Goal: Task Accomplishment & Management: Complete application form

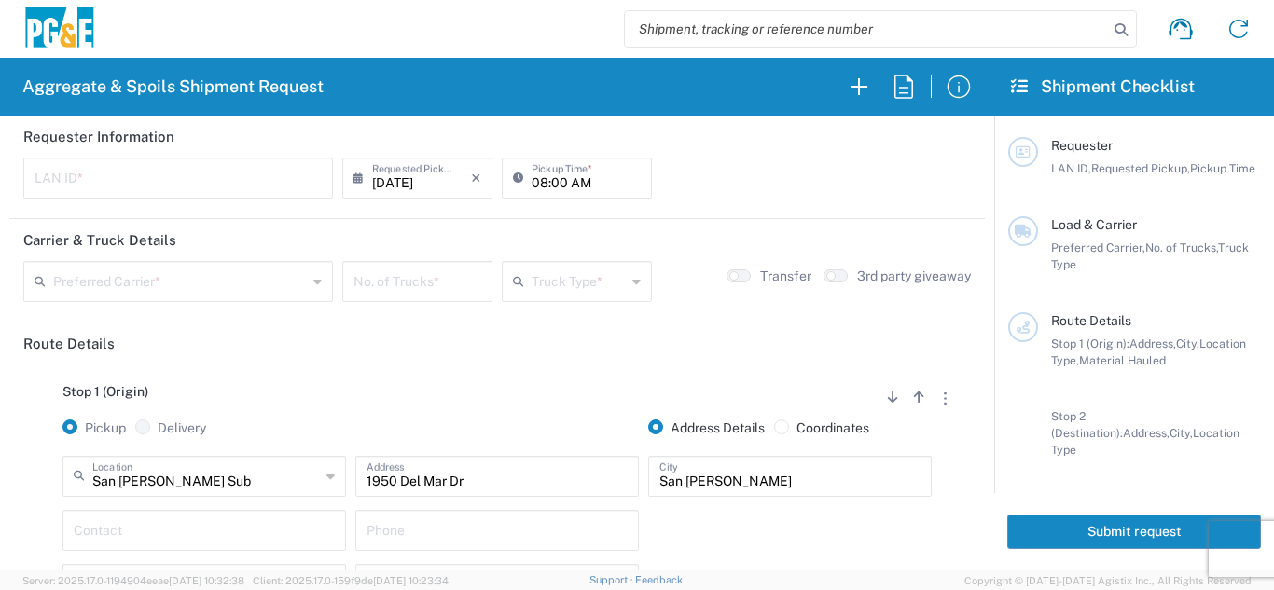
scroll to position [93, 0]
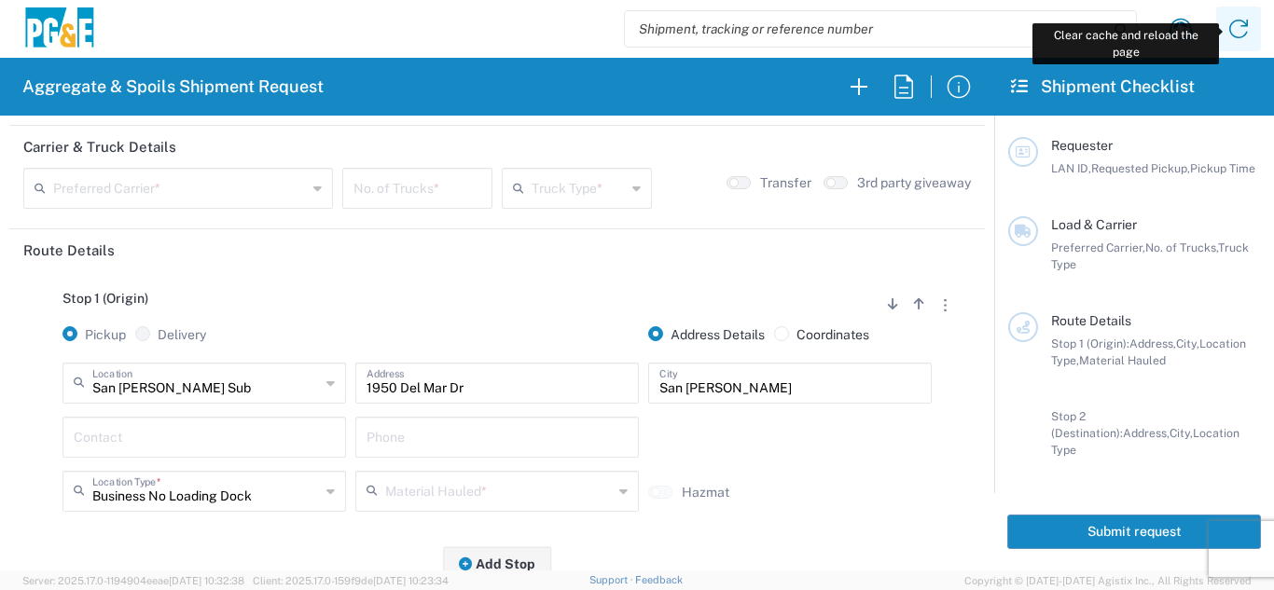
click at [1244, 29] on icon at bounding box center [1239, 29] width 30 height 30
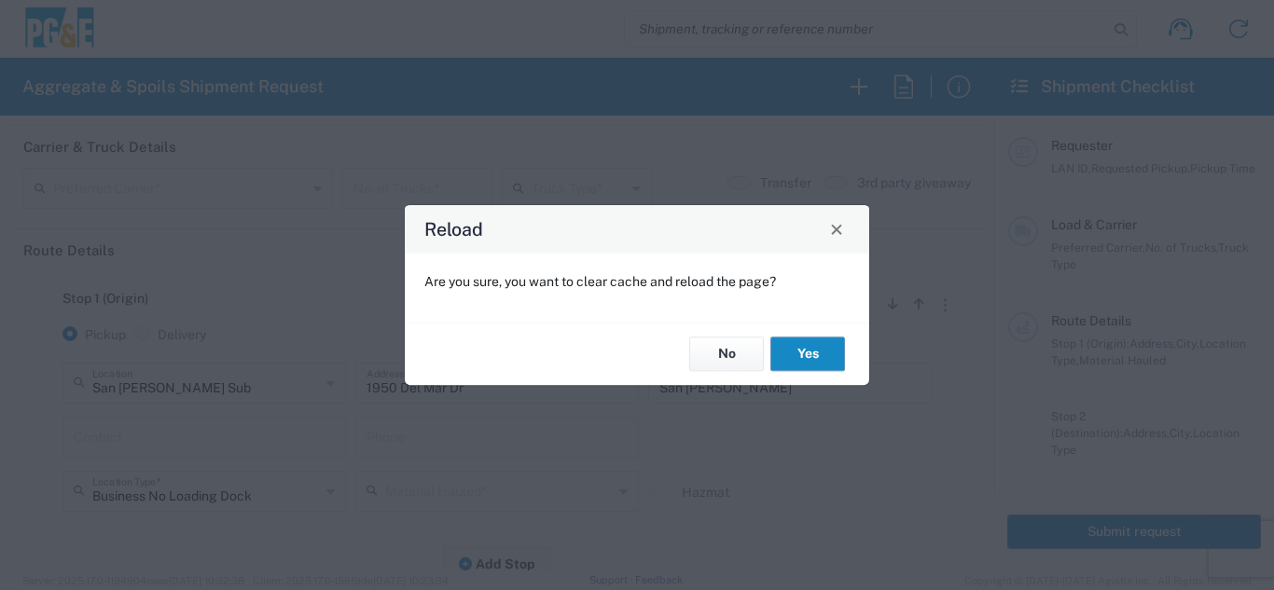
click at [796, 342] on button "Yes" at bounding box center [807, 355] width 75 height 35
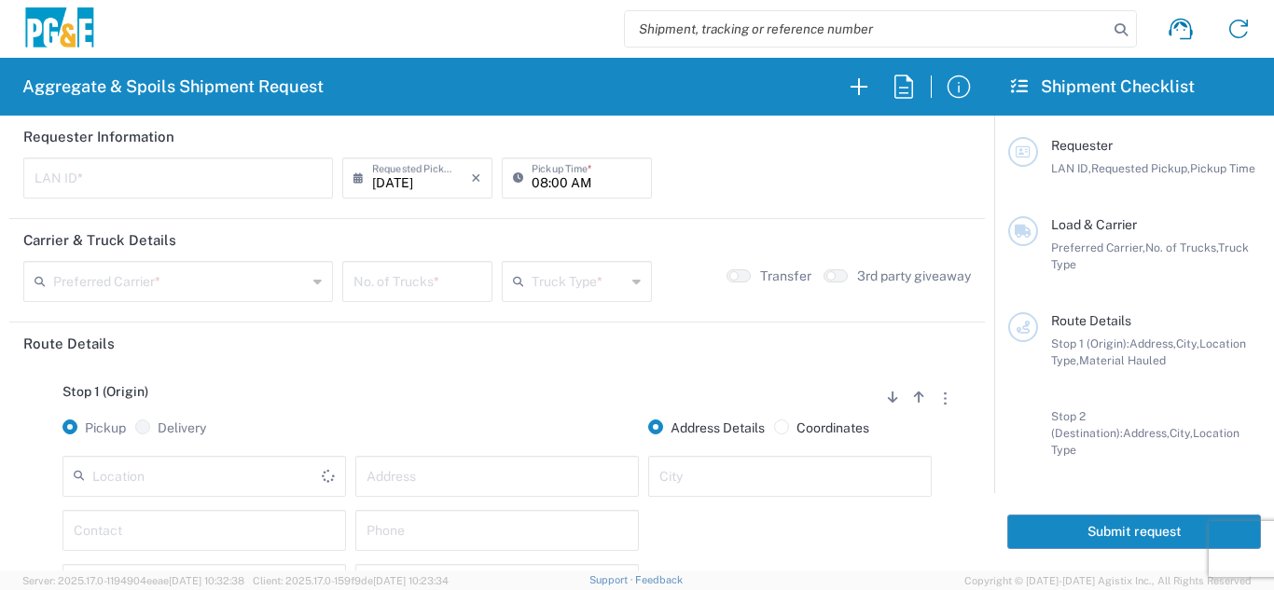
click at [141, 179] on input "text" at bounding box center [178, 176] width 287 height 33
type input "LXRJ"
click at [532, 184] on input "08:00 AM" at bounding box center [586, 176] width 109 height 33
type input "06:00 AM"
click at [167, 288] on input "text" at bounding box center [180, 280] width 254 height 33
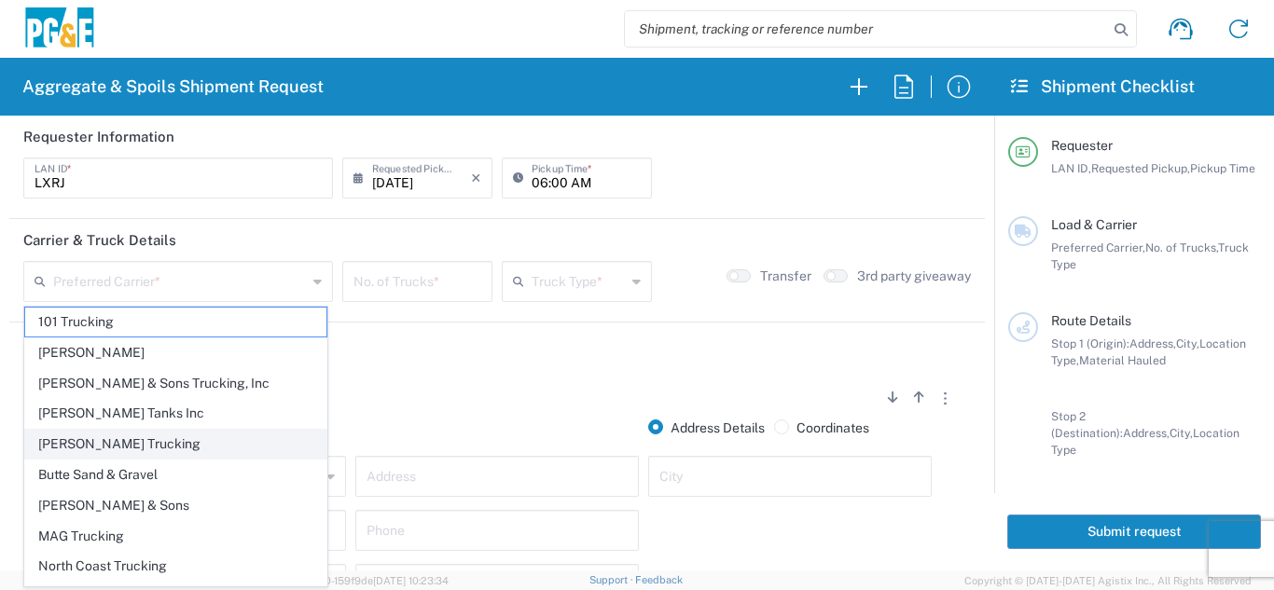
click at [57, 433] on span "[PERSON_NAME] Trucking" at bounding box center [175, 444] width 301 height 29
type input "[PERSON_NAME] Trucking"
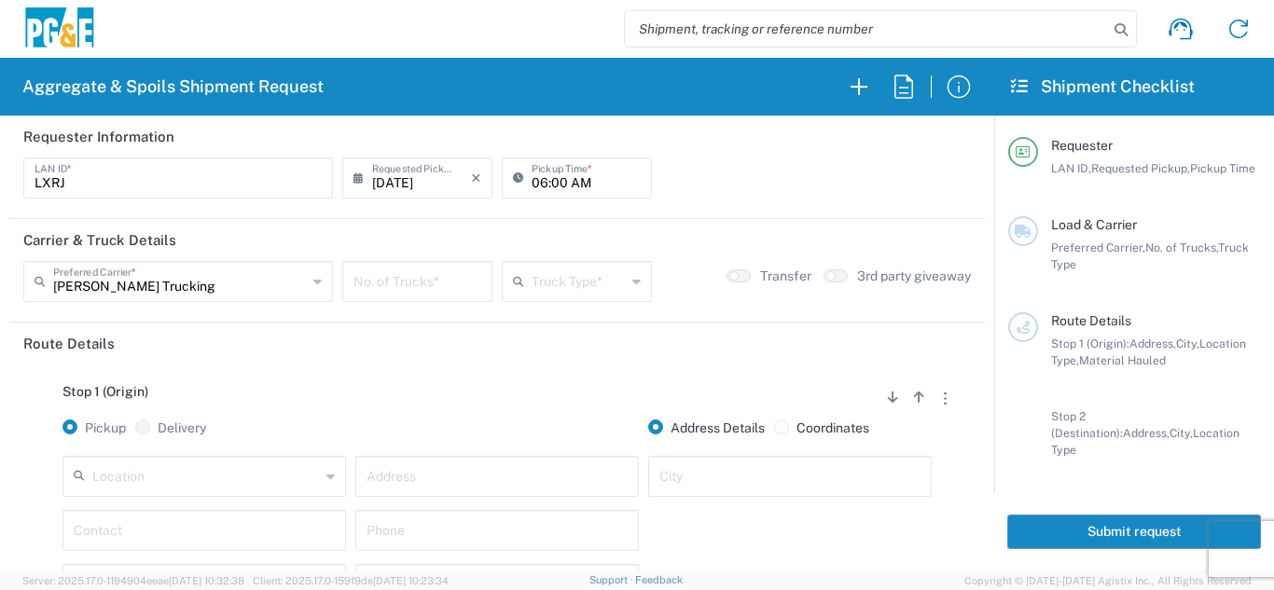
click at [389, 285] on input "number" at bounding box center [417, 280] width 128 height 33
type input "6"
click at [608, 285] on input "text" at bounding box center [579, 280] width 94 height 33
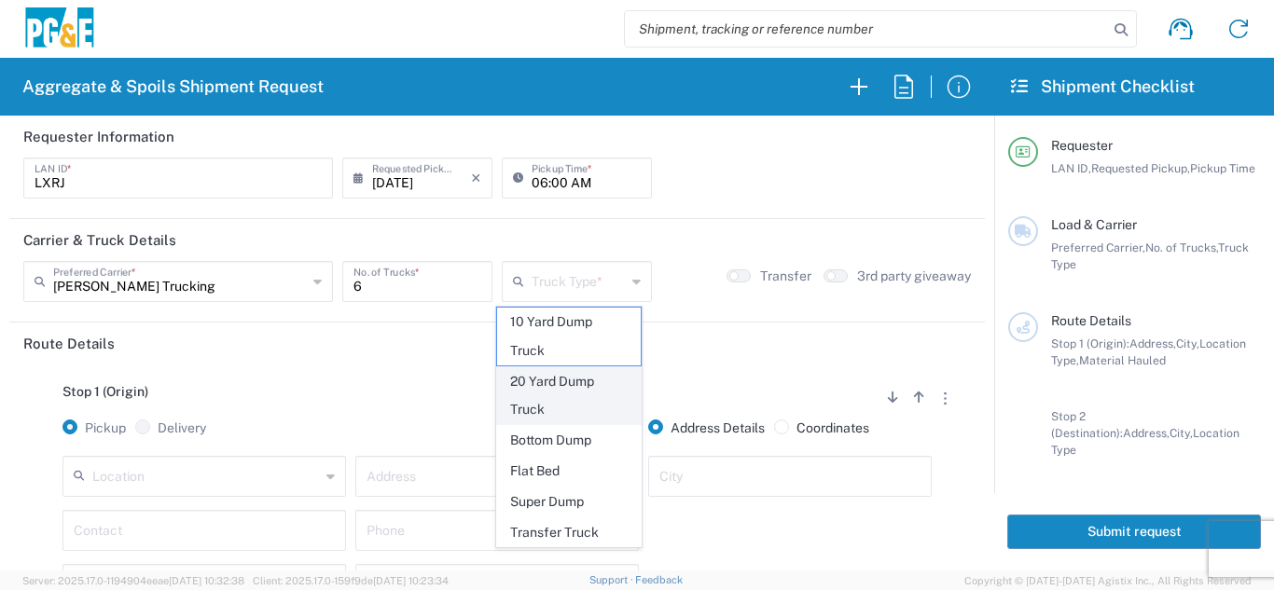
click at [589, 395] on span "20 Yard Dump Truck" at bounding box center [569, 396] width 145 height 58
type input "20 Yard Dump Truck"
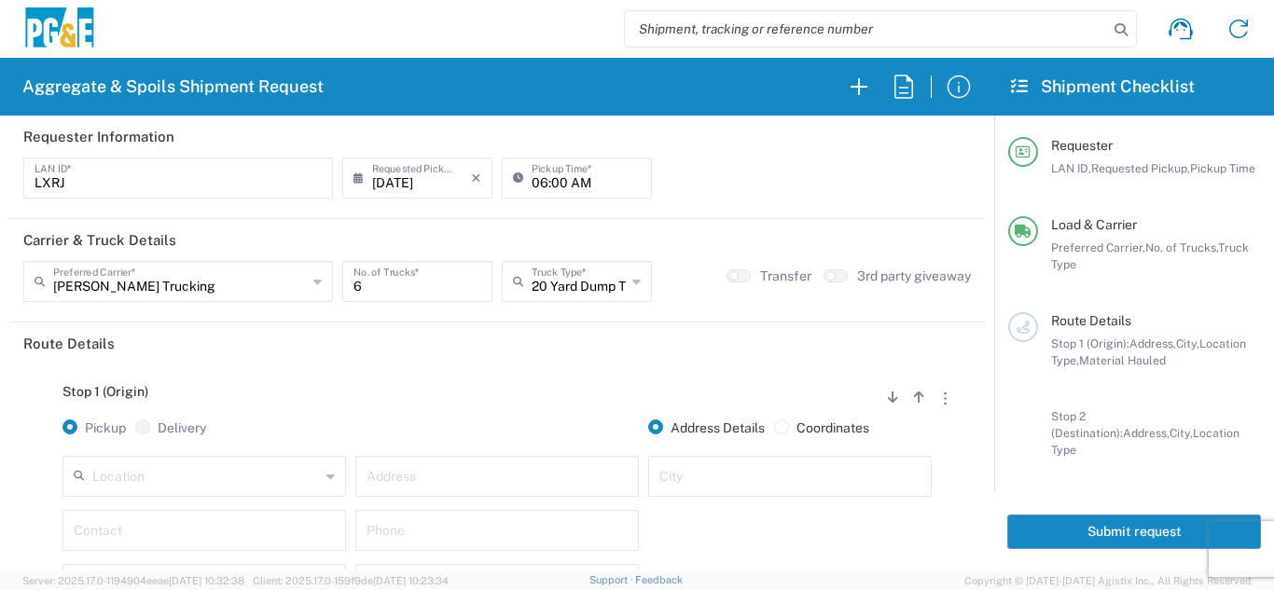
click at [546, 381] on div "Stop 1 (Origin) Add Stop Above Add Stop Below Remove Stop Pickup Delivery Addre…" at bounding box center [497, 511] width 948 height 293
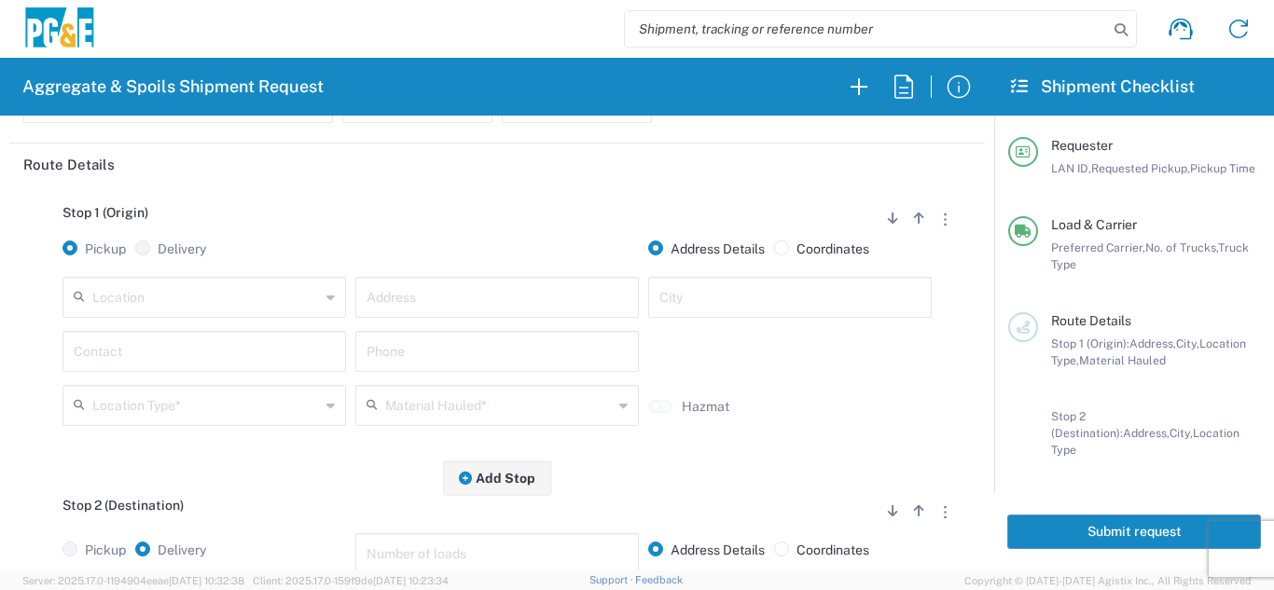
scroll to position [187, 0]
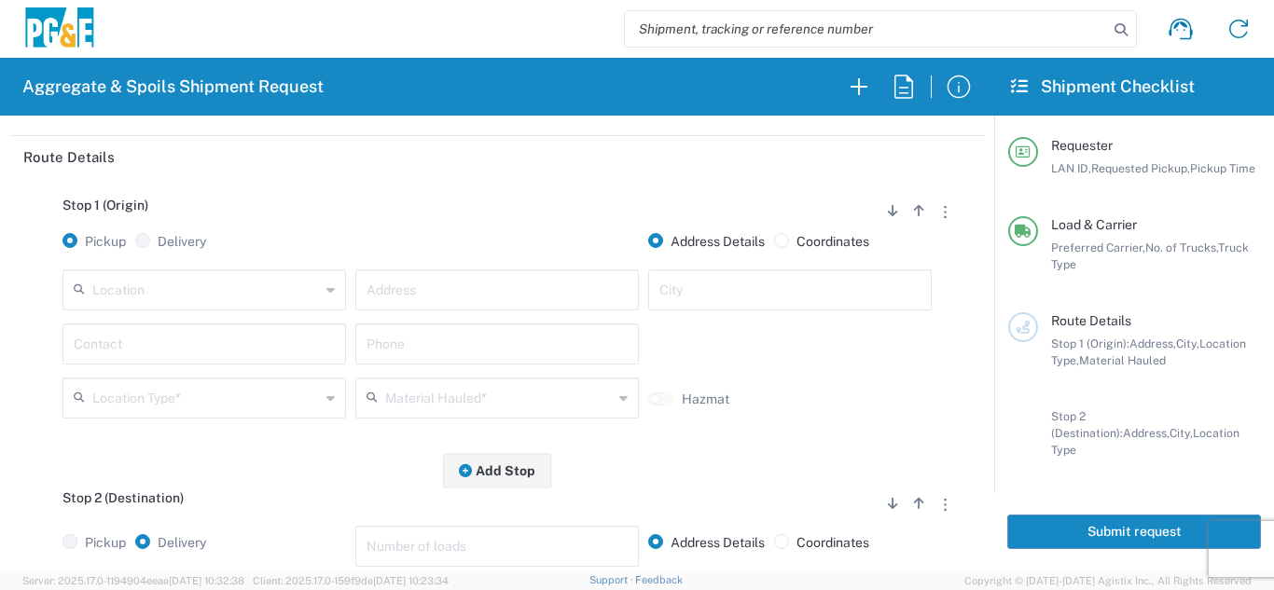
click at [223, 300] on input "text" at bounding box center [206, 288] width 228 height 33
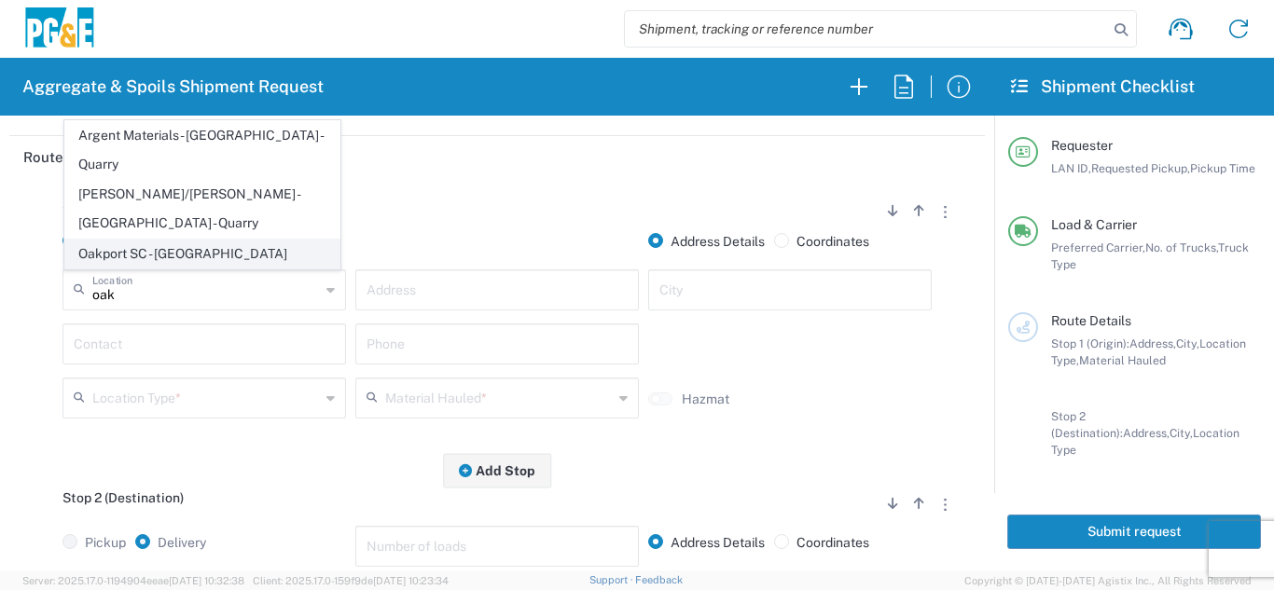
click at [216, 243] on span "Oakport SC - [GEOGRAPHIC_DATA]" at bounding box center [202, 254] width 274 height 29
type input "Oakport SC - [GEOGRAPHIC_DATA]"
type input "[STREET_ADDRESS]"
type input "[GEOGRAPHIC_DATA]"
type input "Business No Loading Dock"
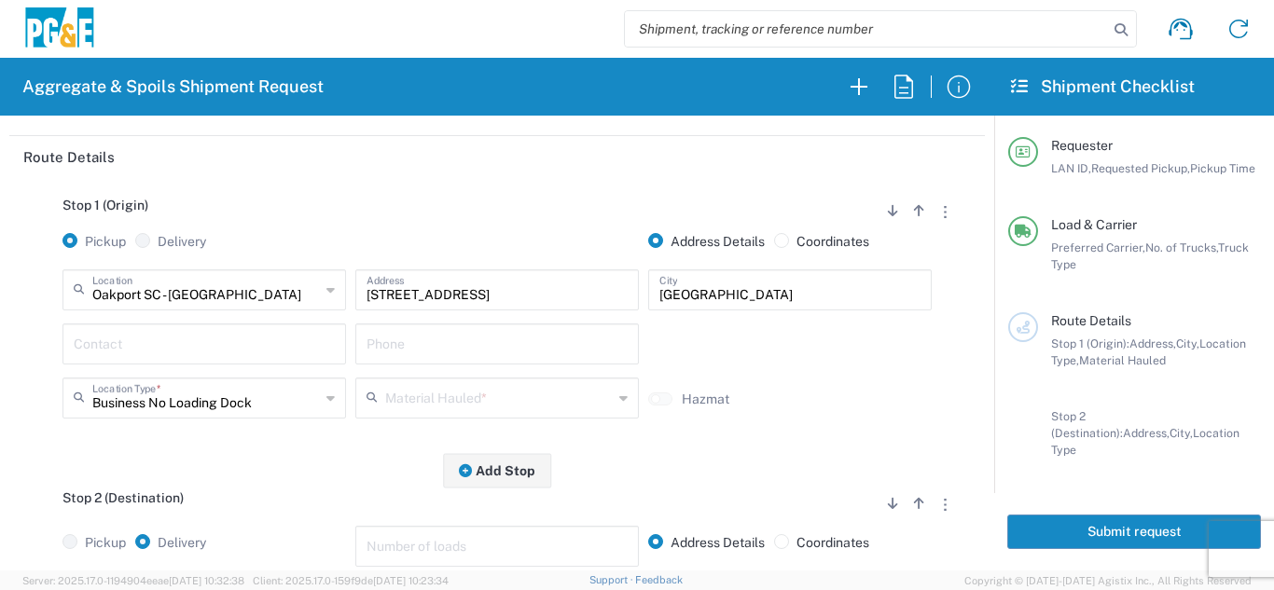
click at [169, 342] on input "text" at bounding box center [204, 342] width 261 height 33
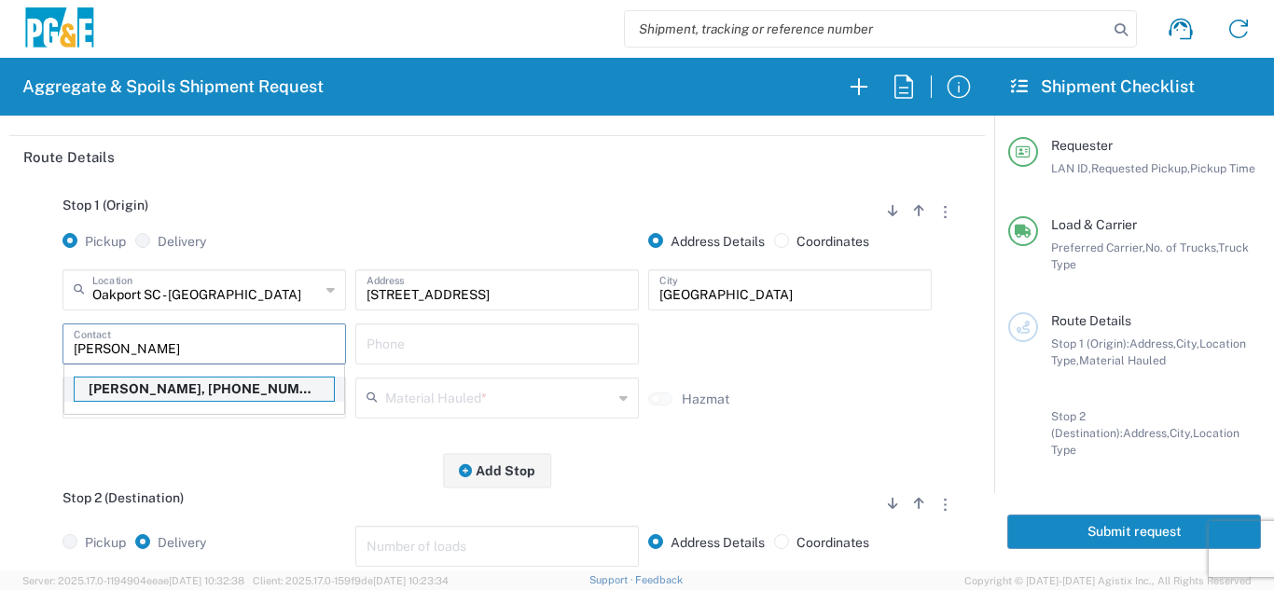
click at [156, 398] on p "[PERSON_NAME], [PHONE_NUMBER]" at bounding box center [204, 389] width 259 height 23
type input "[PERSON_NAME]"
type input "[PHONE_NUMBER]"
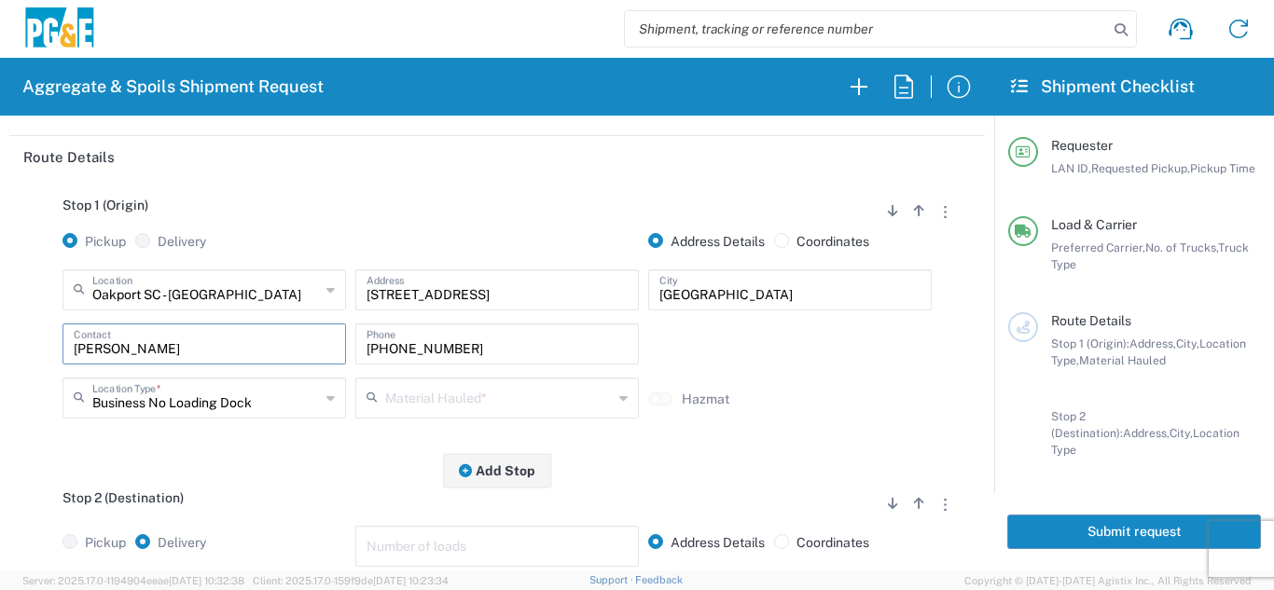
click at [385, 403] on input "text" at bounding box center [499, 397] width 228 height 33
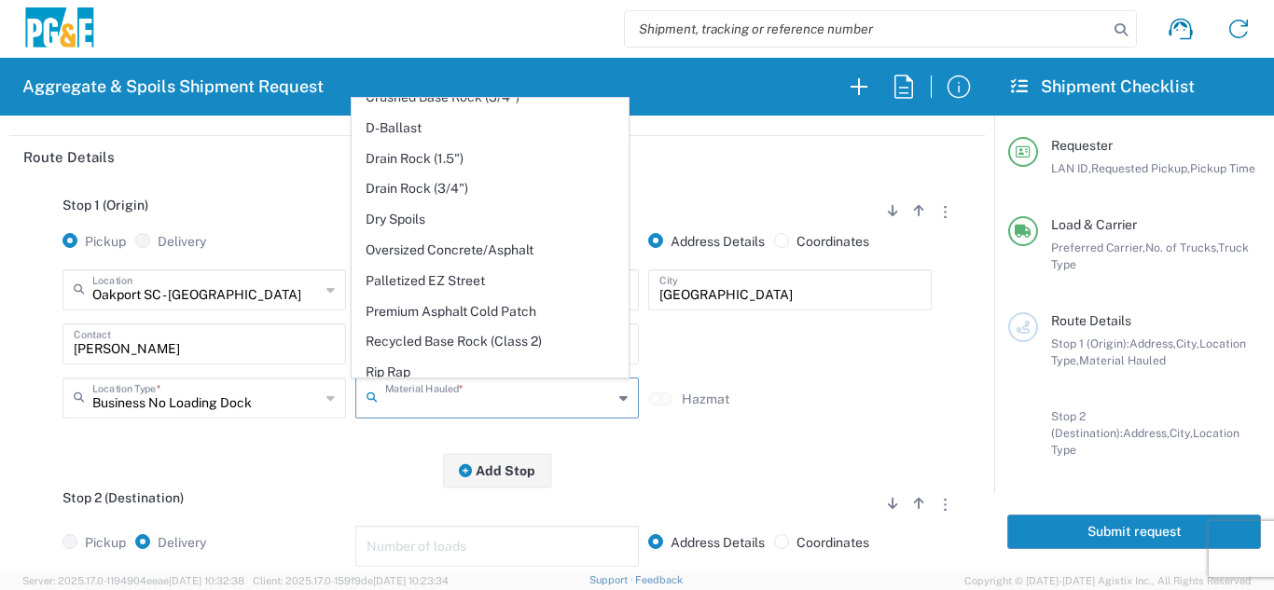
scroll to position [332, 0]
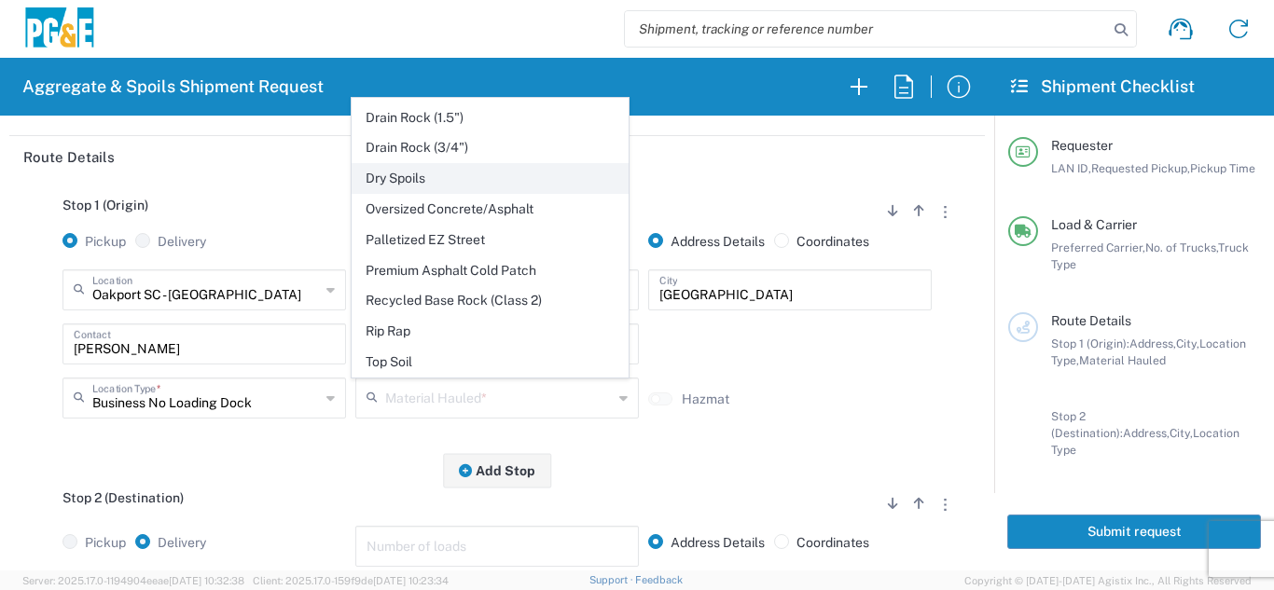
click at [413, 176] on span "Dry Spoils" at bounding box center [490, 178] width 274 height 29
type input "Dry Spoils"
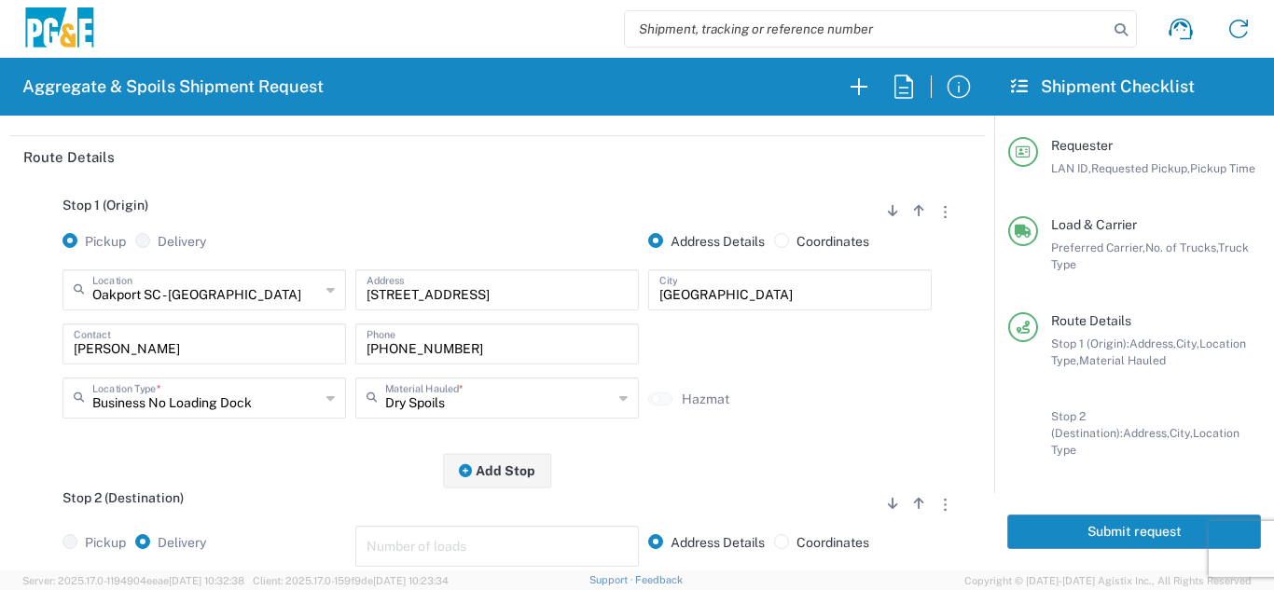
click at [372, 443] on div "Stop 1 (Origin) Add Stop Above Add Stop Below Remove Stop Pickup Delivery Addre…" at bounding box center [497, 324] width 948 height 293
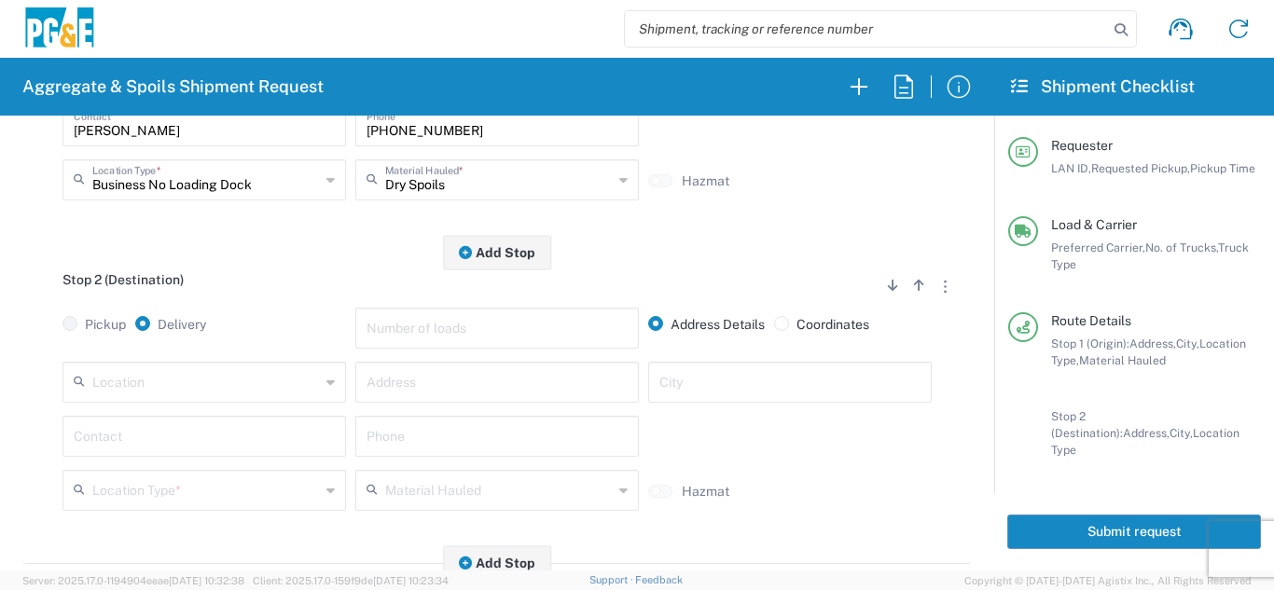
scroll to position [466, 0]
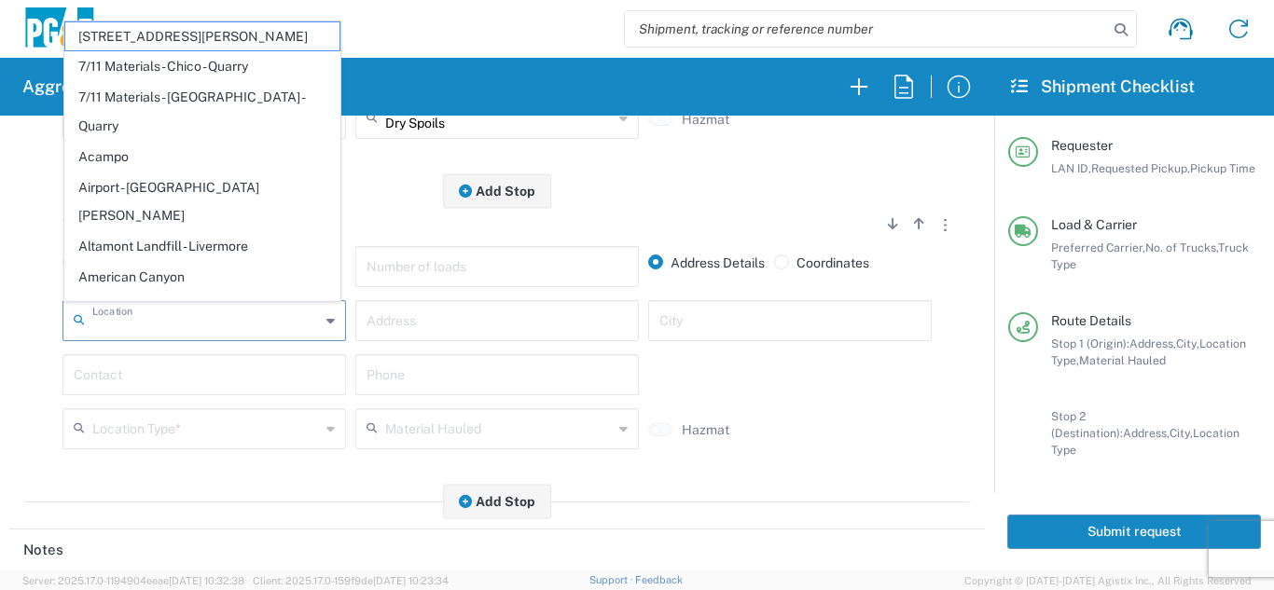
click at [211, 330] on input "text" at bounding box center [206, 319] width 228 height 33
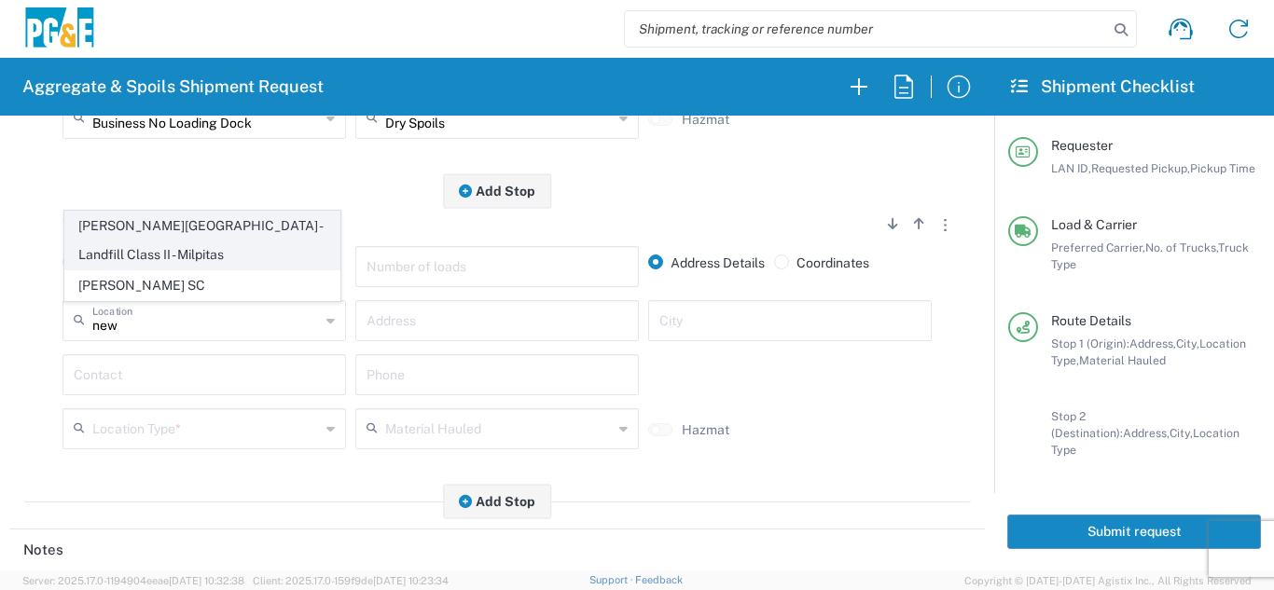
click at [215, 262] on span "[PERSON_NAME][GEOGRAPHIC_DATA] - Landfill Class II - Milpitas" at bounding box center [202, 241] width 274 height 58
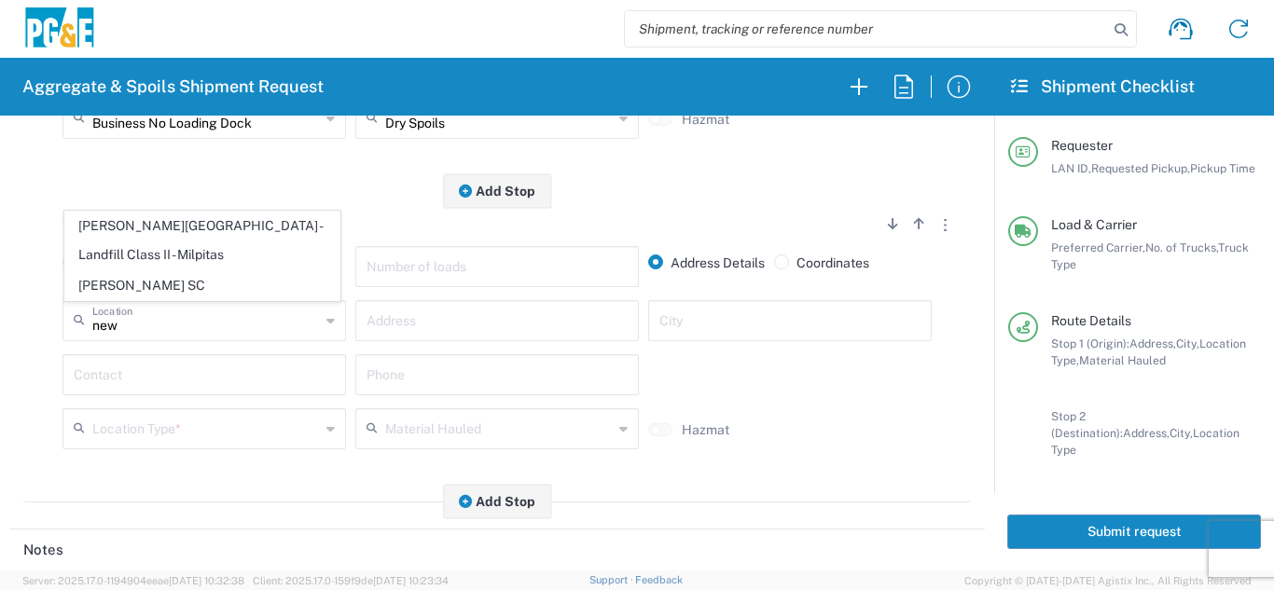
type input "[PERSON_NAME][GEOGRAPHIC_DATA] - Landfill Class II - Milpitas"
type input "[STREET_ADDRESS][PERSON_NAME]"
type input "Milpitas"
type input "Landfill"
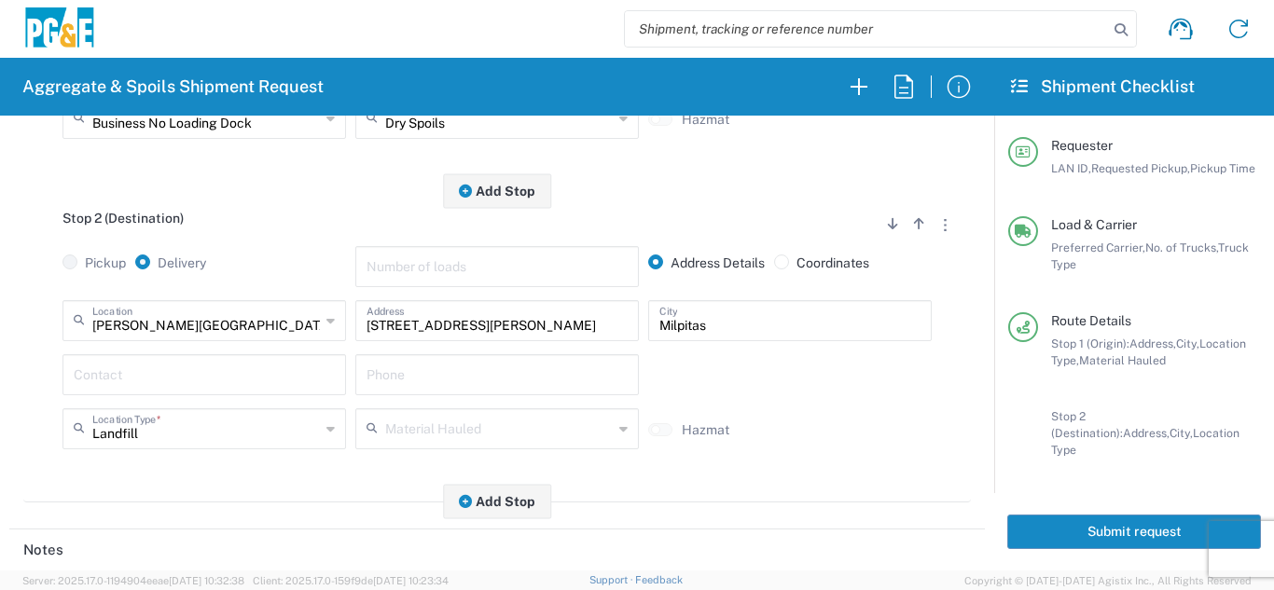
click at [159, 381] on input "text" at bounding box center [204, 373] width 261 height 33
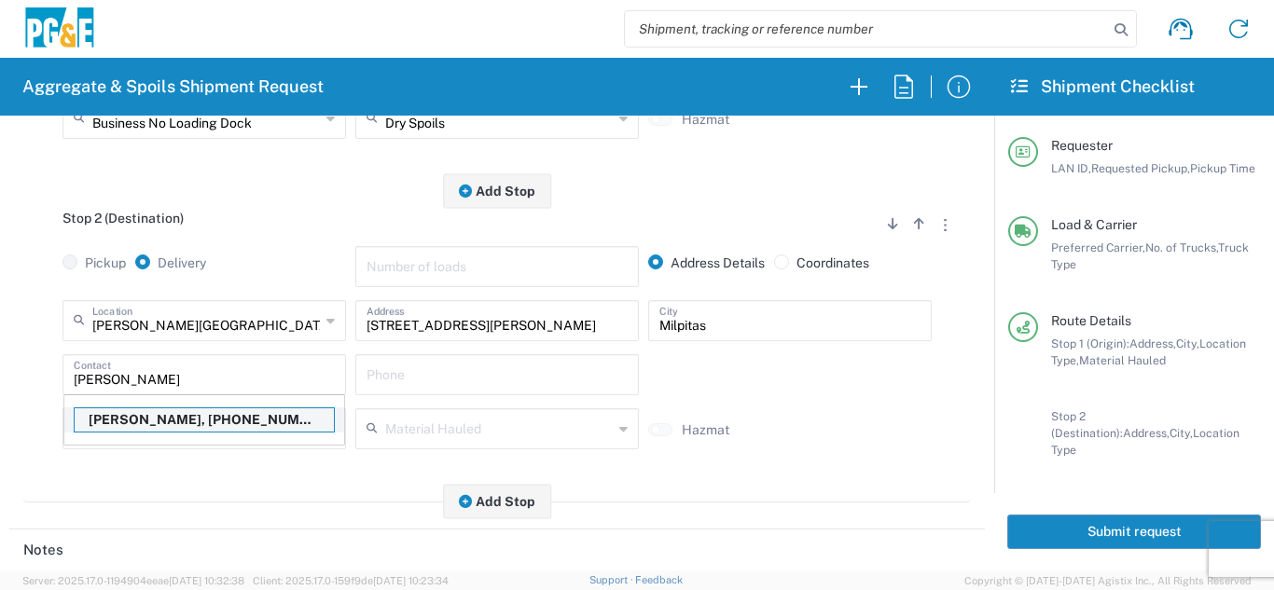
click at [157, 423] on p "[PERSON_NAME], [PHONE_NUMBER]" at bounding box center [204, 420] width 259 height 23
type input "[PERSON_NAME]"
type input "[PHONE_NUMBER]"
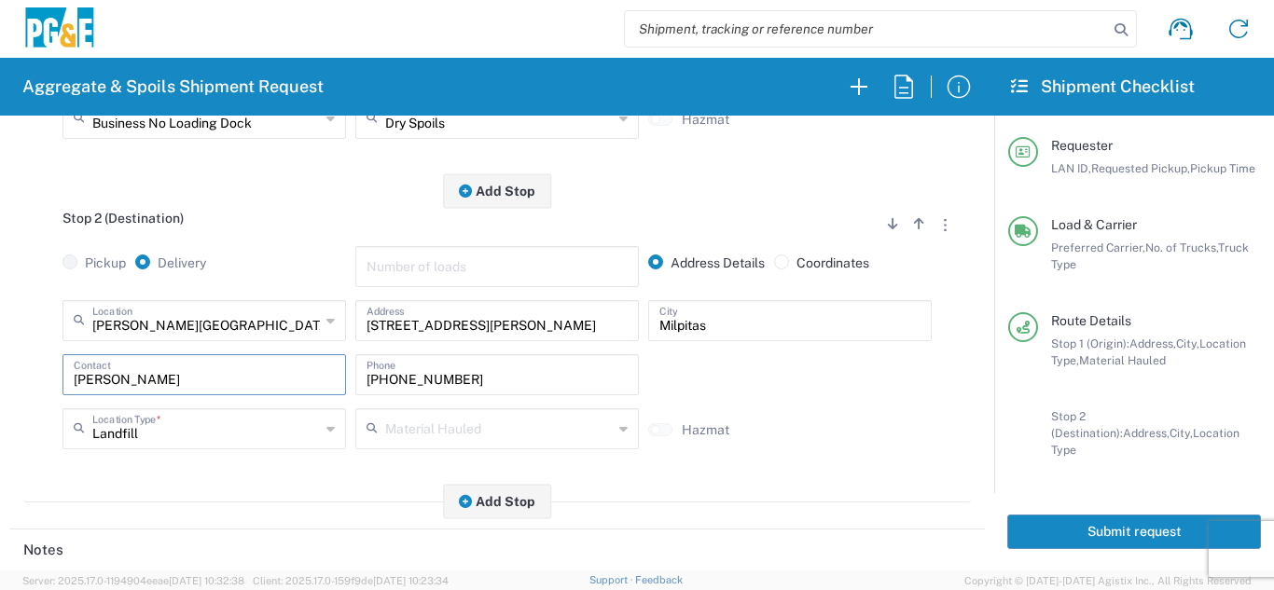
click at [245, 540] on header "Notes" at bounding box center [497, 551] width 976 height 42
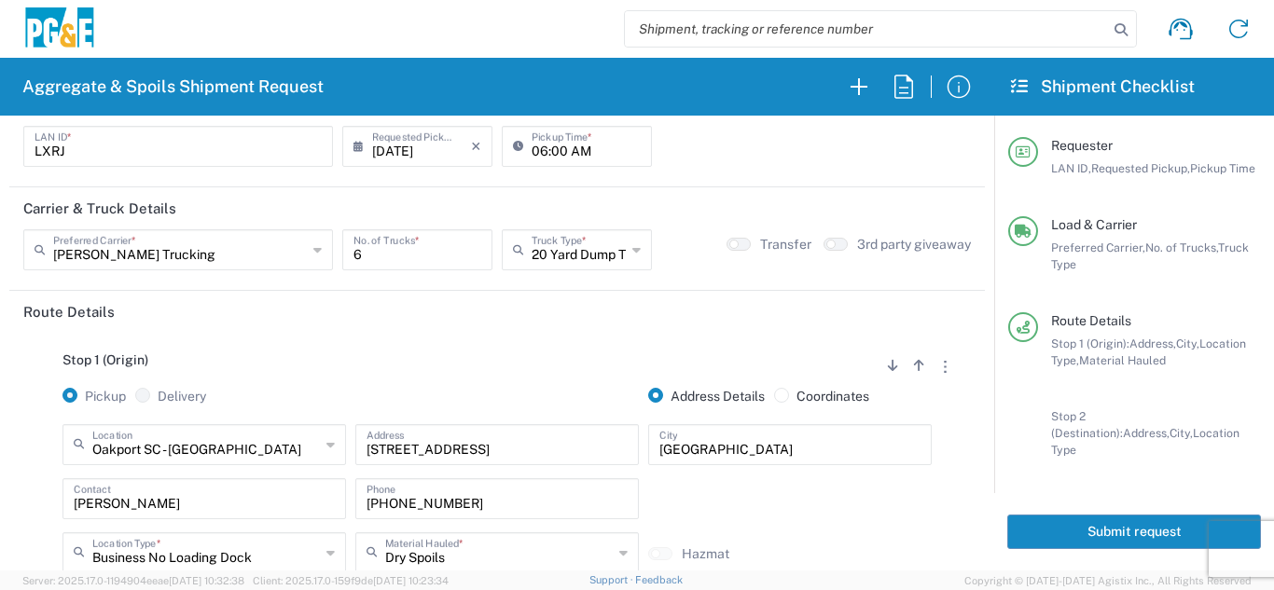
scroll to position [0, 0]
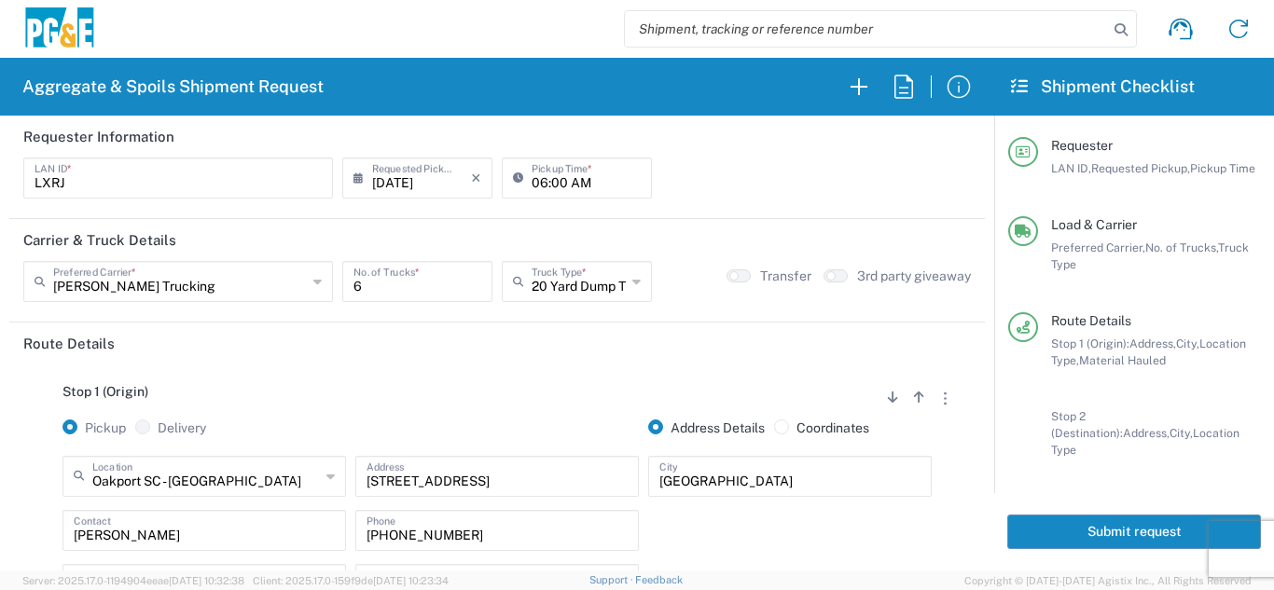
click at [1097, 516] on button "Submit request" at bounding box center [1134, 532] width 254 height 35
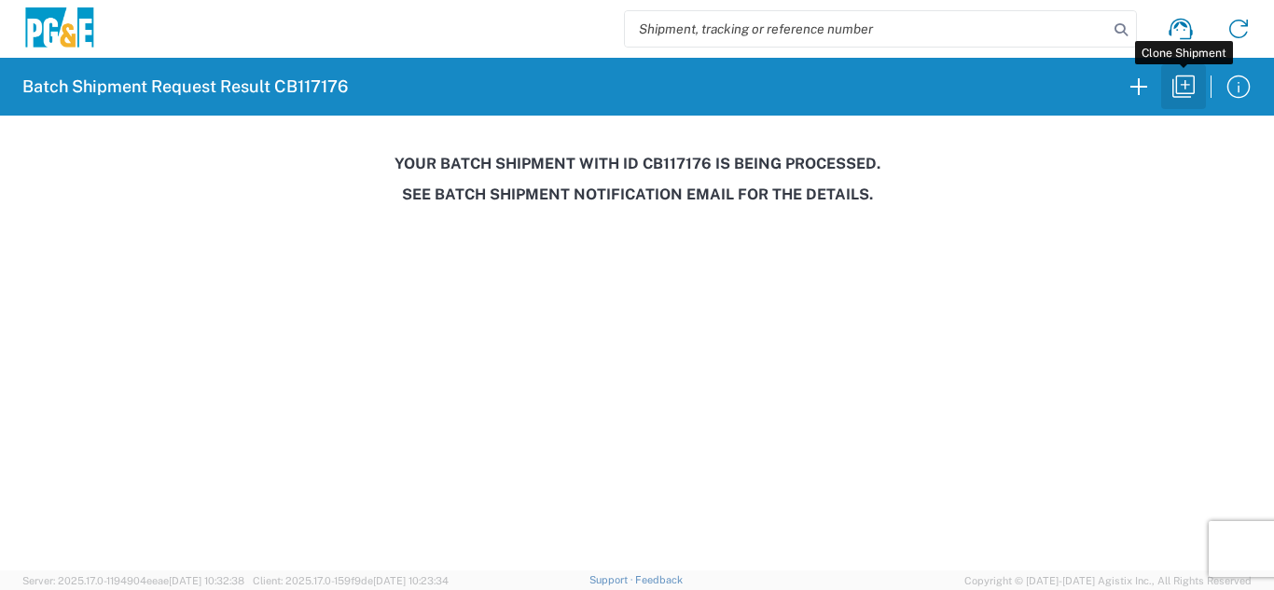
click at [1186, 90] on icon "button" at bounding box center [1184, 87] width 30 height 30
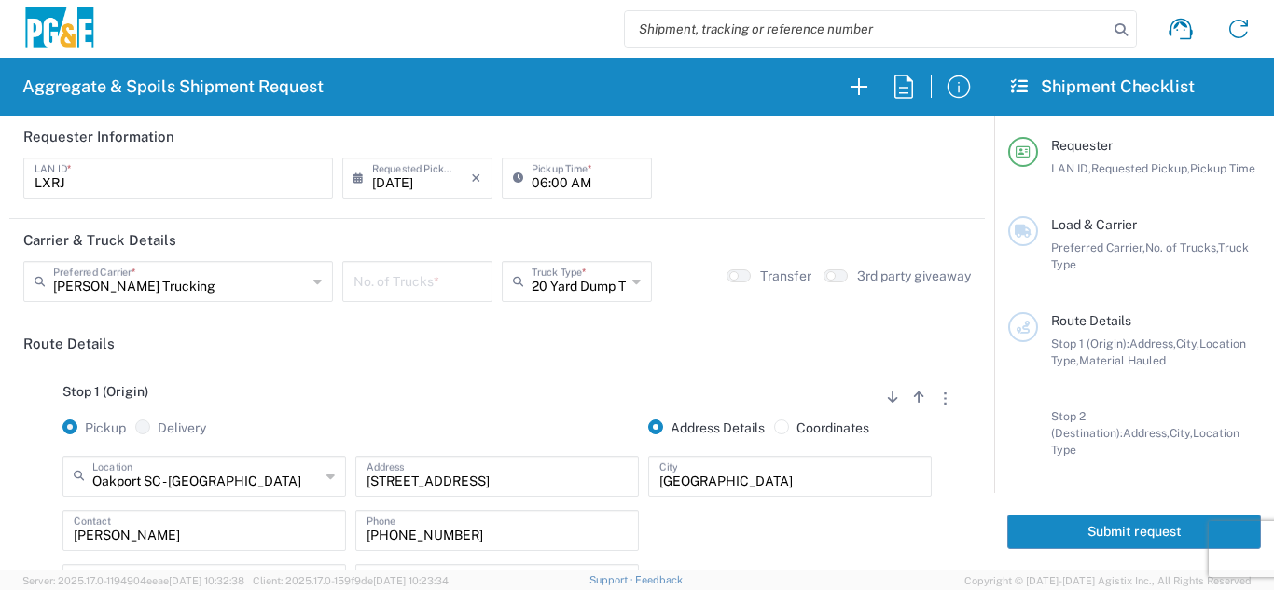
click at [551, 179] on input "06:00 AM" at bounding box center [586, 176] width 109 height 33
type input "06:30 AM"
click at [439, 288] on input "number" at bounding box center [417, 280] width 128 height 33
type input "6"
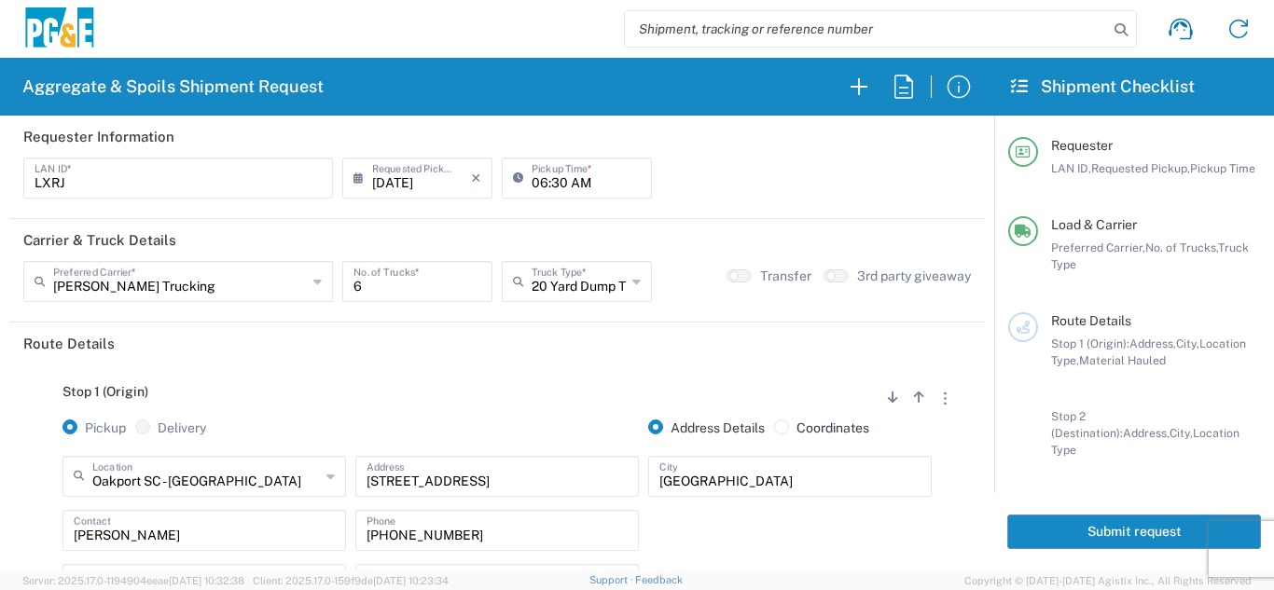
click at [396, 382] on div "Stop 1 (Origin) Add Stop Above Add Stop Below Remove Stop Pickup Delivery Addre…" at bounding box center [497, 511] width 948 height 293
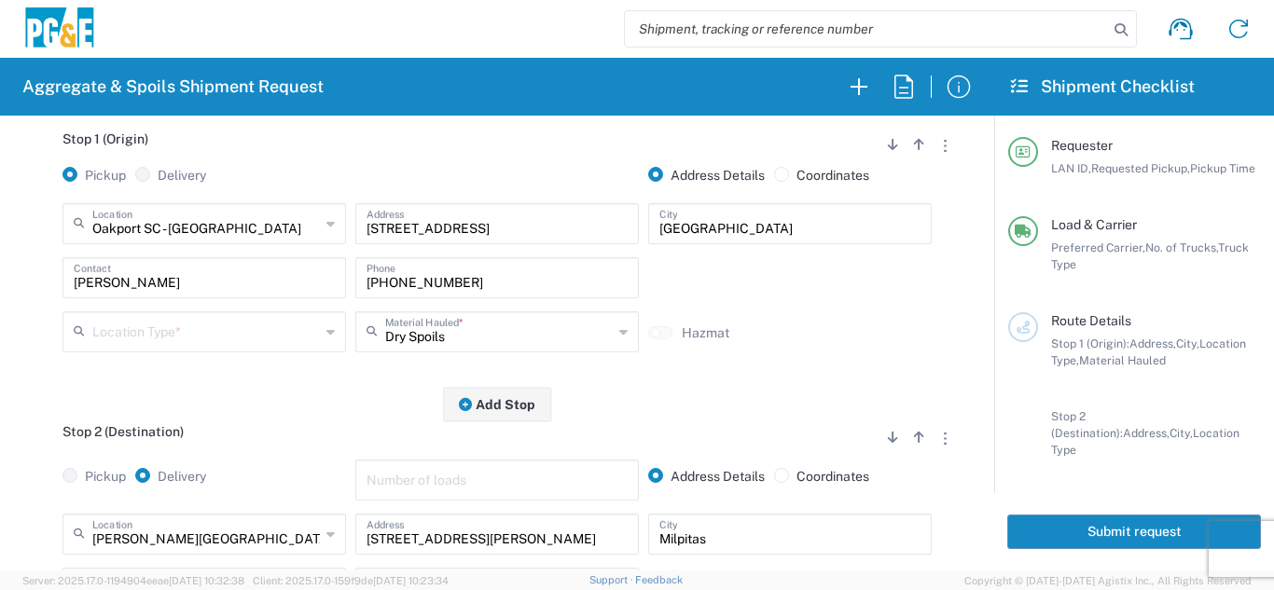
scroll to position [280, 0]
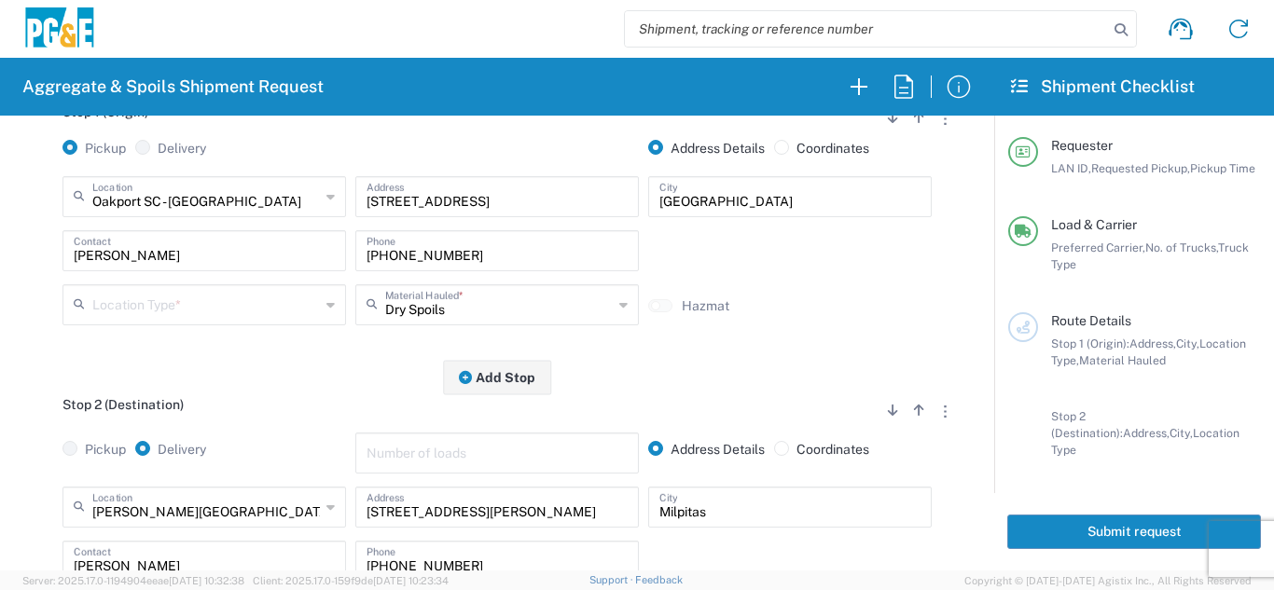
click at [216, 305] on input "text" at bounding box center [206, 303] width 228 height 33
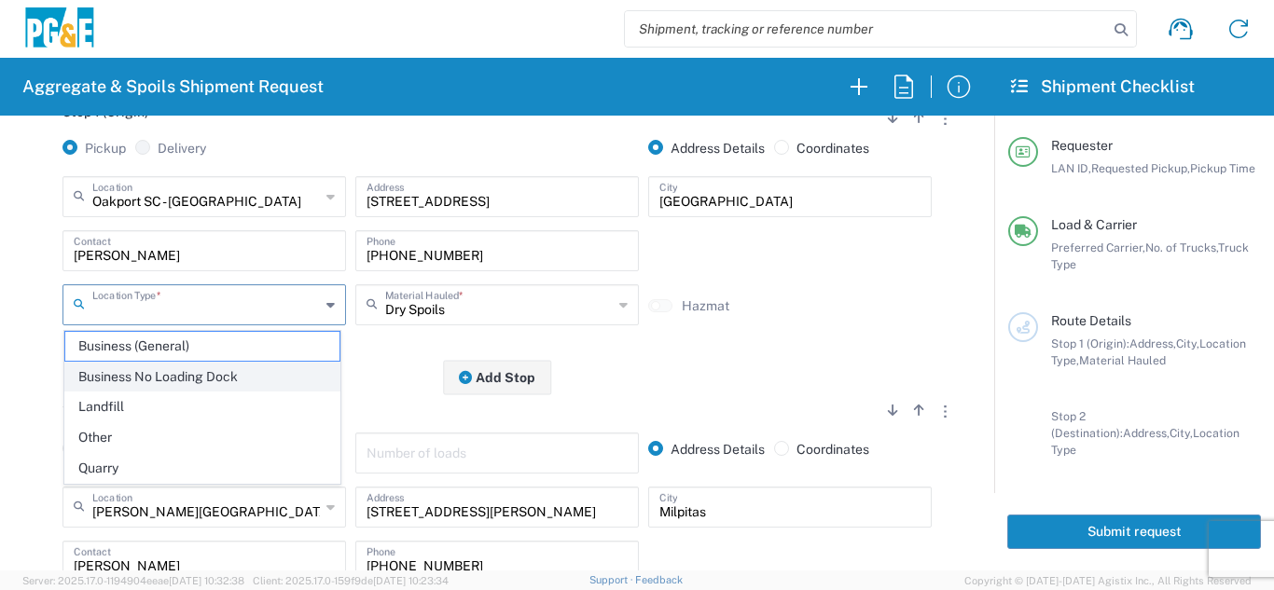
click at [183, 376] on span "Business No Loading Dock" at bounding box center [202, 377] width 274 height 29
type input "Business No Loading Dock"
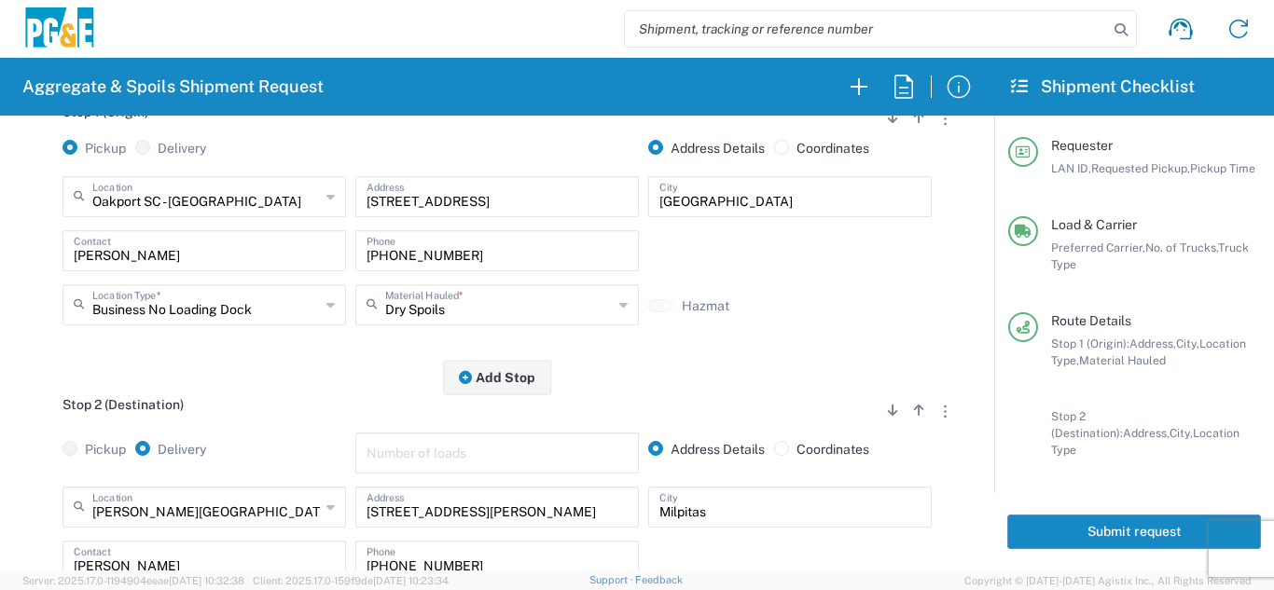
click at [266, 384] on div "Stop 2 (Destination) Add Stop Above Add Stop Below Remove Stop Pickup Delivery …" at bounding box center [497, 534] width 948 height 312
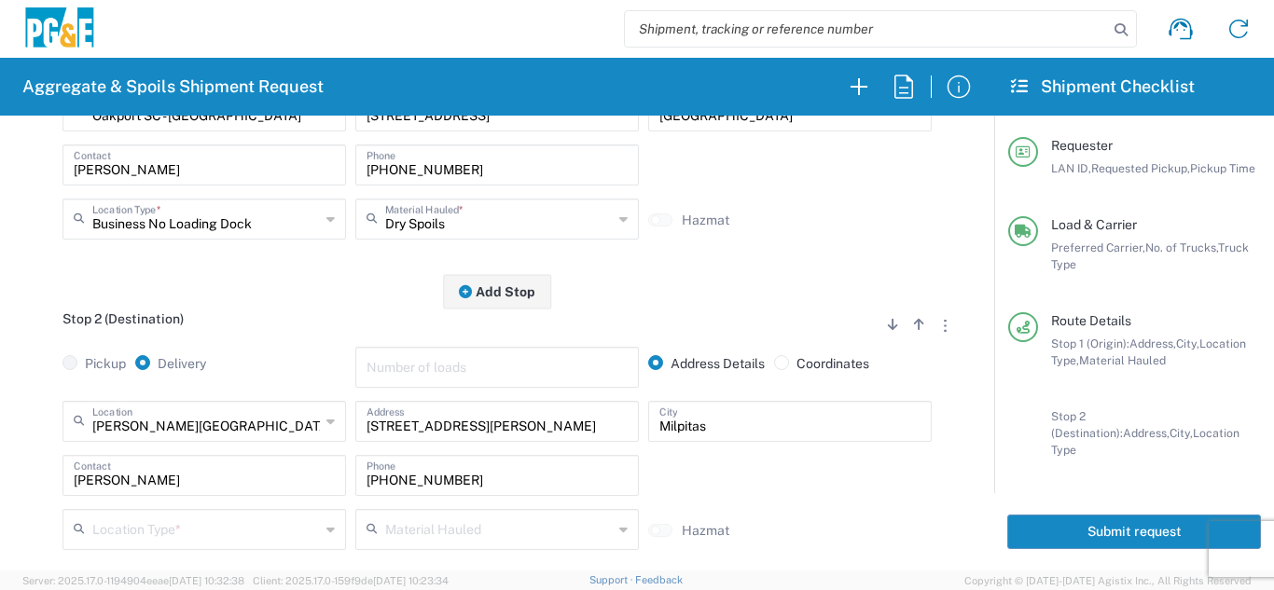
scroll to position [560, 0]
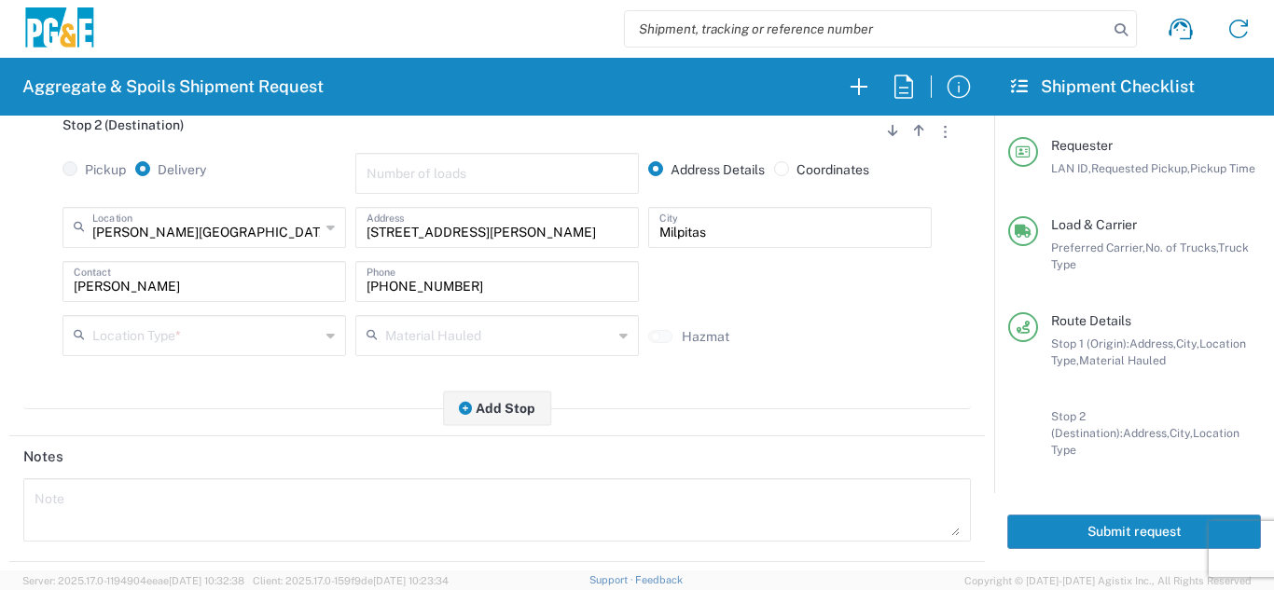
click at [204, 343] on input "text" at bounding box center [206, 334] width 228 height 33
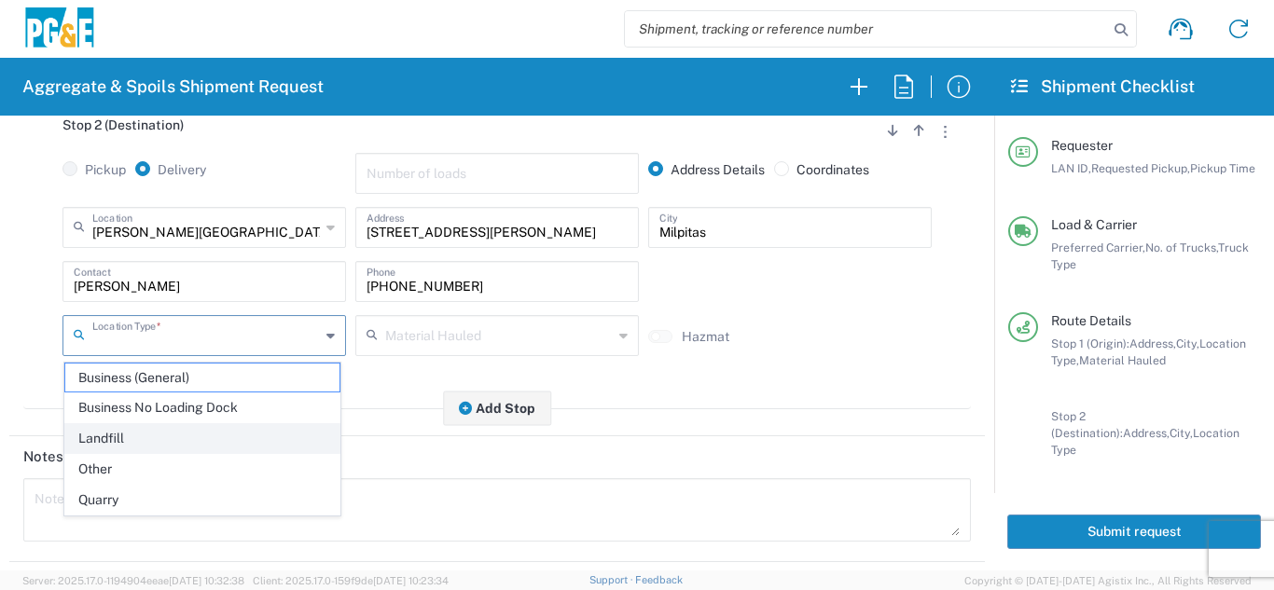
click at [153, 435] on span "Landfill" at bounding box center [202, 438] width 274 height 29
type input "Landfill"
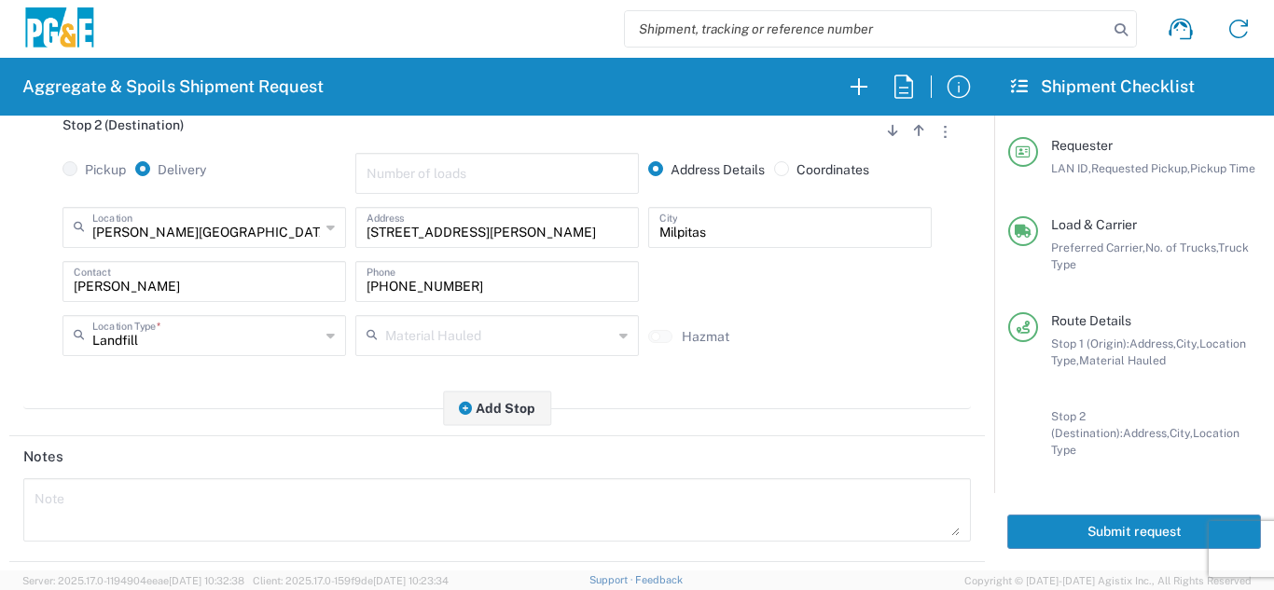
click at [264, 423] on main "Stop 1 (Origin) Add Stop Above Add Stop Below Remove Stop Pickup Delivery Addre…" at bounding box center [497, 117] width 976 height 624
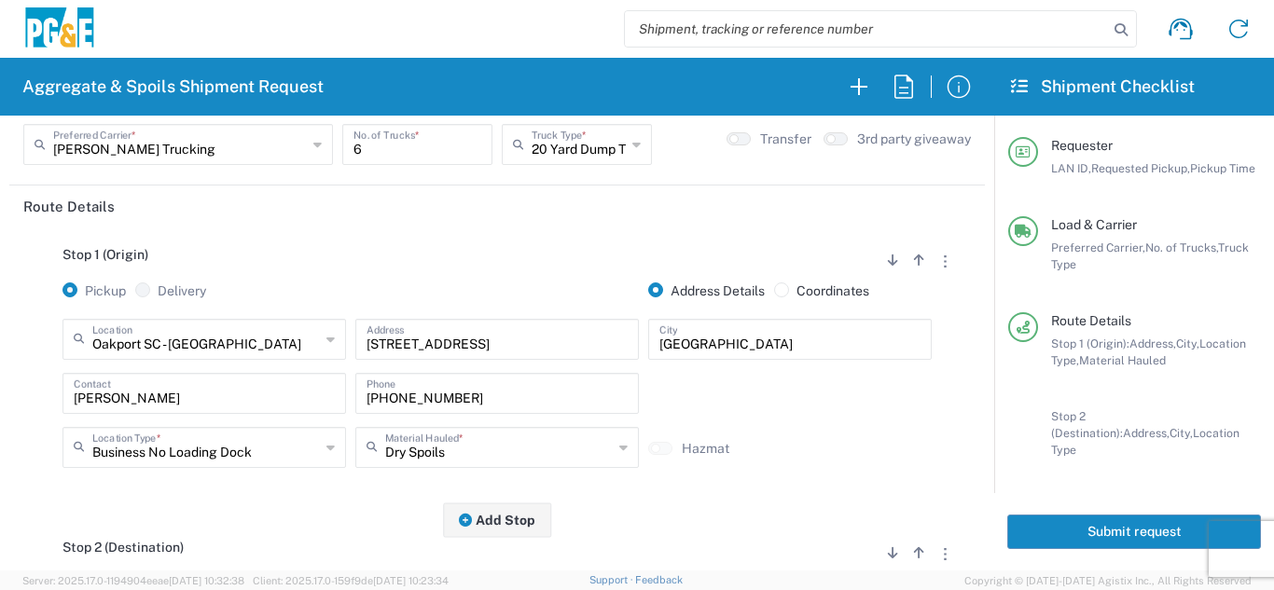
scroll to position [0, 0]
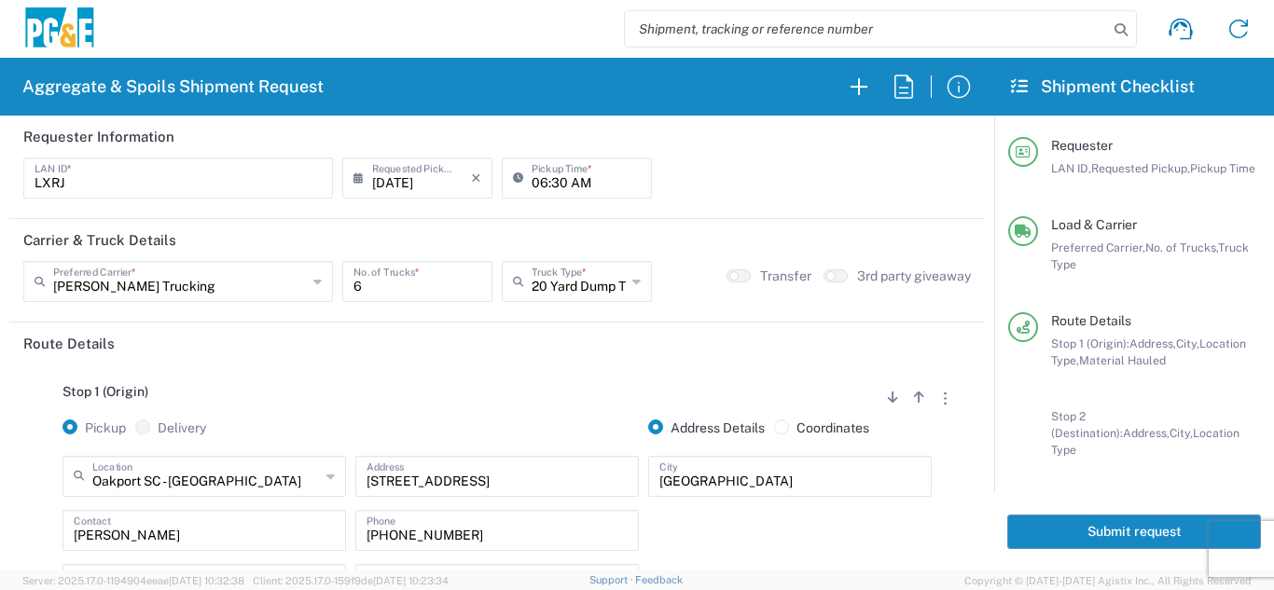
click at [1074, 515] on button "Submit request" at bounding box center [1134, 532] width 254 height 35
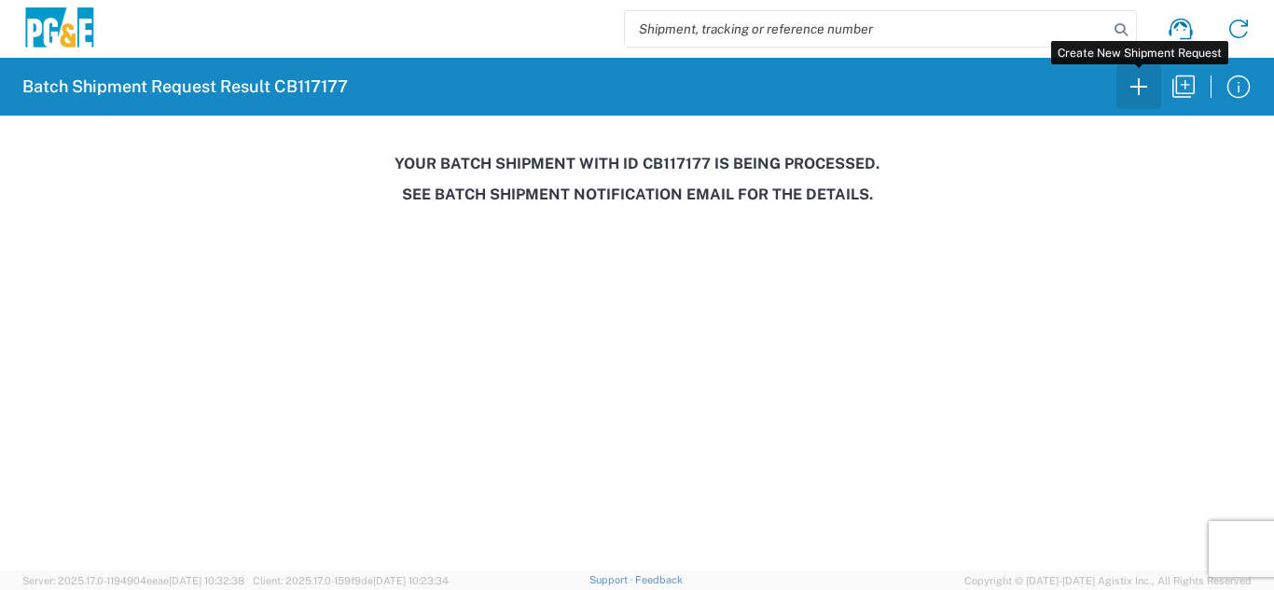
click at [1132, 84] on icon "button" at bounding box center [1139, 87] width 30 height 30
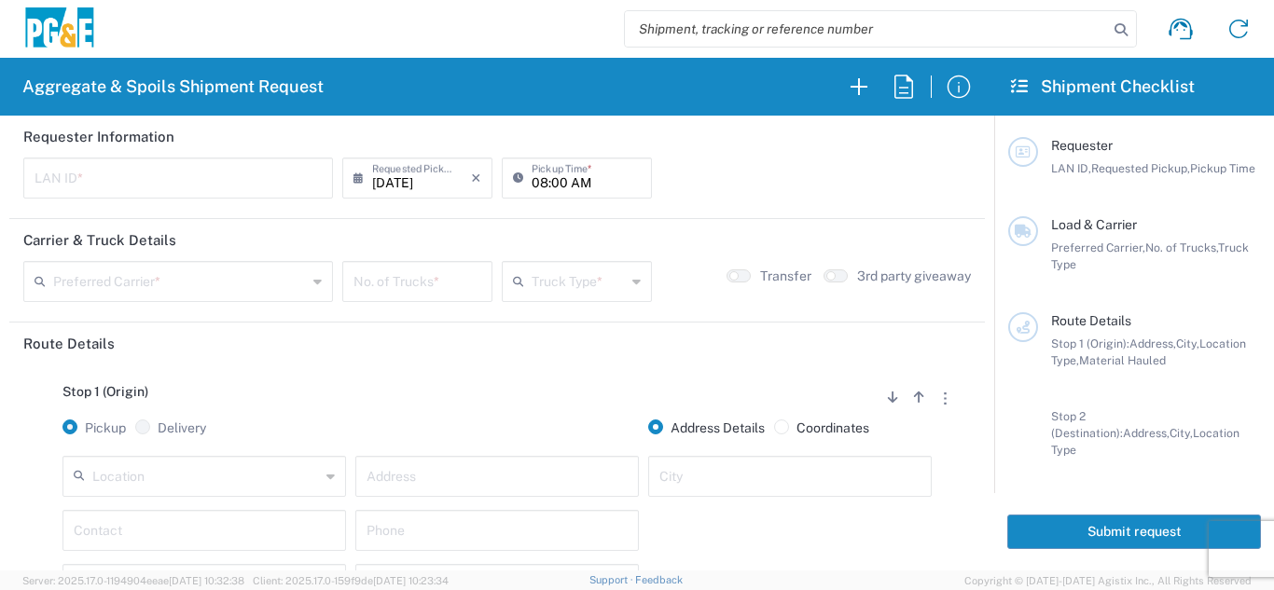
click at [120, 174] on input "text" at bounding box center [178, 176] width 287 height 33
type input "D4A6"
click at [534, 179] on input "08:00 AM" at bounding box center [586, 176] width 109 height 33
type input "06:00 AM"
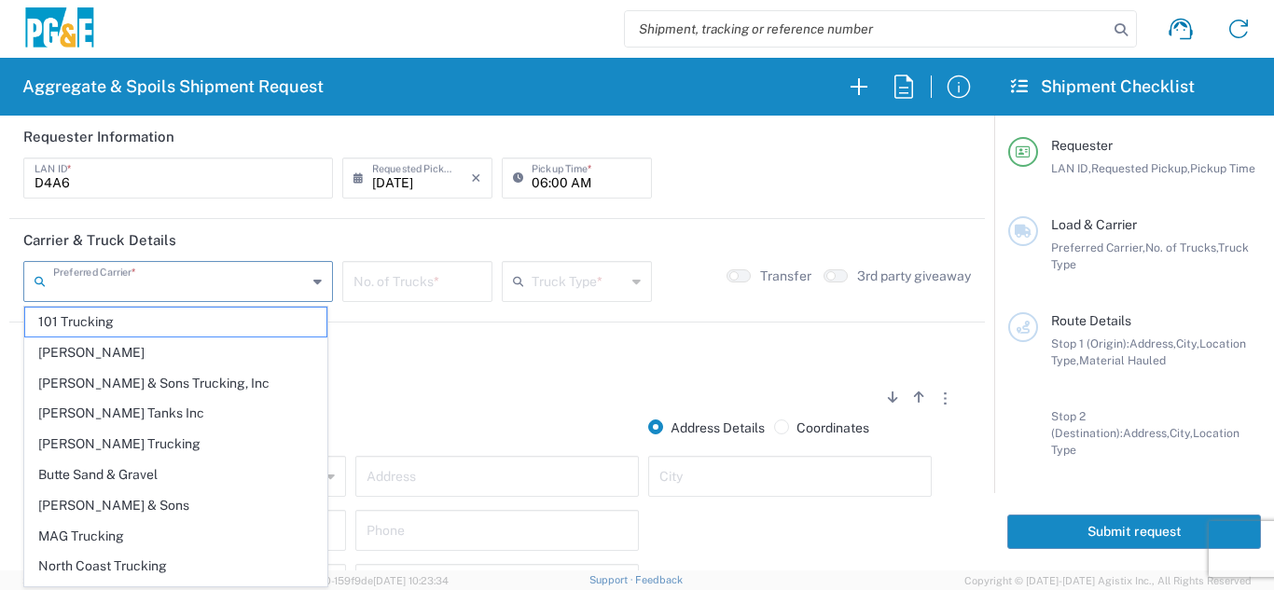
click at [226, 276] on input "text" at bounding box center [180, 280] width 254 height 33
click at [89, 453] on span "[PERSON_NAME] Trucking" at bounding box center [175, 444] width 301 height 29
type input "[PERSON_NAME] Trucking"
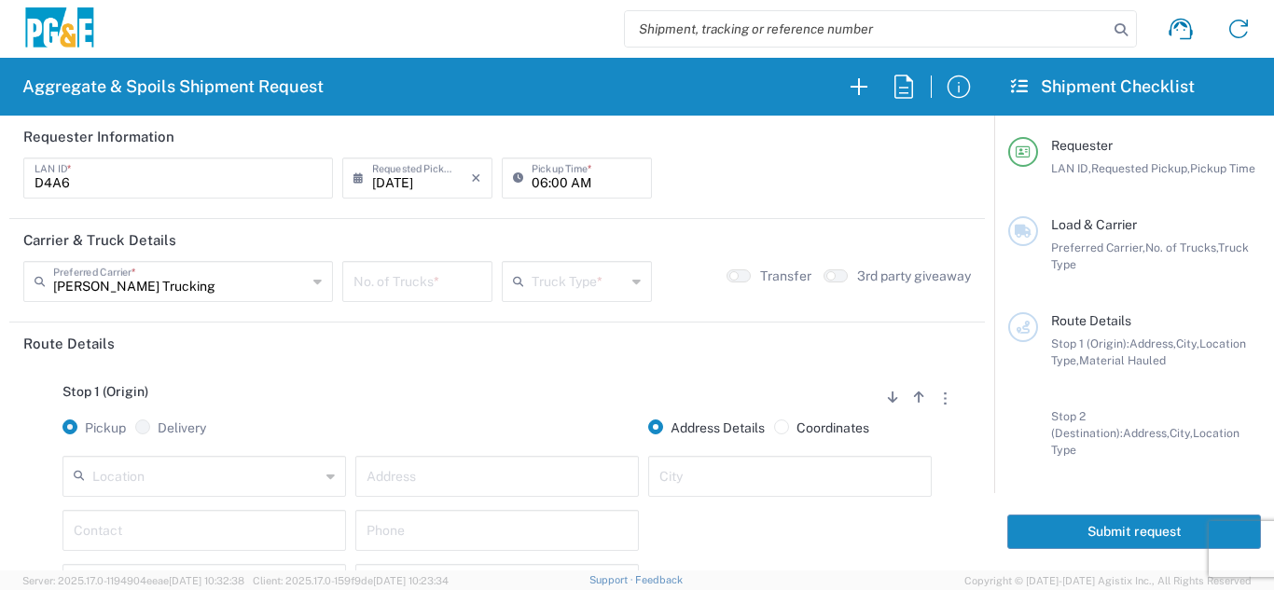
click at [383, 290] on input "number" at bounding box center [417, 280] width 128 height 33
type input "8"
click at [533, 289] on input "text" at bounding box center [579, 280] width 94 height 33
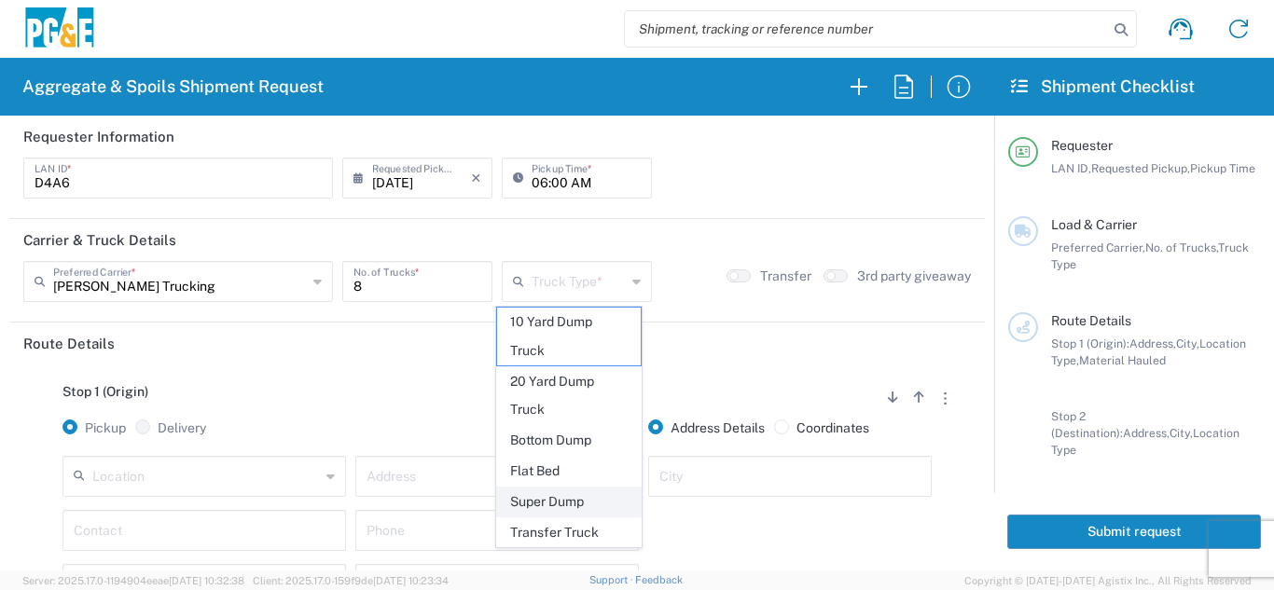
click at [539, 492] on span "Super Dump" at bounding box center [569, 502] width 145 height 29
type input "Super Dump"
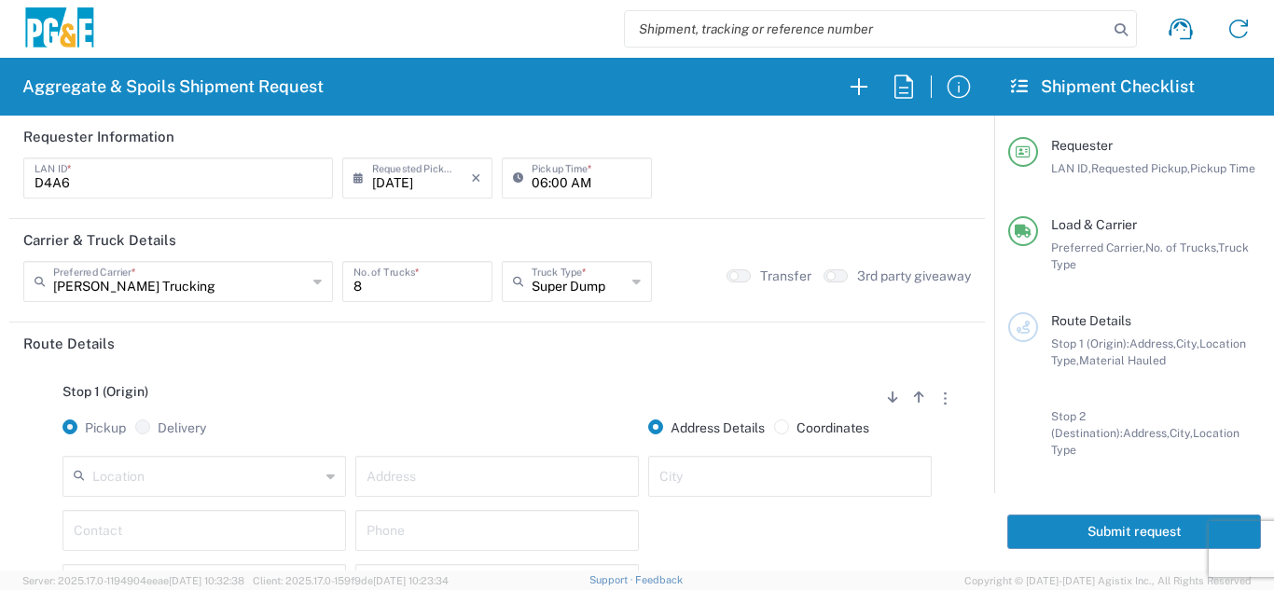
click at [539, 395] on div "Stop 1 (Origin) Add Stop Above Add Stop Below Remove Stop" at bounding box center [497, 401] width 948 height 35
click at [235, 479] on input "text" at bounding box center [206, 475] width 228 height 33
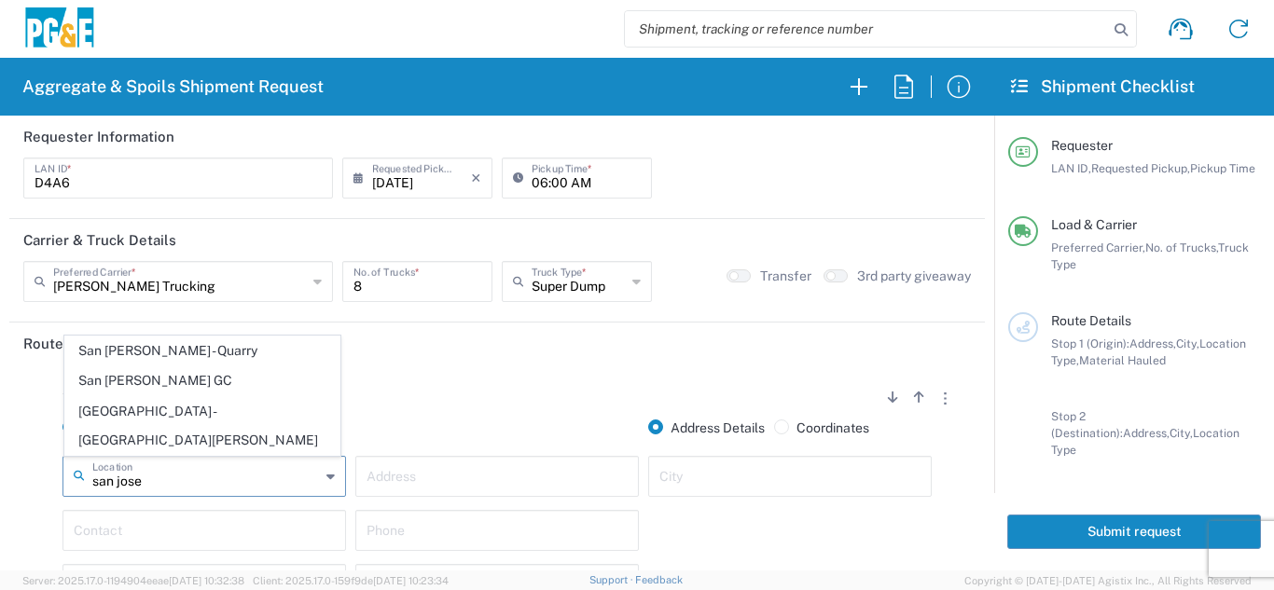
click at [159, 395] on span "San [PERSON_NAME] GC" at bounding box center [202, 381] width 274 height 29
type input "San [PERSON_NAME] GC"
type input "[STREET_ADDRESS]"
type input "[GEOGRAPHIC_DATA][PERSON_NAME]"
type input "Business No Loading Dock"
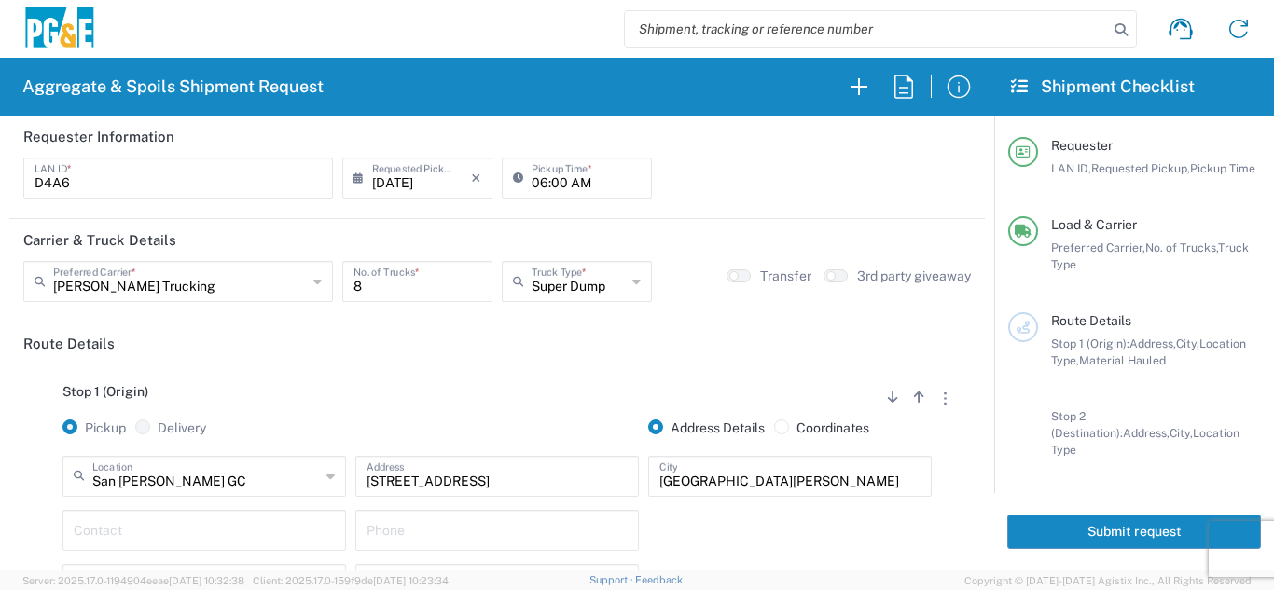
click at [363, 400] on div "Stop 1 (Origin) Add Stop Above Add Stop Below Remove Stop" at bounding box center [497, 401] width 948 height 35
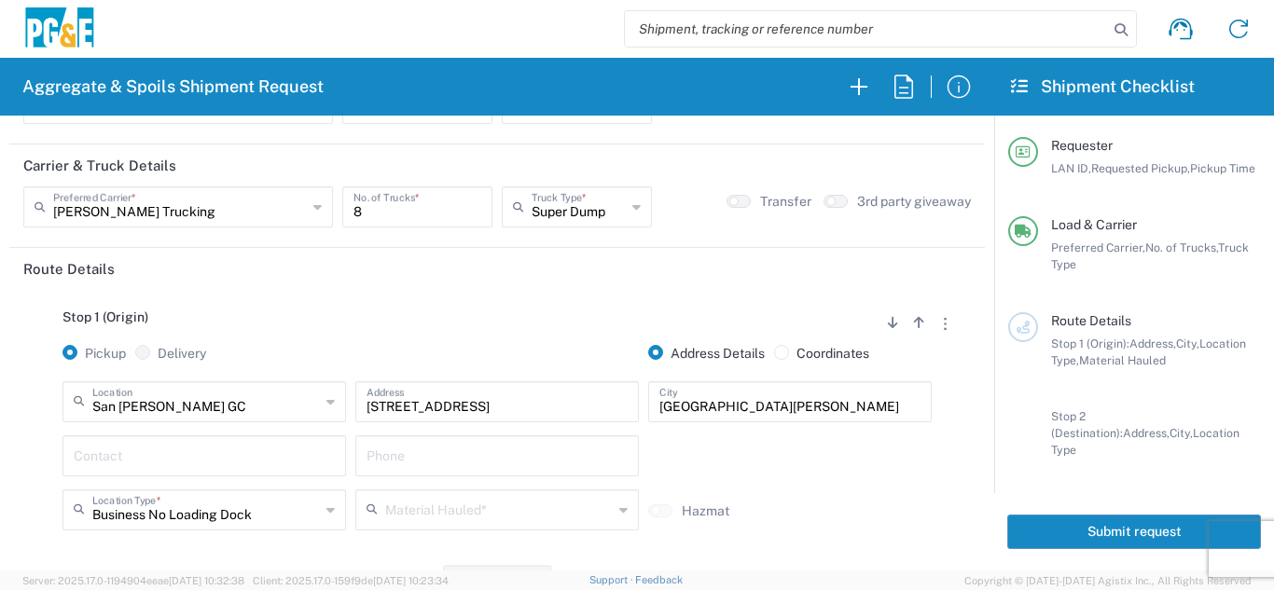
scroll to position [187, 0]
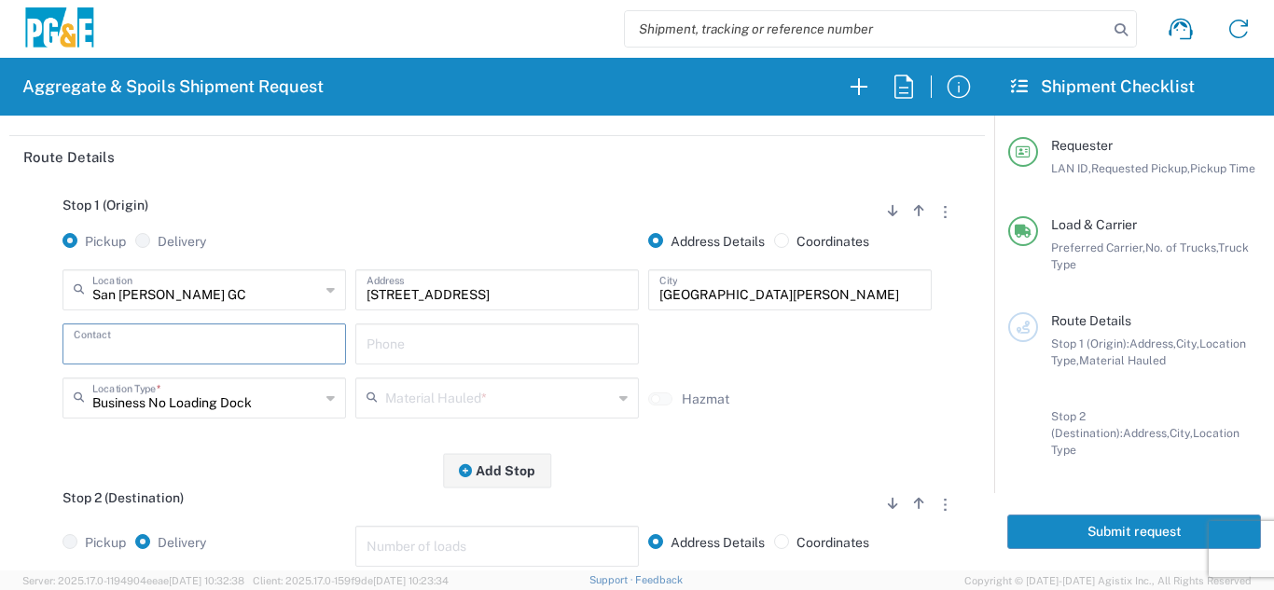
click at [171, 343] on input "text" at bounding box center [204, 342] width 261 height 33
type input "[PERSON_NAME]"
click at [429, 350] on input "text" at bounding box center [497, 342] width 261 height 33
type input "[PHONE_NUMBER]"
click at [397, 411] on input "text" at bounding box center [499, 397] width 228 height 33
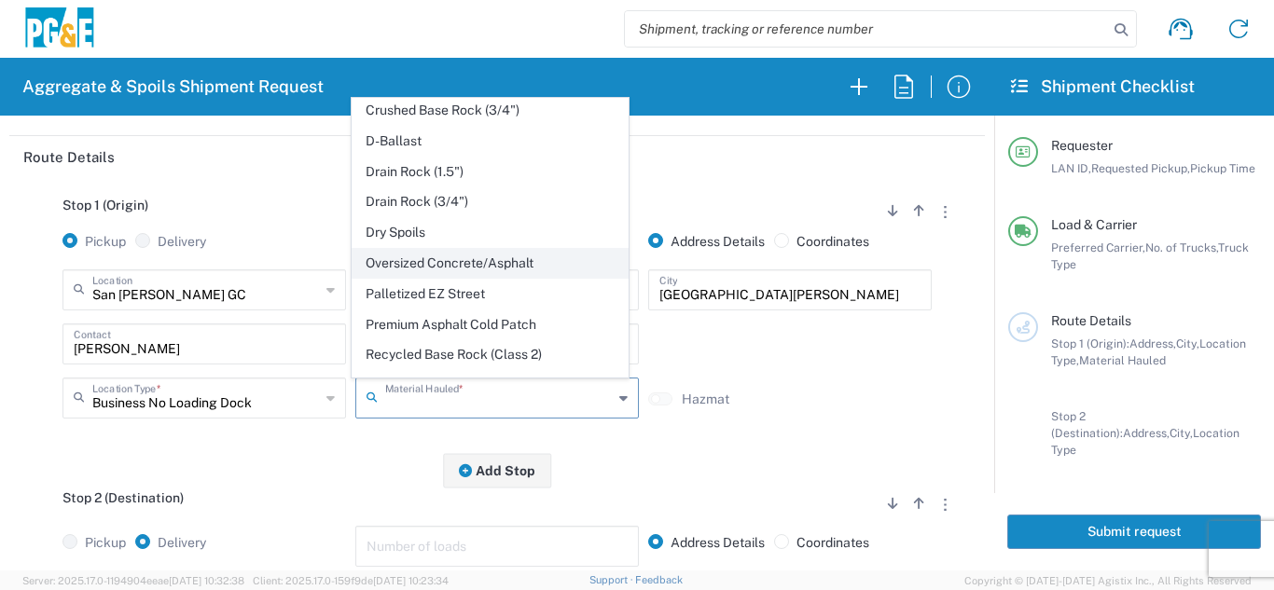
scroll to position [280, 0]
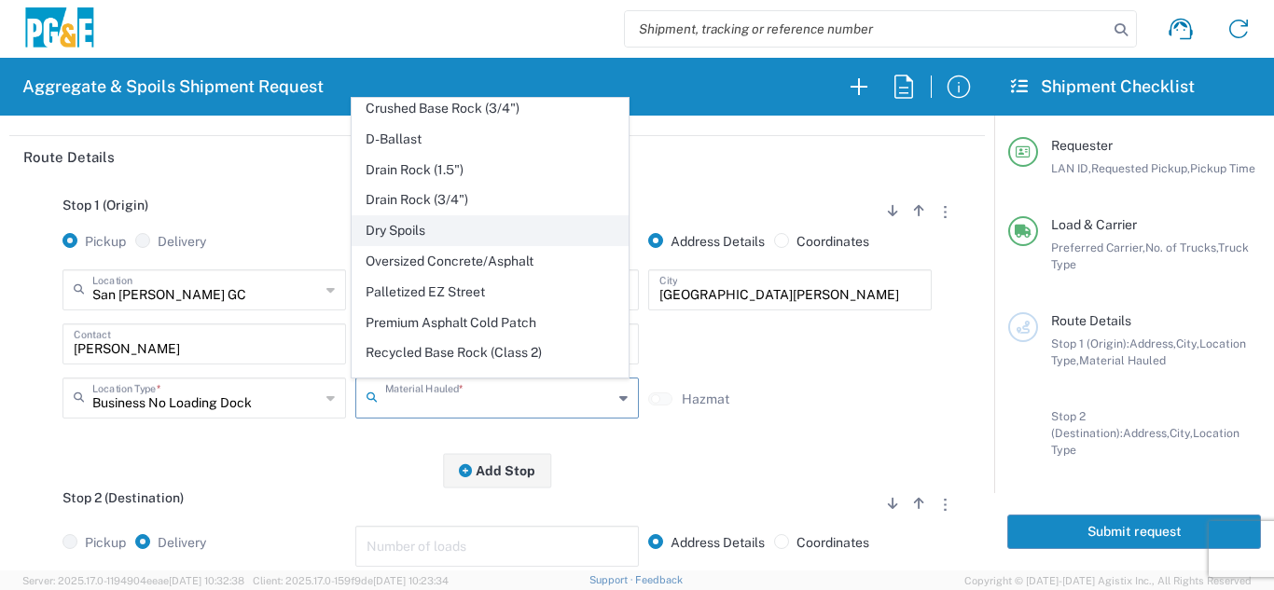
click at [416, 229] on span "Dry Spoils" at bounding box center [490, 230] width 274 height 29
type input "Dry Spoils"
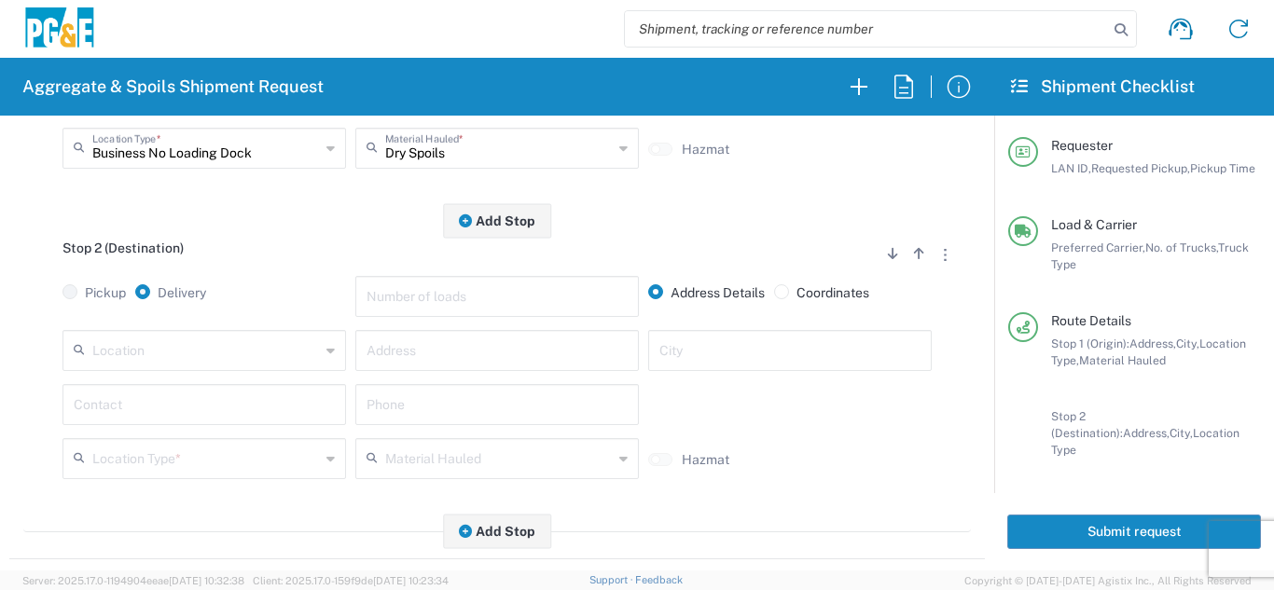
scroll to position [466, 0]
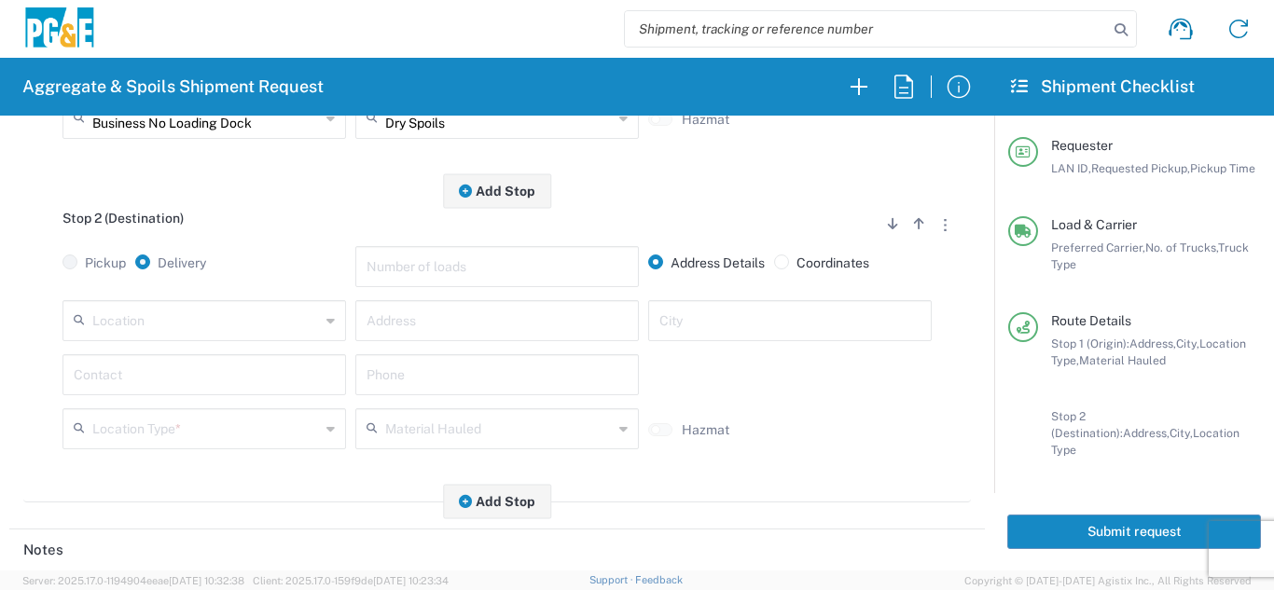
click at [171, 332] on input "text" at bounding box center [206, 319] width 228 height 33
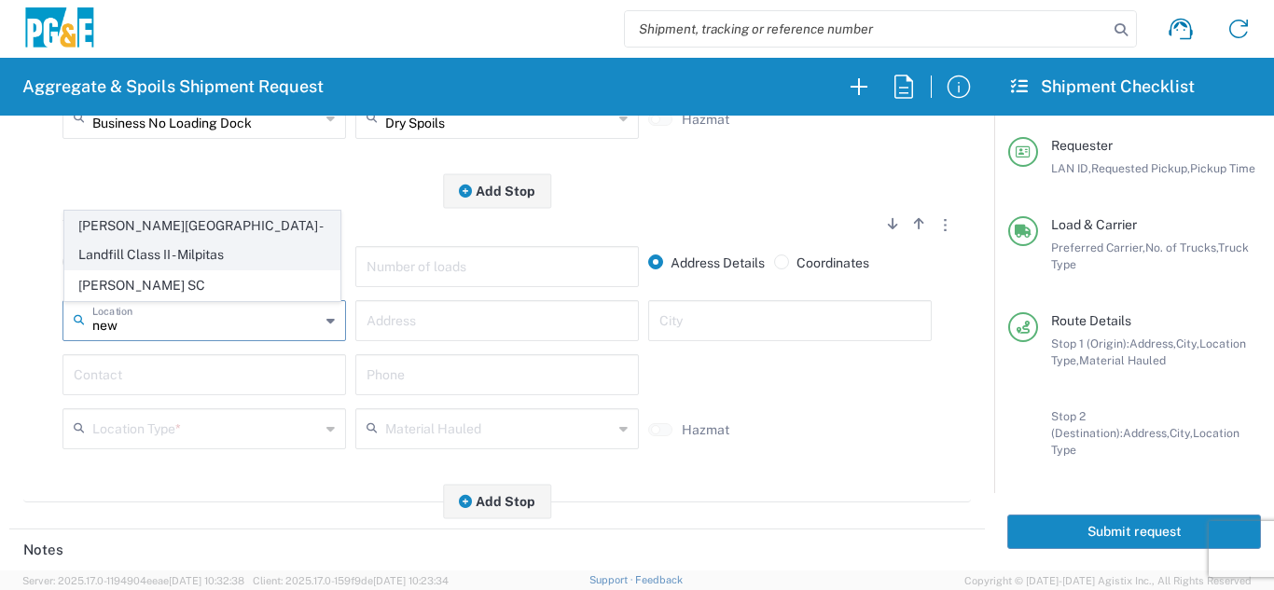
click at [182, 243] on span "[PERSON_NAME][GEOGRAPHIC_DATA] - Landfill Class II - Milpitas" at bounding box center [202, 241] width 274 height 58
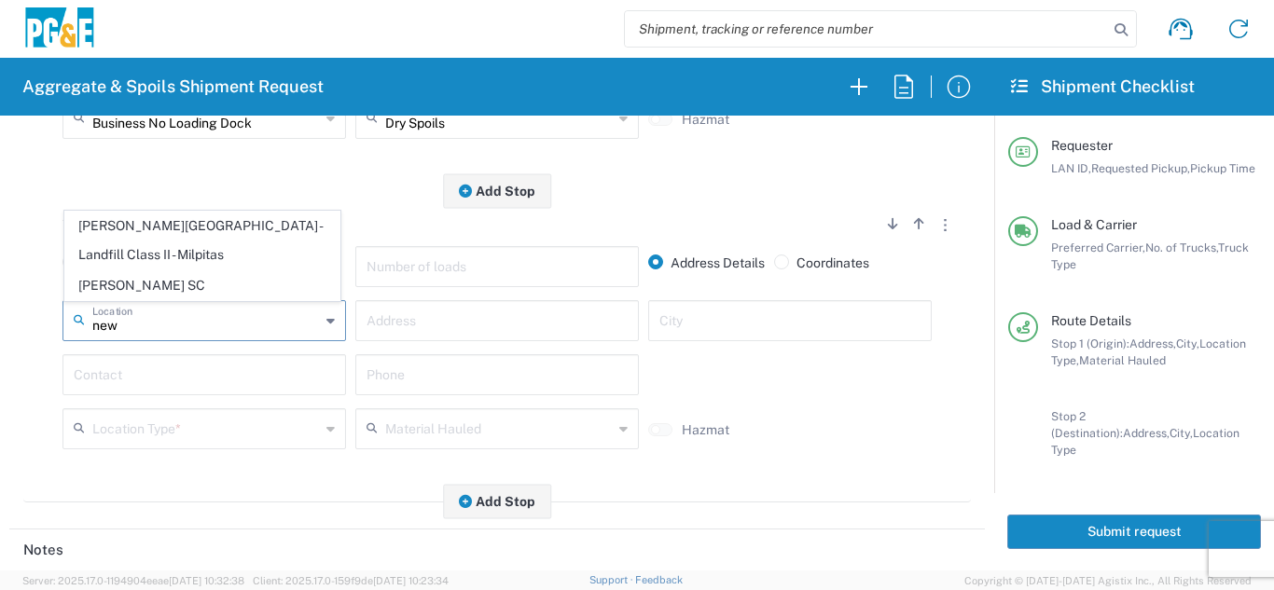
type input "[PERSON_NAME][GEOGRAPHIC_DATA] - Landfill Class II - Milpitas"
type input "[STREET_ADDRESS][PERSON_NAME]"
type input "Milpitas"
type input "Landfill"
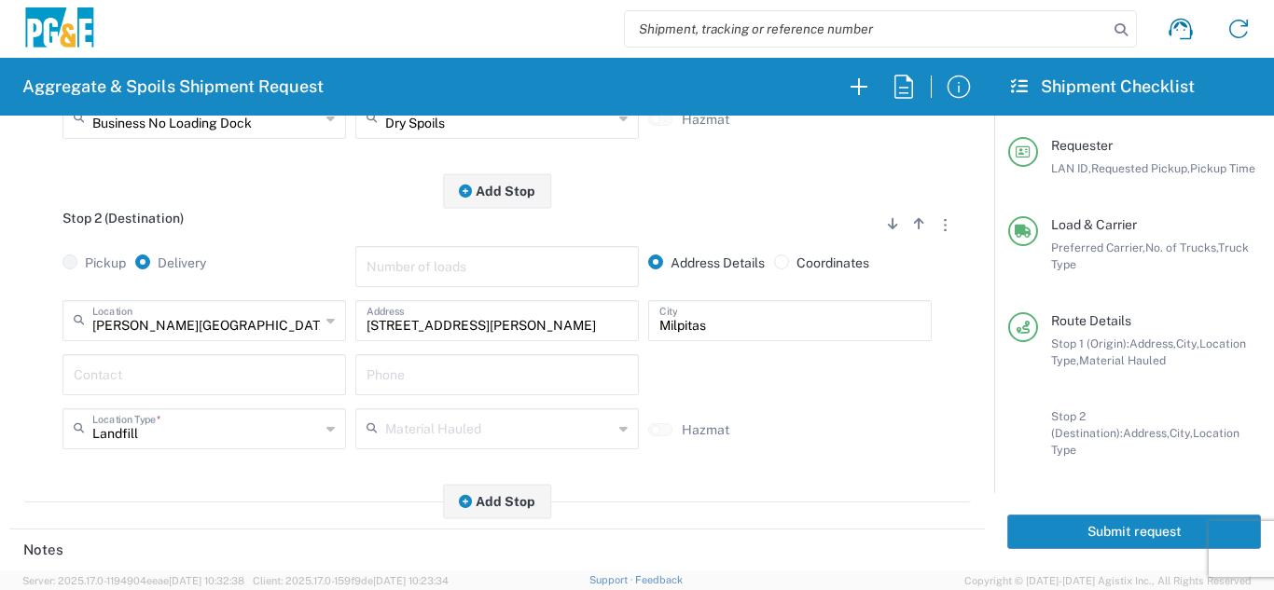
click at [138, 388] on input "text" at bounding box center [204, 373] width 261 height 33
type input "[PERSON_NAME]"
click at [460, 372] on input "text" at bounding box center [497, 373] width 261 height 33
type input "[PHONE_NUMBER]"
click at [279, 502] on div "Stop 2 (Destination) Add Stop Above Add Stop Below Remove Stop Pickup Delivery …" at bounding box center [497, 347] width 948 height 312
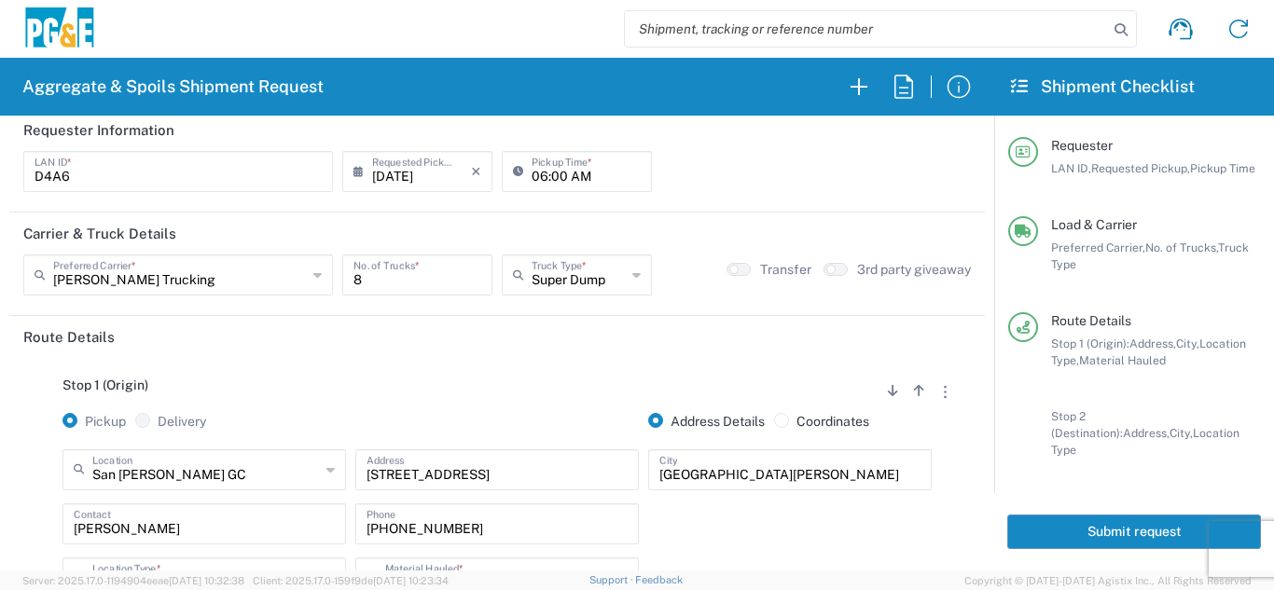
scroll to position [0, 0]
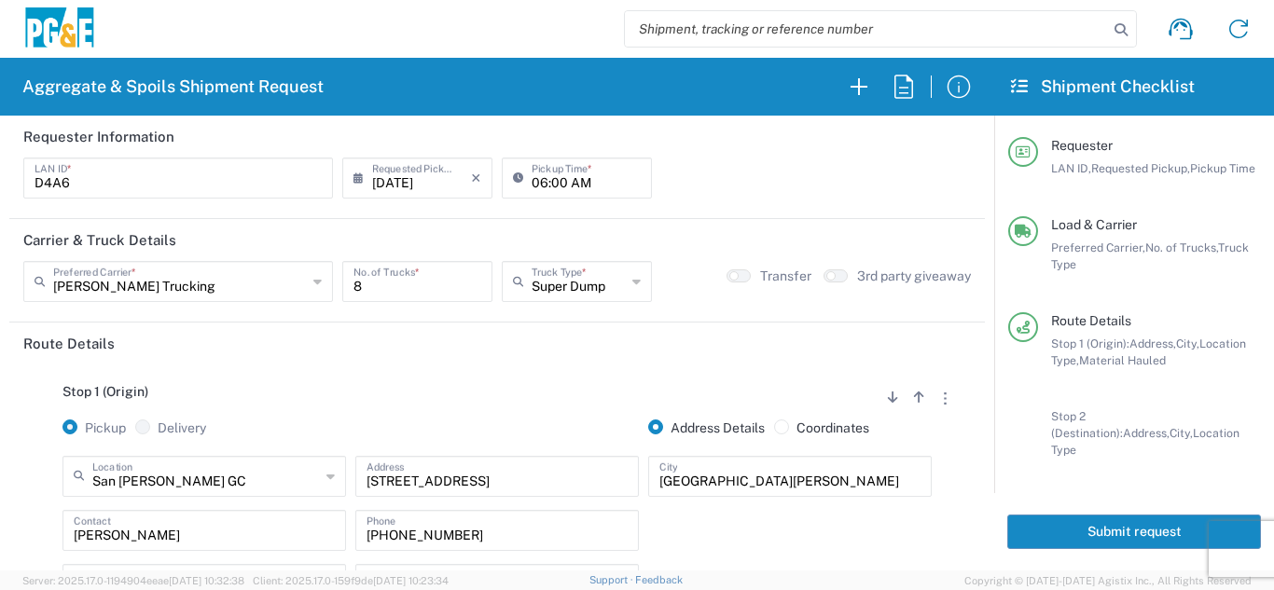
click at [1069, 515] on button "Submit request" at bounding box center [1134, 532] width 254 height 35
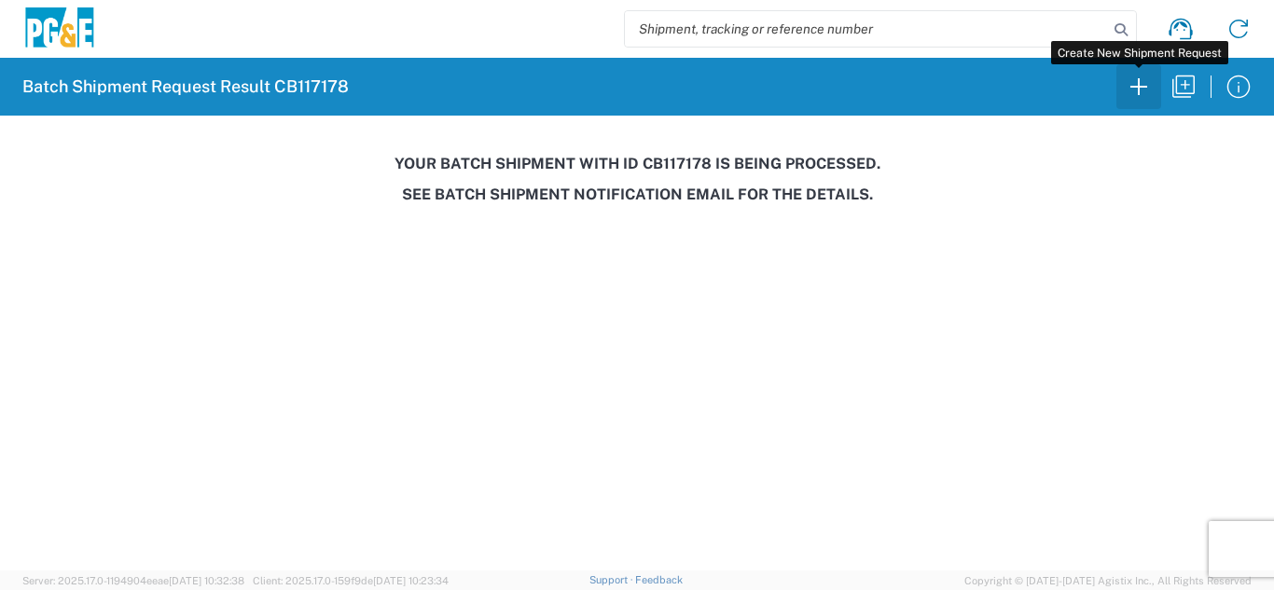
click at [1136, 96] on icon "button" at bounding box center [1139, 87] width 30 height 30
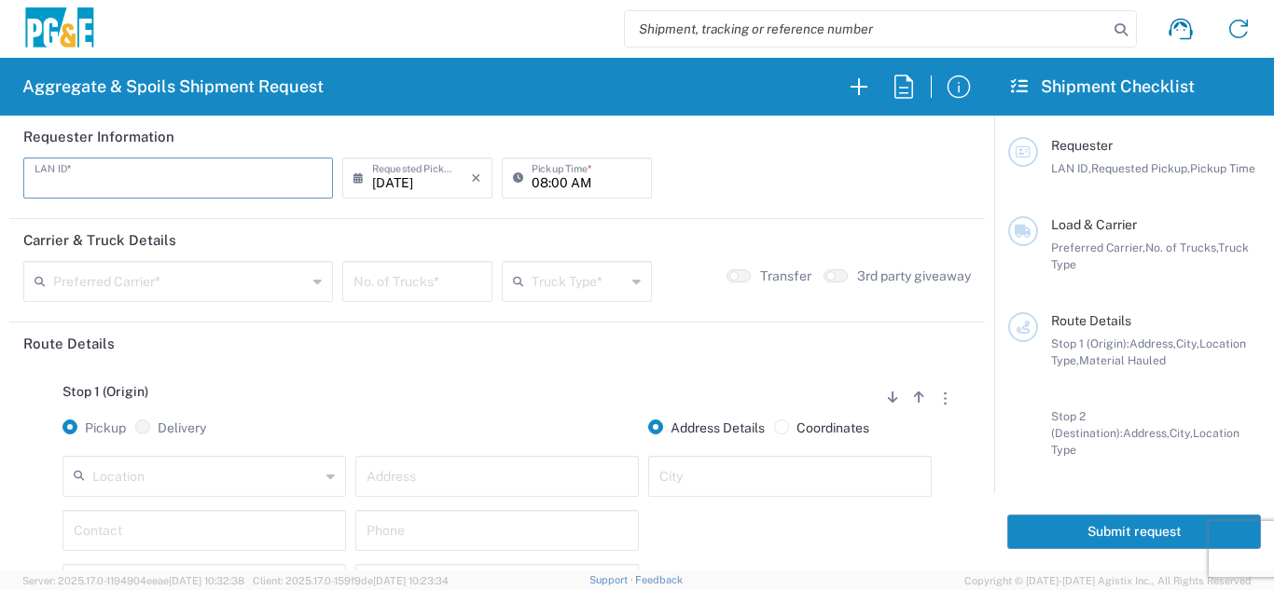
click at [205, 173] on input "text" at bounding box center [178, 176] width 287 height 33
type input "J4AB"
click at [535, 187] on input "08:00 AM" at bounding box center [586, 176] width 109 height 33
type input "06:00 AM"
click at [148, 291] on input "text" at bounding box center [180, 280] width 254 height 33
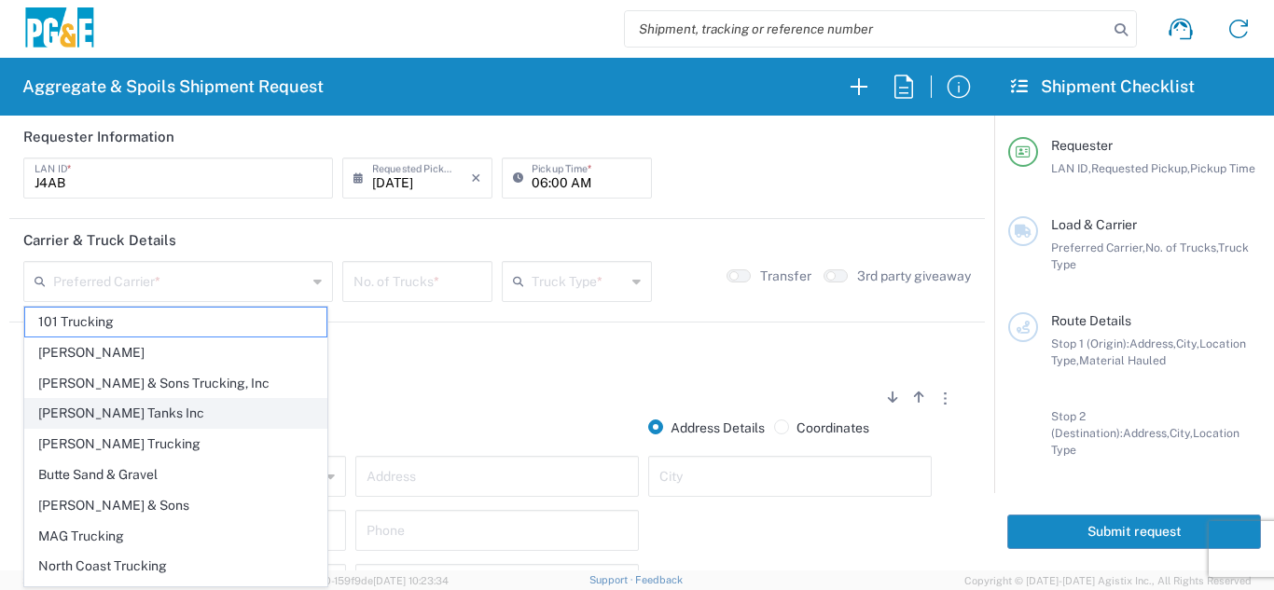
click at [112, 423] on span "[PERSON_NAME] Tanks Inc" at bounding box center [175, 413] width 301 height 29
type input "[PERSON_NAME] Tanks Inc"
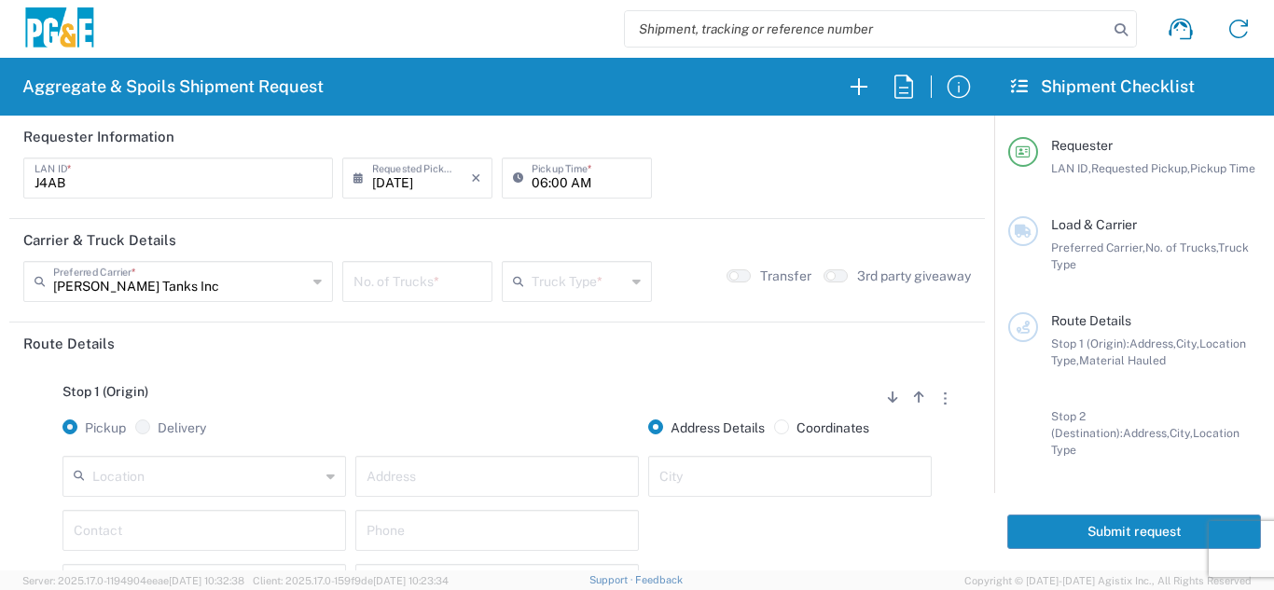
click at [396, 284] on input "number" at bounding box center [417, 280] width 128 height 33
type input "7"
click at [592, 298] on div "Truck Type *" at bounding box center [577, 281] width 150 height 41
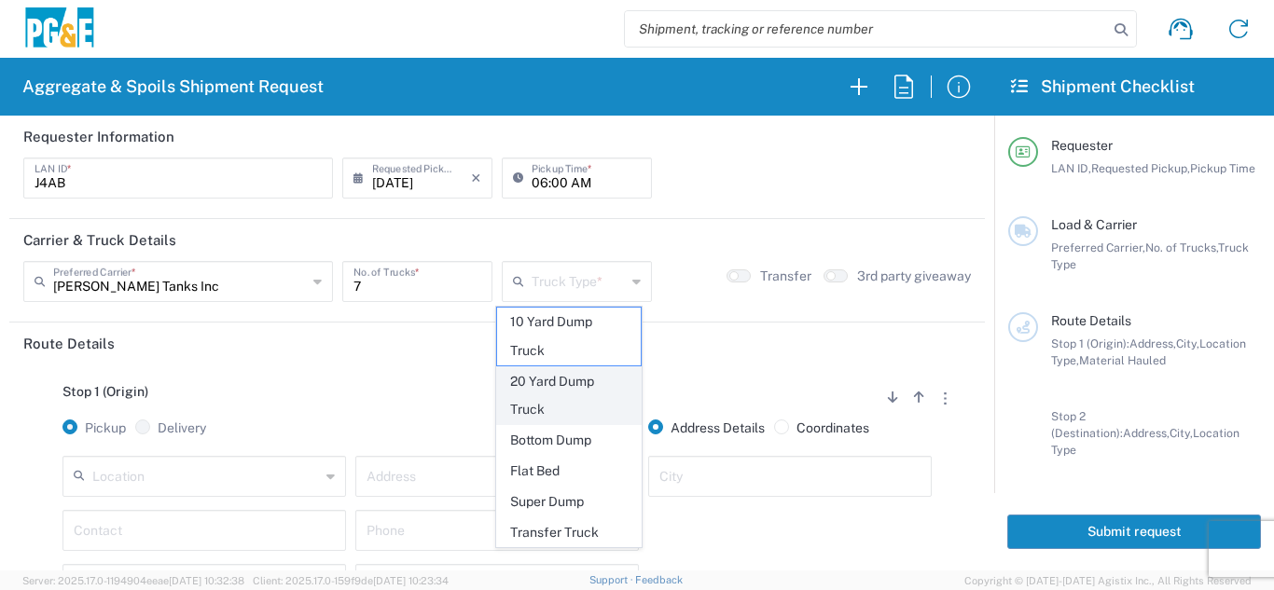
click at [547, 393] on span "20 Yard Dump Truck" at bounding box center [569, 396] width 145 height 58
type input "20 Yard Dump Truck"
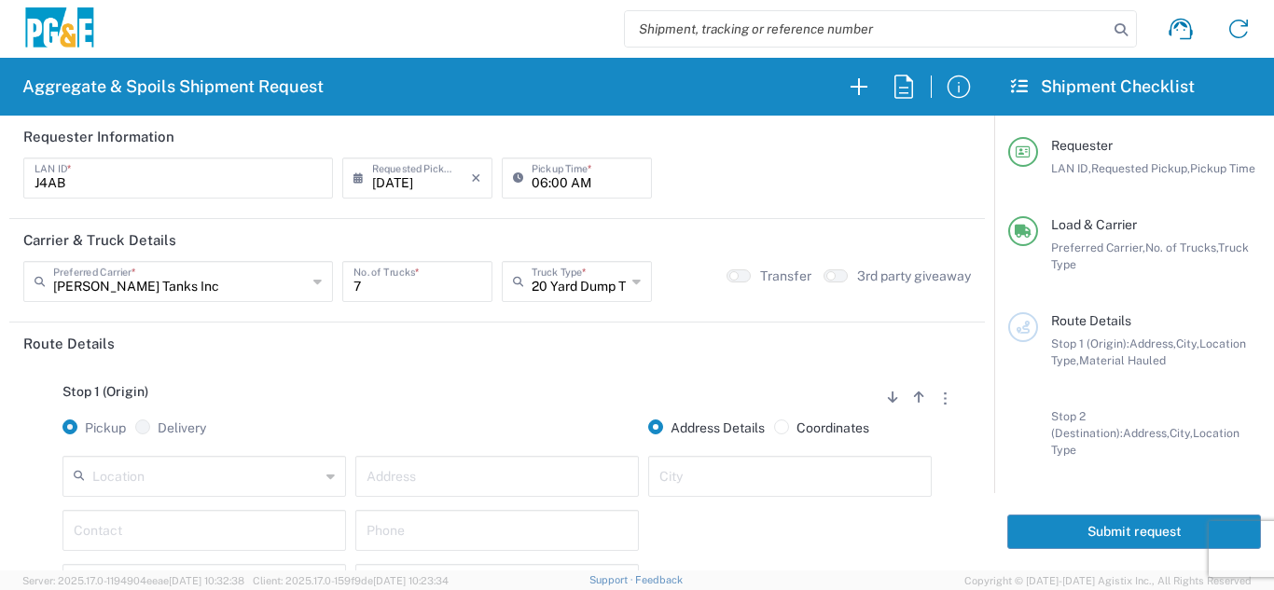
click at [497, 392] on div "Stop 1 (Origin) Add Stop Above Add Stop Below Remove Stop" at bounding box center [497, 401] width 948 height 35
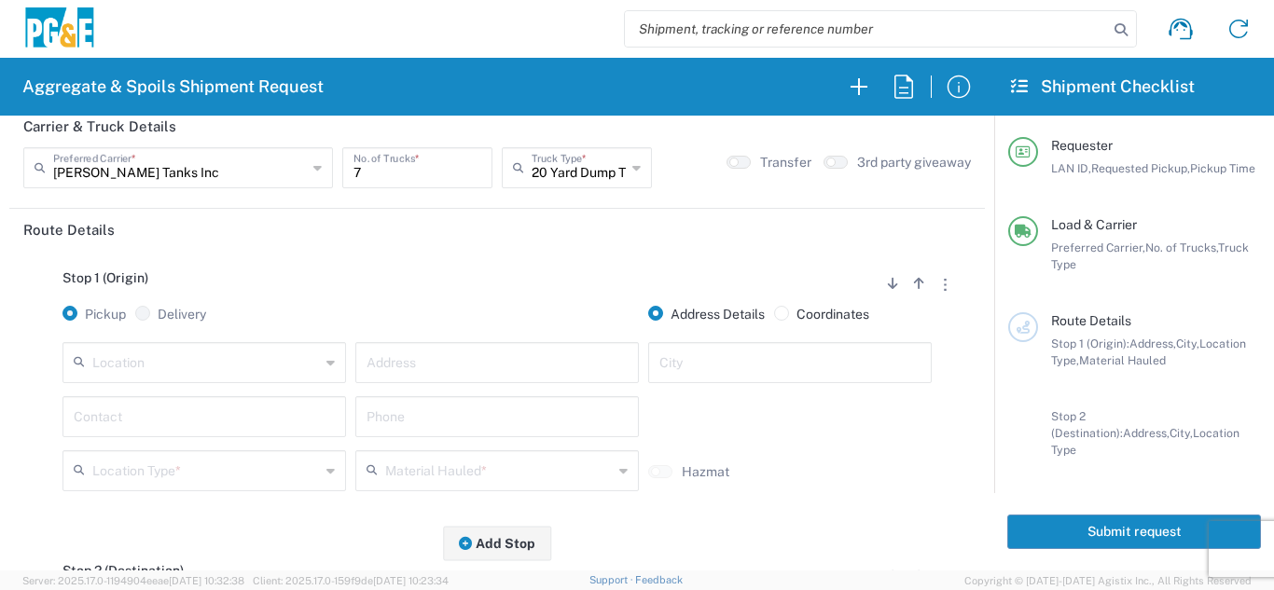
scroll to position [187, 0]
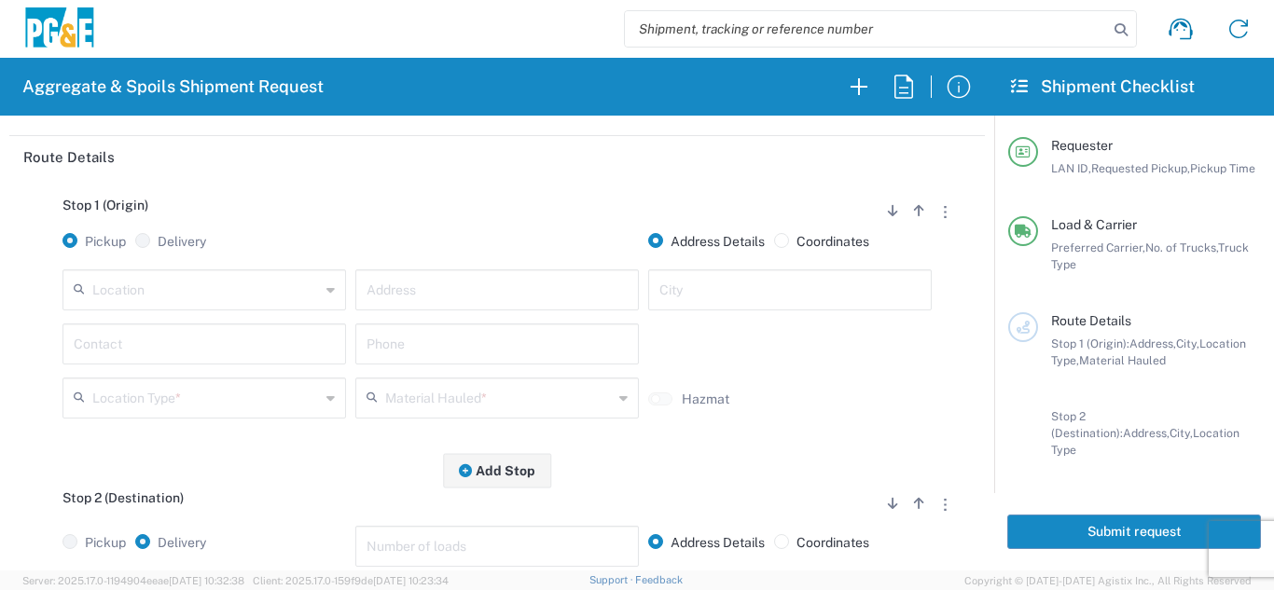
click at [213, 297] on input "text" at bounding box center [206, 288] width 228 height 33
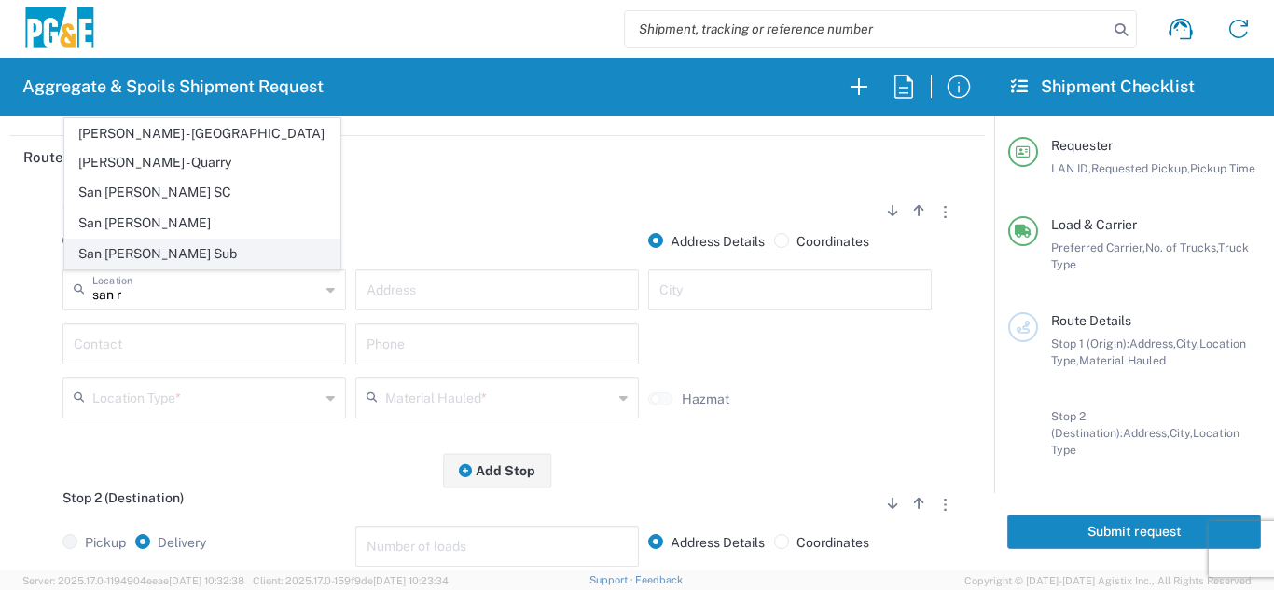
click at [182, 249] on span "San [PERSON_NAME] Sub" at bounding box center [202, 254] width 274 height 29
type input "San [PERSON_NAME] Sub"
type input "1950 Del Mar Dr"
type input "San [PERSON_NAME]"
type input "Business No Loading Dock"
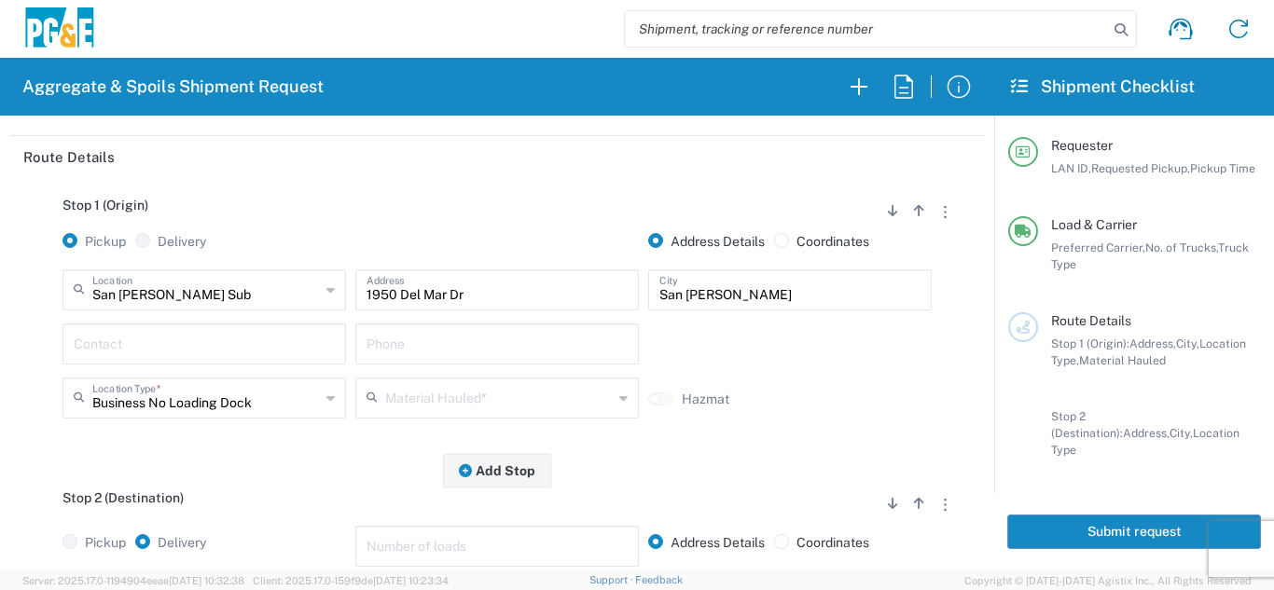
click at [189, 336] on input "text" at bounding box center [204, 342] width 261 height 33
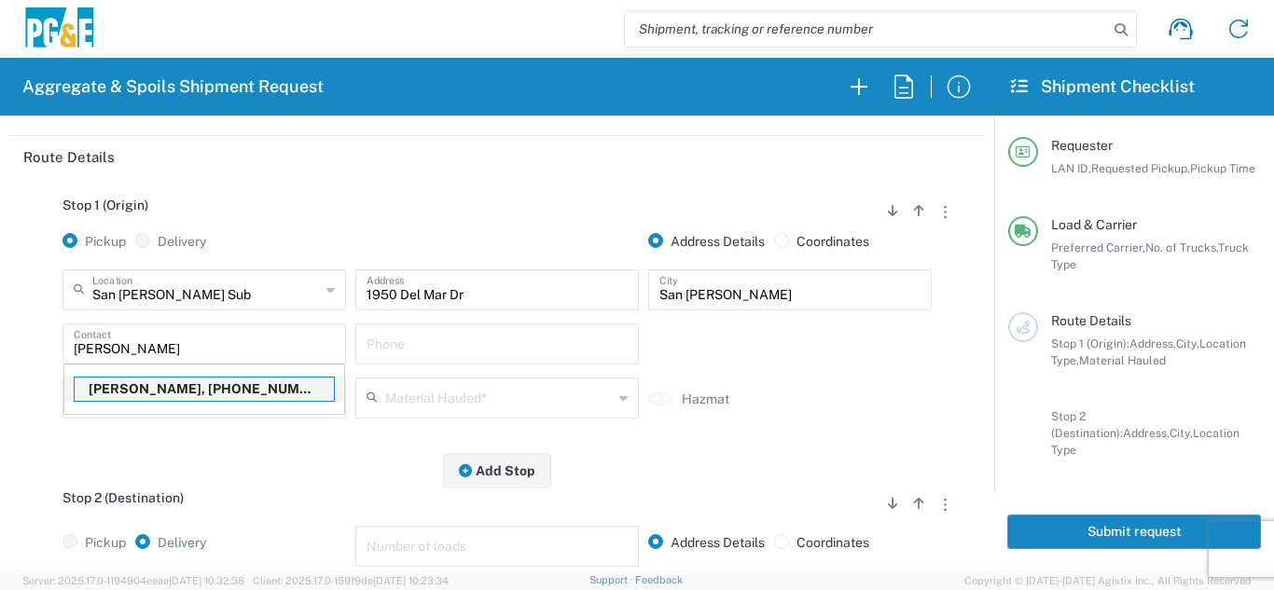
click at [164, 395] on p "[PERSON_NAME], [PHONE_NUMBER]" at bounding box center [204, 389] width 259 height 23
type input "[PERSON_NAME]"
type input "[PHONE_NUMBER]"
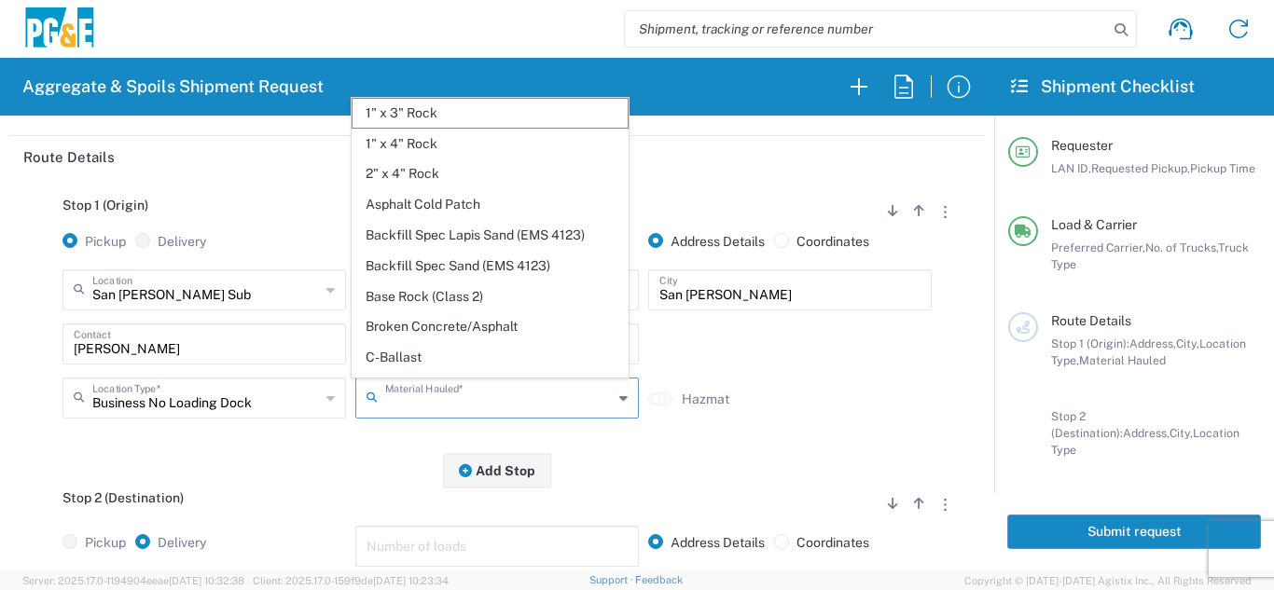
click at [392, 394] on input "text" at bounding box center [499, 397] width 228 height 33
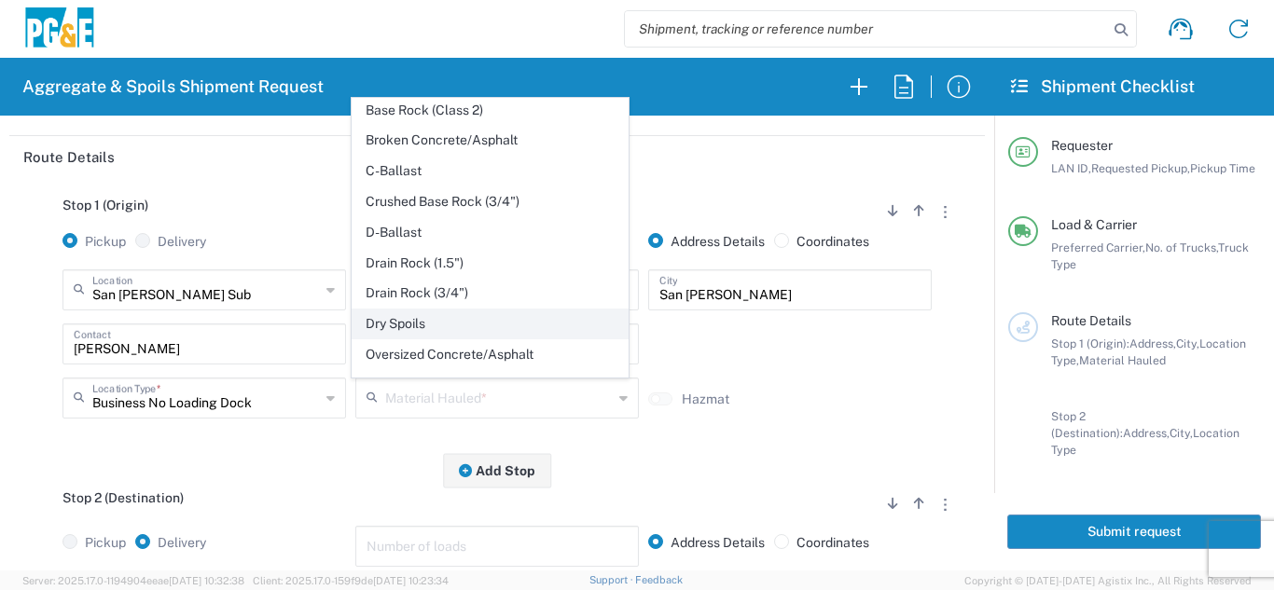
click at [412, 323] on span "Dry Spoils" at bounding box center [490, 324] width 274 height 29
type input "Dry Spoils"
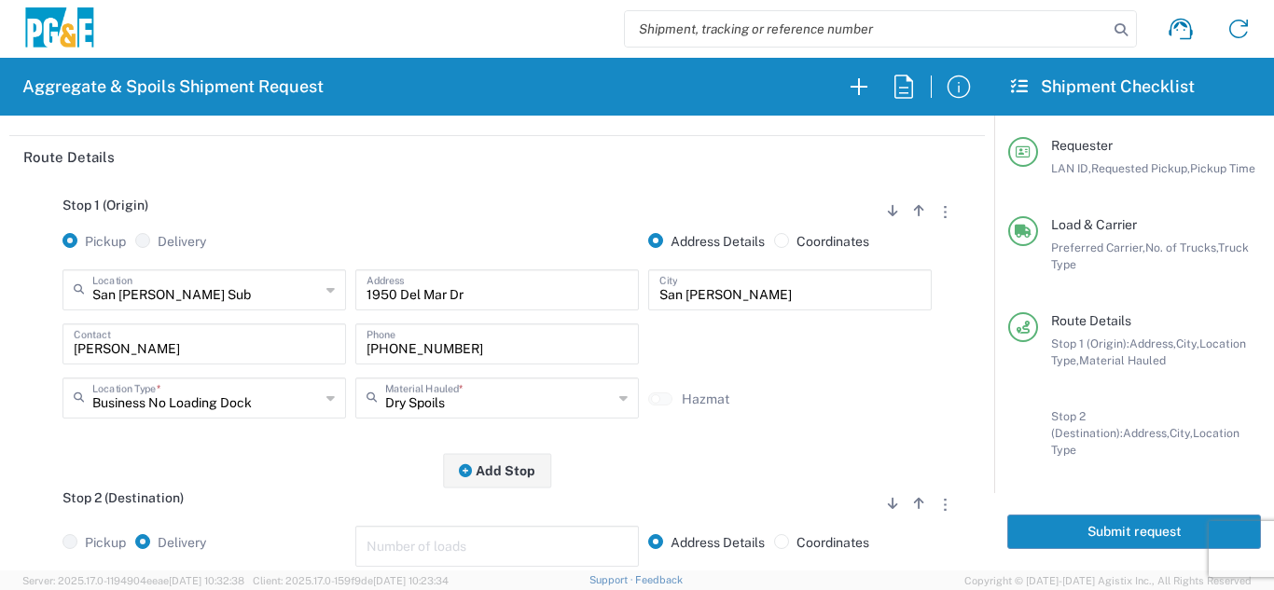
click at [302, 453] on div "Stop 1 (Origin) Add Stop Above Add Stop Below Remove Stop Pickup Delivery Addre…" at bounding box center [497, 324] width 948 height 293
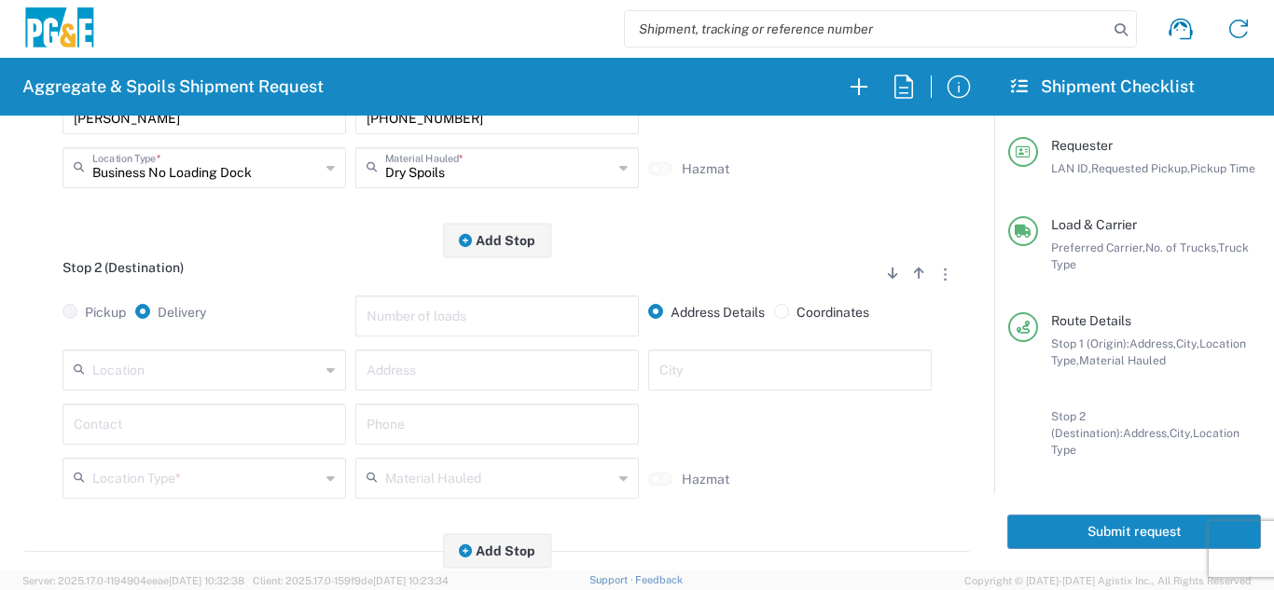
scroll to position [466, 0]
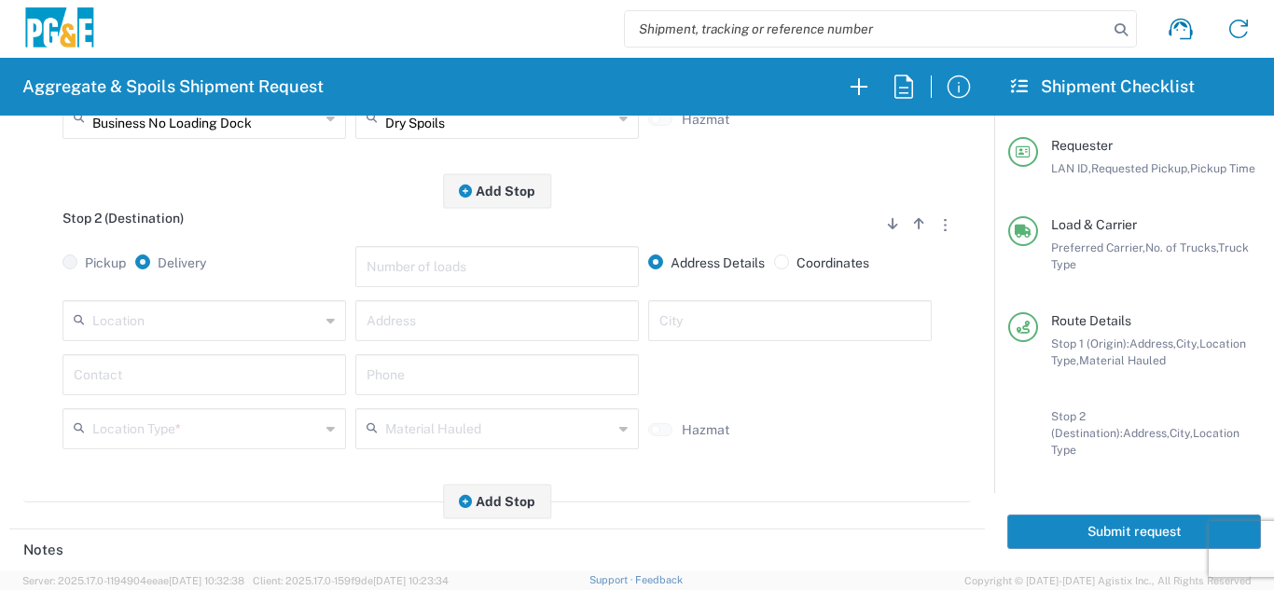
click at [195, 332] on input "text" at bounding box center [206, 319] width 228 height 33
click at [223, 283] on span "[GEOGRAPHIC_DATA] - Republic Landfill" at bounding box center [202, 285] width 274 height 29
type input "[GEOGRAPHIC_DATA] - Republic Landfill"
type input "[STREET_ADDRESS]"
type input "Livermore"
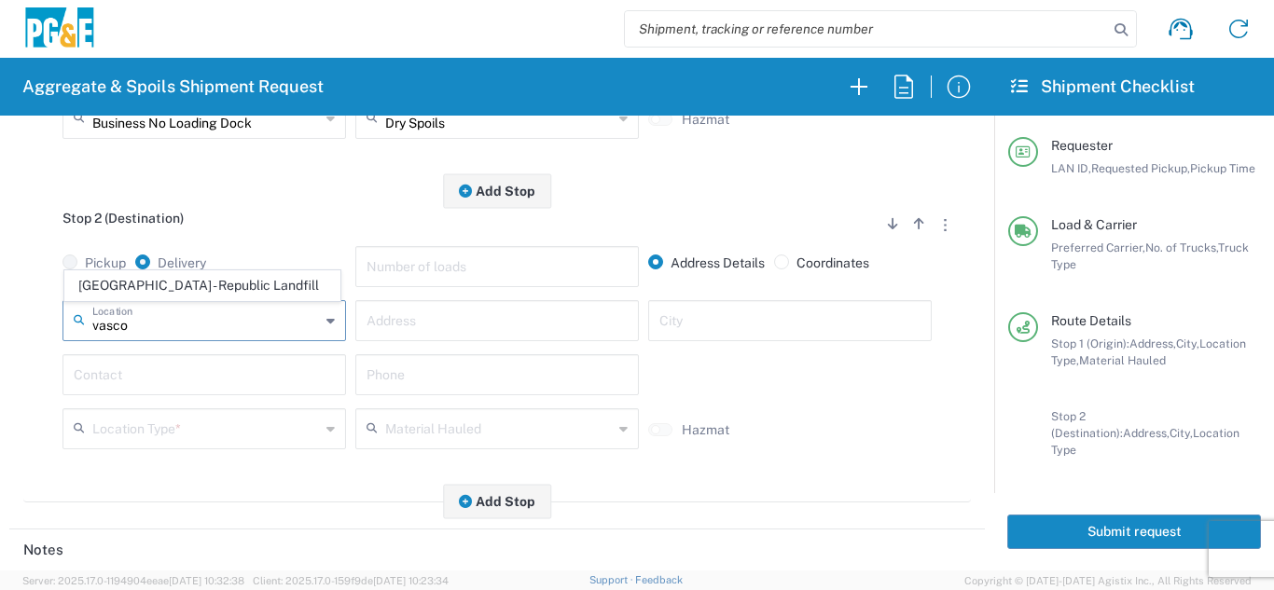
type input "Landfill"
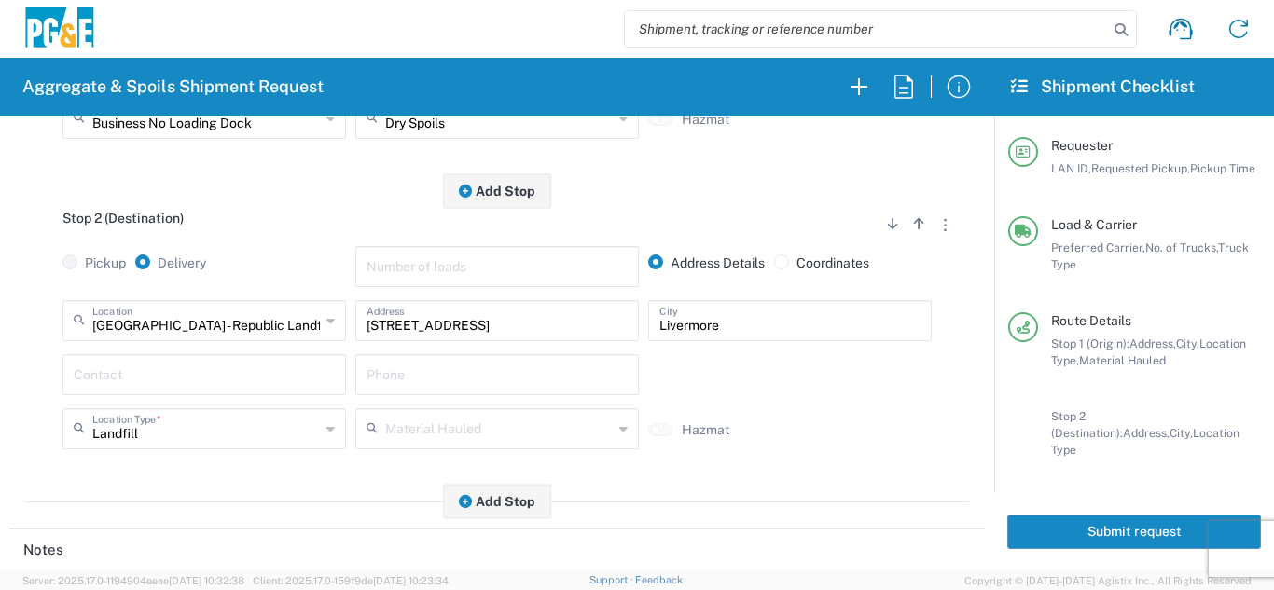
click at [203, 374] on input "text" at bounding box center [204, 373] width 261 height 33
click at [191, 427] on p "[PERSON_NAME], [PHONE_NUMBER]" at bounding box center [204, 420] width 259 height 23
type input "[PERSON_NAME]"
type input "[PHONE_NUMBER]"
click at [259, 480] on div "Stop 2 (Destination) Add Stop Above Add Stop Below Remove Stop Pickup Delivery …" at bounding box center [497, 347] width 948 height 312
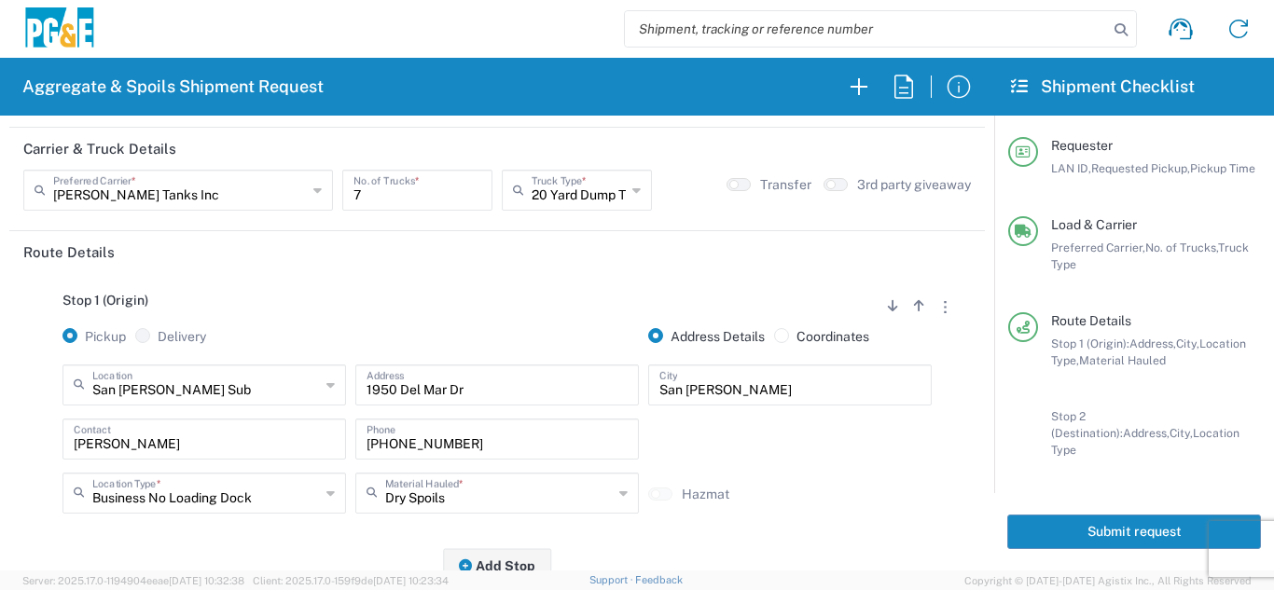
scroll to position [0, 0]
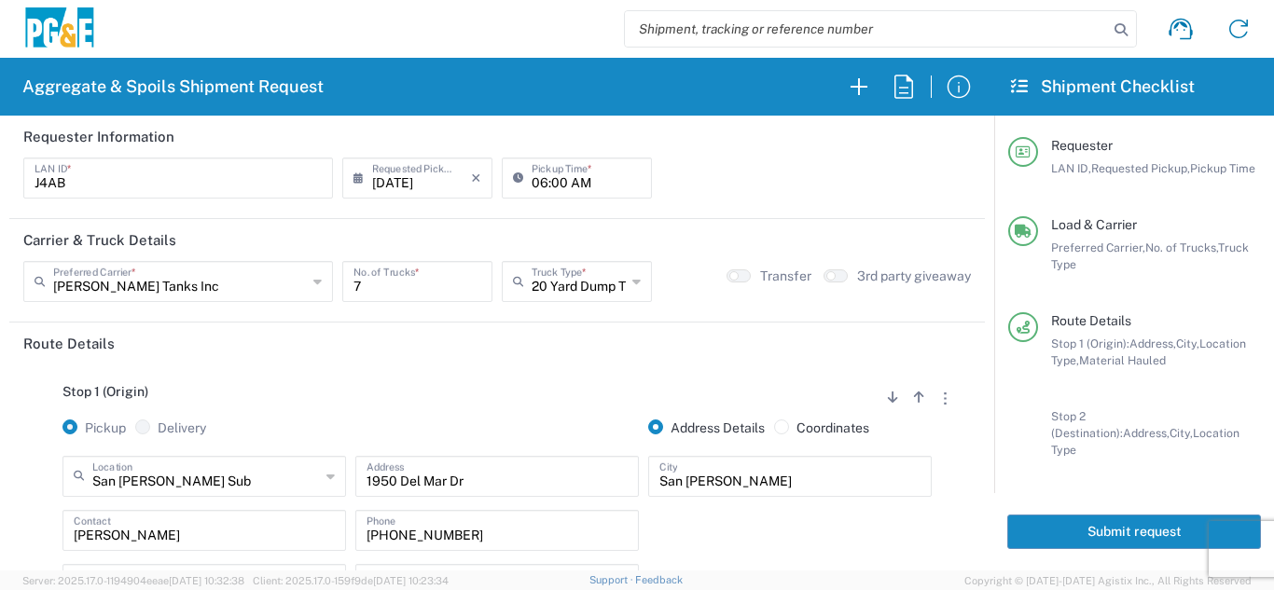
click at [1065, 515] on button "Submit request" at bounding box center [1134, 532] width 254 height 35
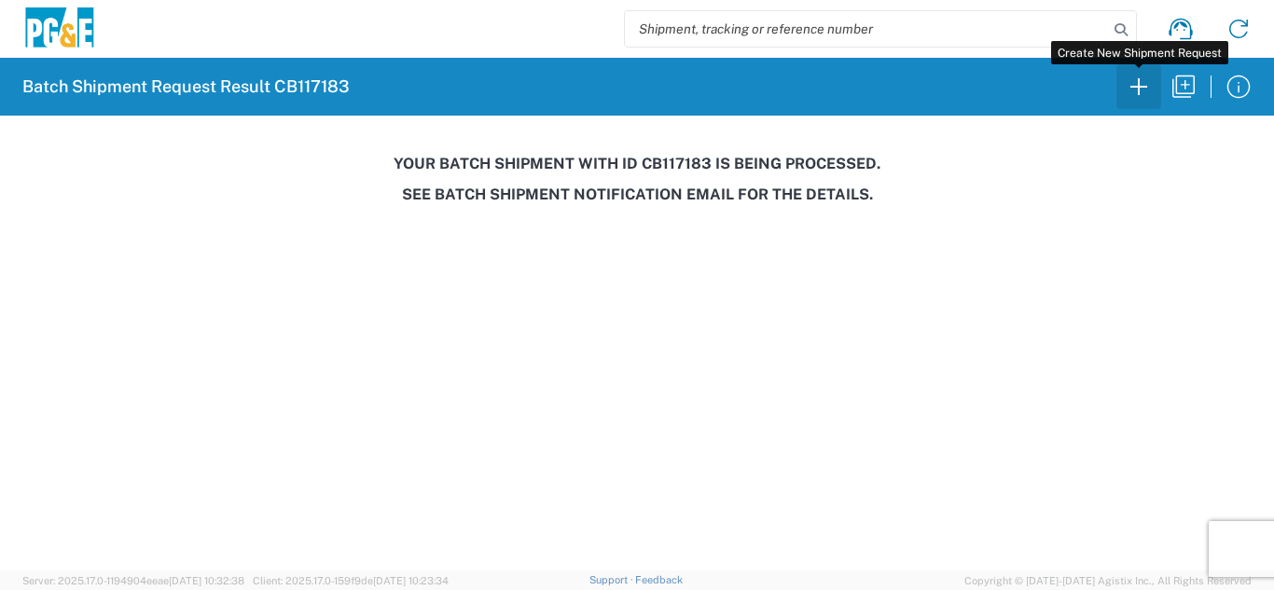
click at [1143, 84] on icon "button" at bounding box center [1139, 87] width 30 height 30
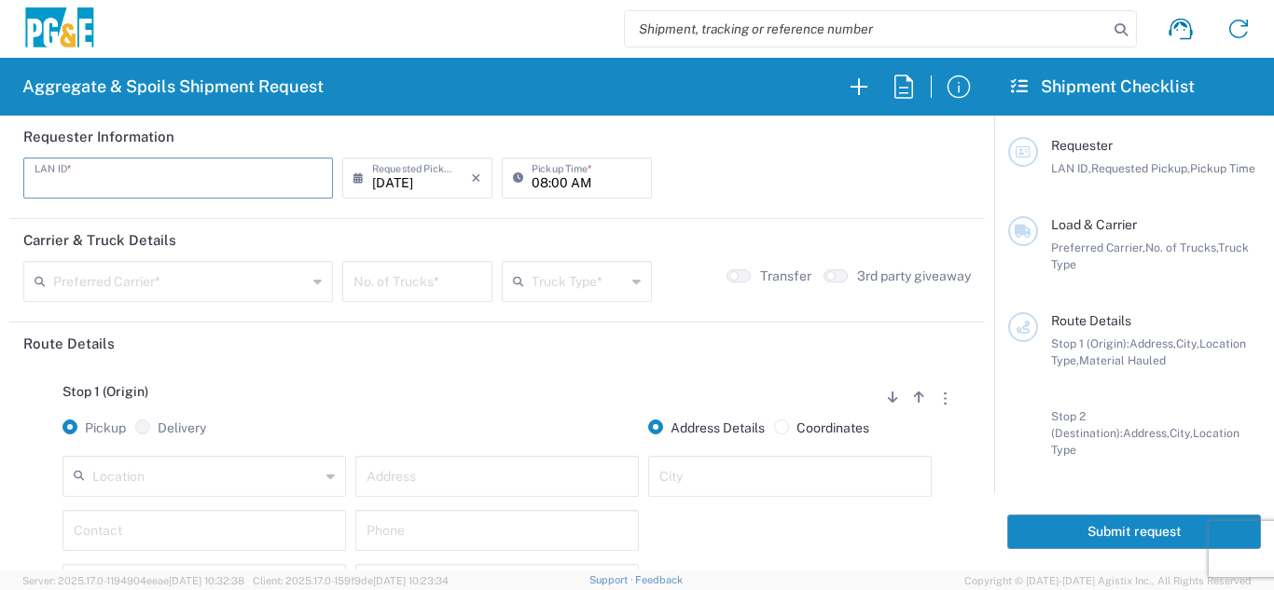
click at [42, 183] on input "text" at bounding box center [178, 176] width 287 height 33
type input "CMA5"
click at [533, 183] on input "08:00 AM" at bounding box center [586, 176] width 109 height 33
type input "06:00 AM"
click at [256, 298] on div "Preferred Carrier *" at bounding box center [178, 281] width 310 height 41
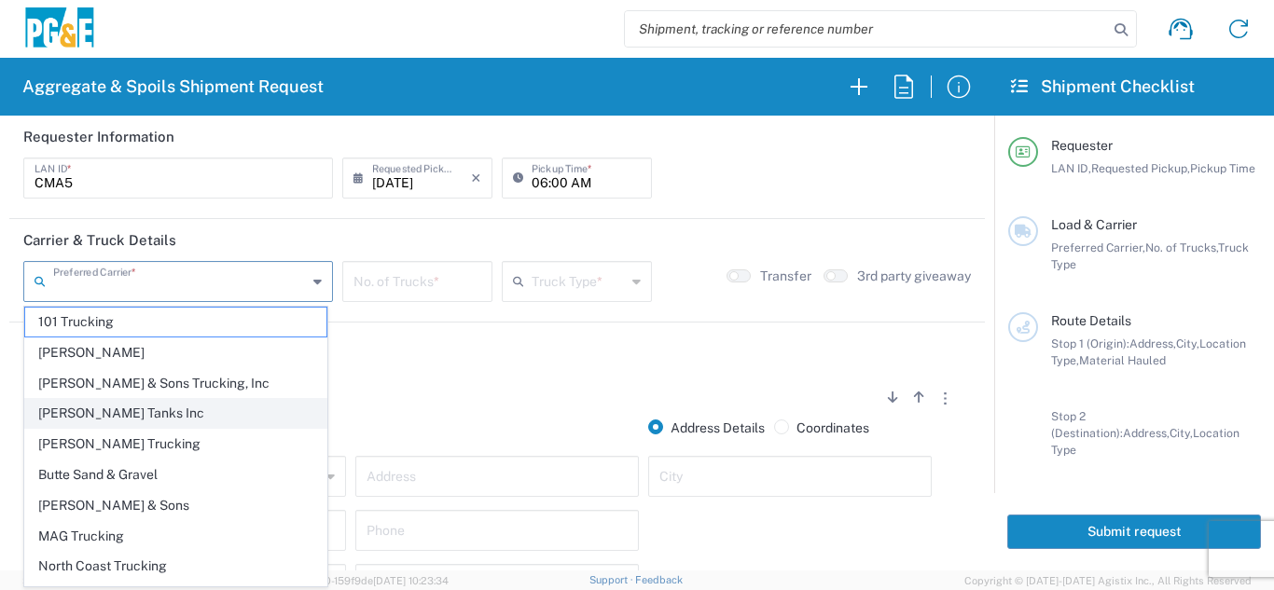
click at [112, 420] on span "[PERSON_NAME] Tanks Inc" at bounding box center [175, 413] width 301 height 29
type input "[PERSON_NAME] Tanks Inc"
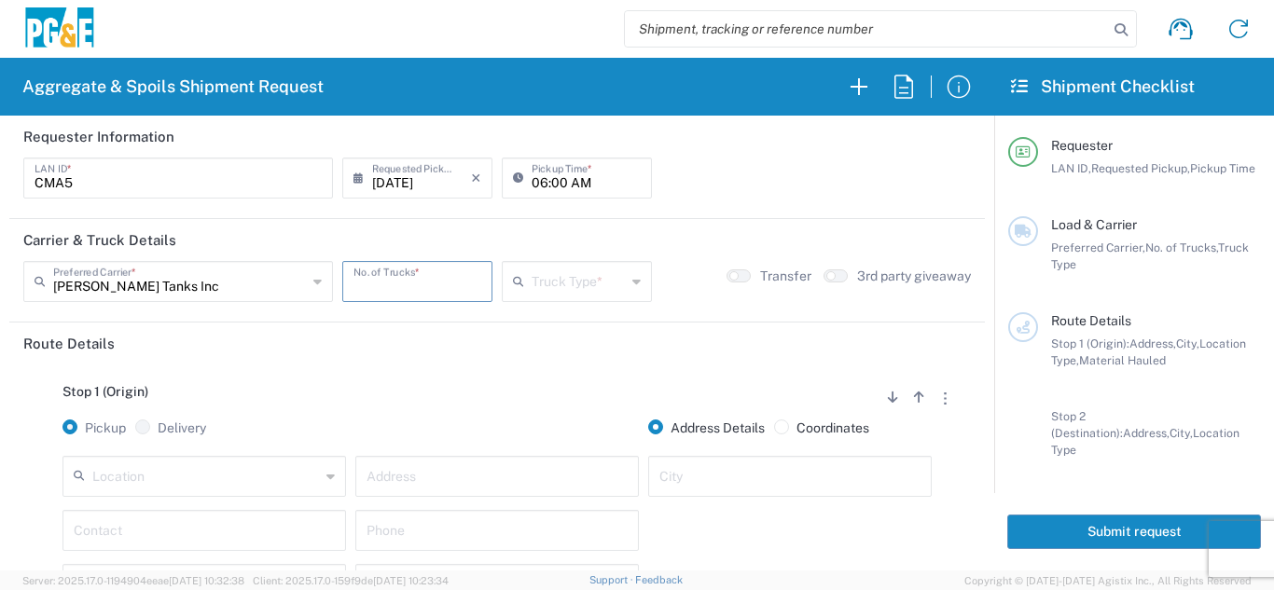
click at [390, 287] on input "number" at bounding box center [417, 280] width 128 height 33
type input "1"
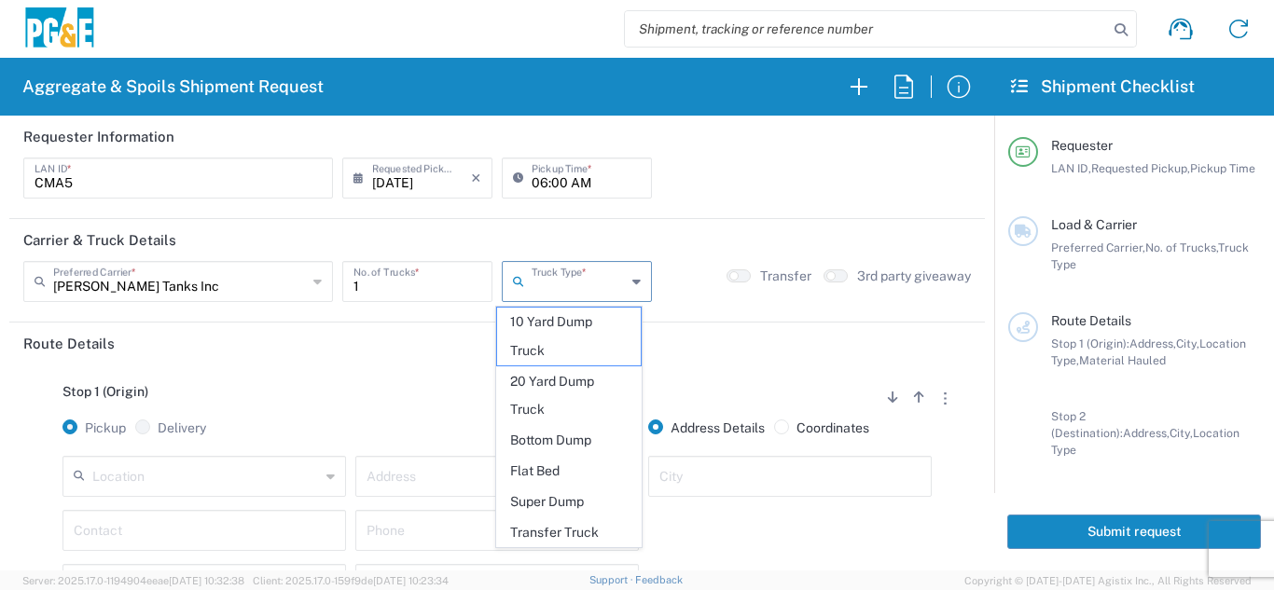
click at [534, 276] on input "text" at bounding box center [579, 280] width 94 height 33
click at [550, 389] on span "20 Yard Dump Truck" at bounding box center [569, 396] width 145 height 58
type input "20 Yard Dump Truck"
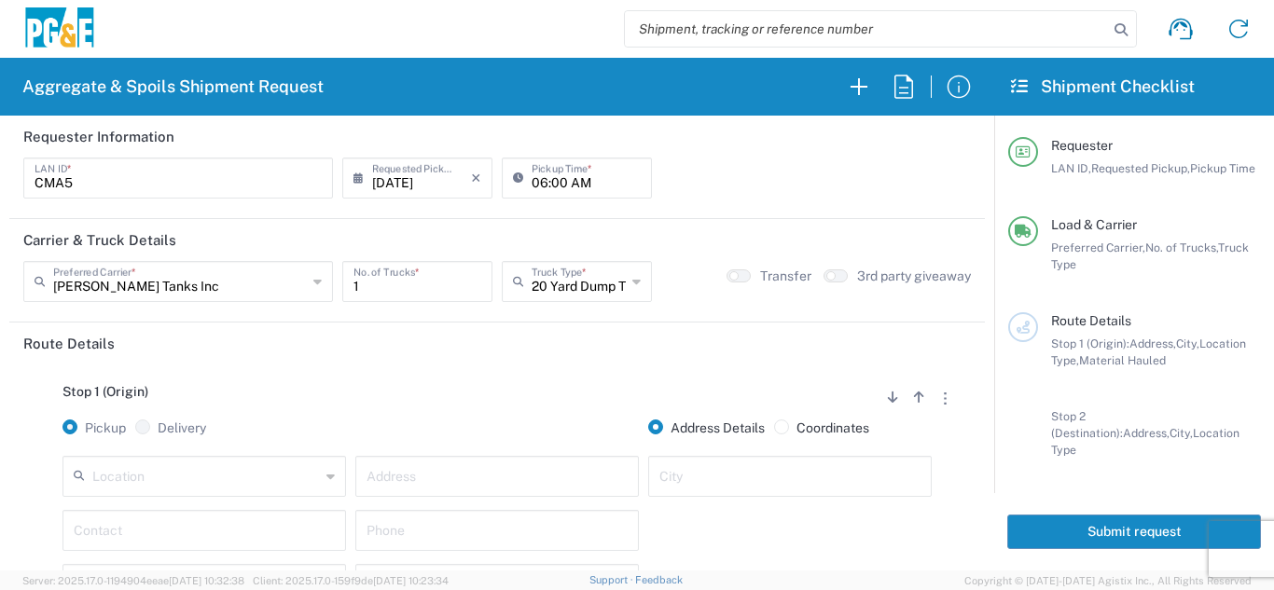
click at [550, 389] on div "Stop 1 (Origin) Add Stop Above Add Stop Below Remove Stop" at bounding box center [497, 401] width 948 height 35
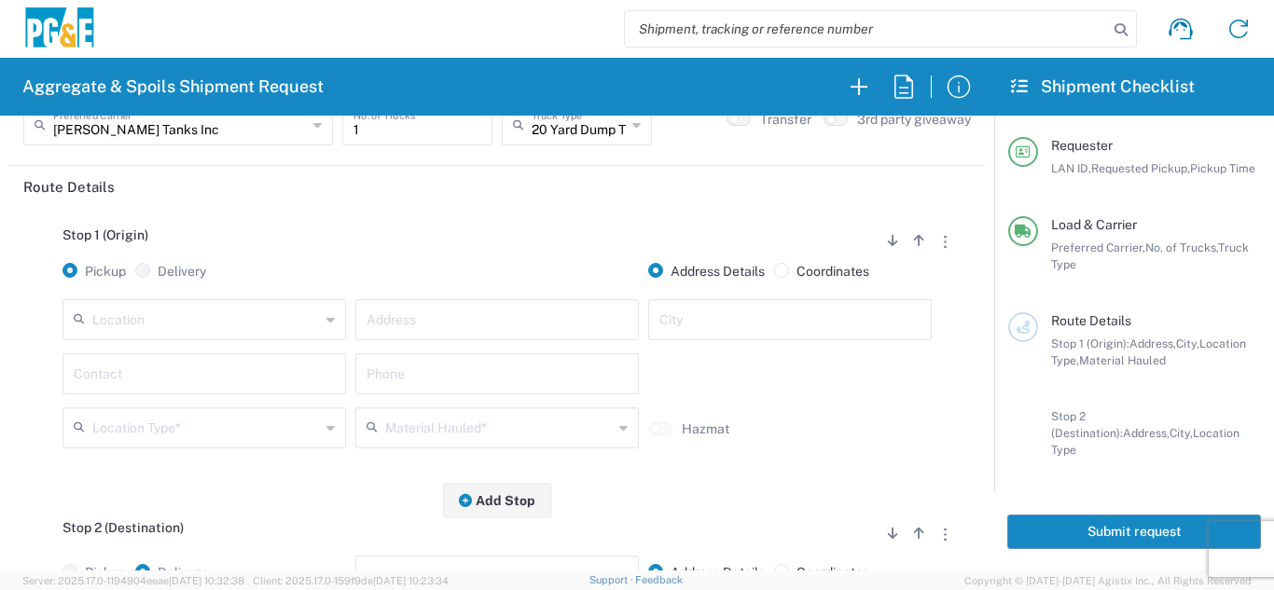
scroll to position [187, 0]
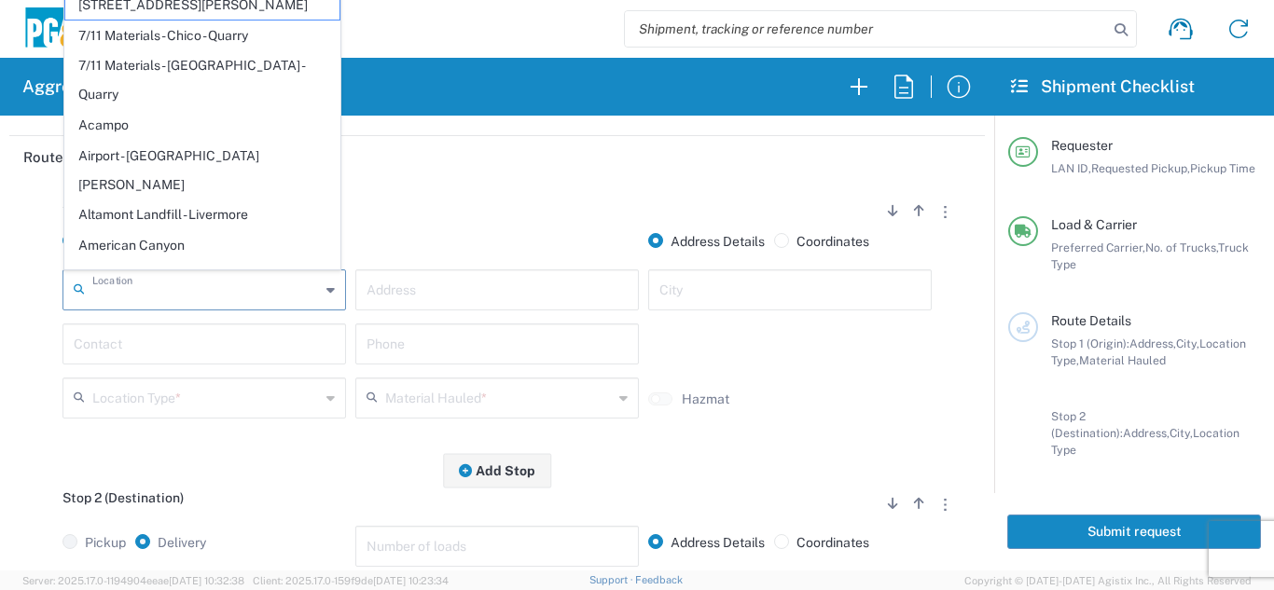
click at [284, 292] on input "text" at bounding box center [206, 288] width 228 height 33
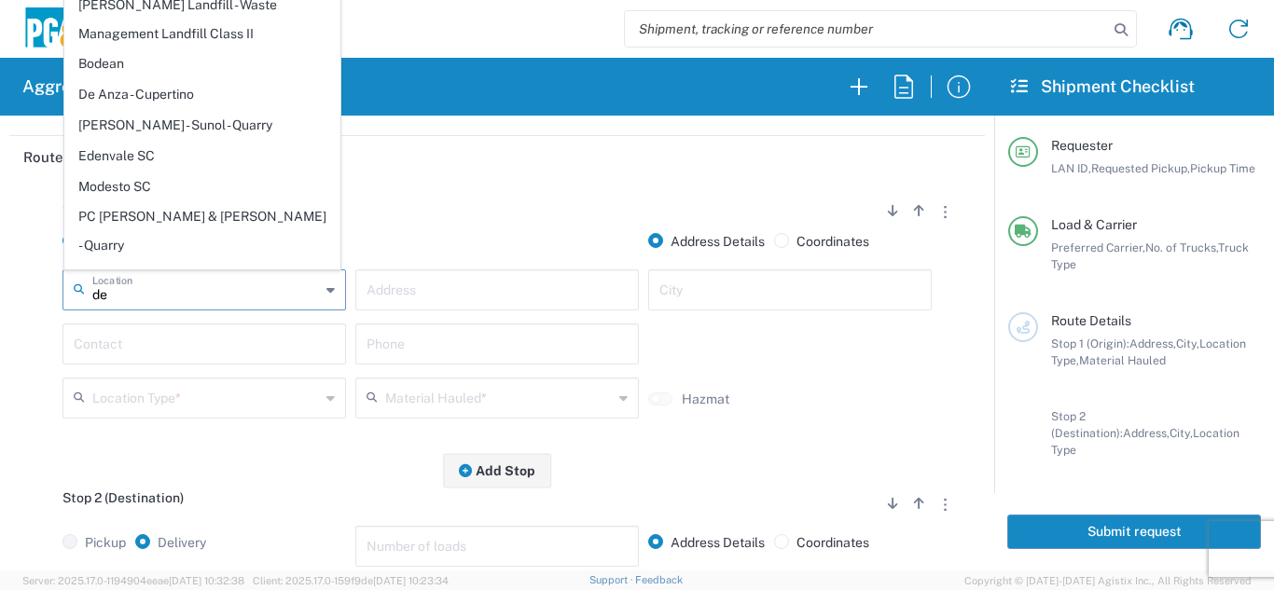
drag, startPoint x: 175, startPoint y: 135, endPoint x: 175, endPoint y: 145, distance: 10.3
click at [175, 135] on span "[PERSON_NAME] - Sunol - Quarry" at bounding box center [202, 125] width 274 height 29
type input "[PERSON_NAME] - Sunol - Quarry"
type input "[STREET_ADDRESS]"
type input "Sunol"
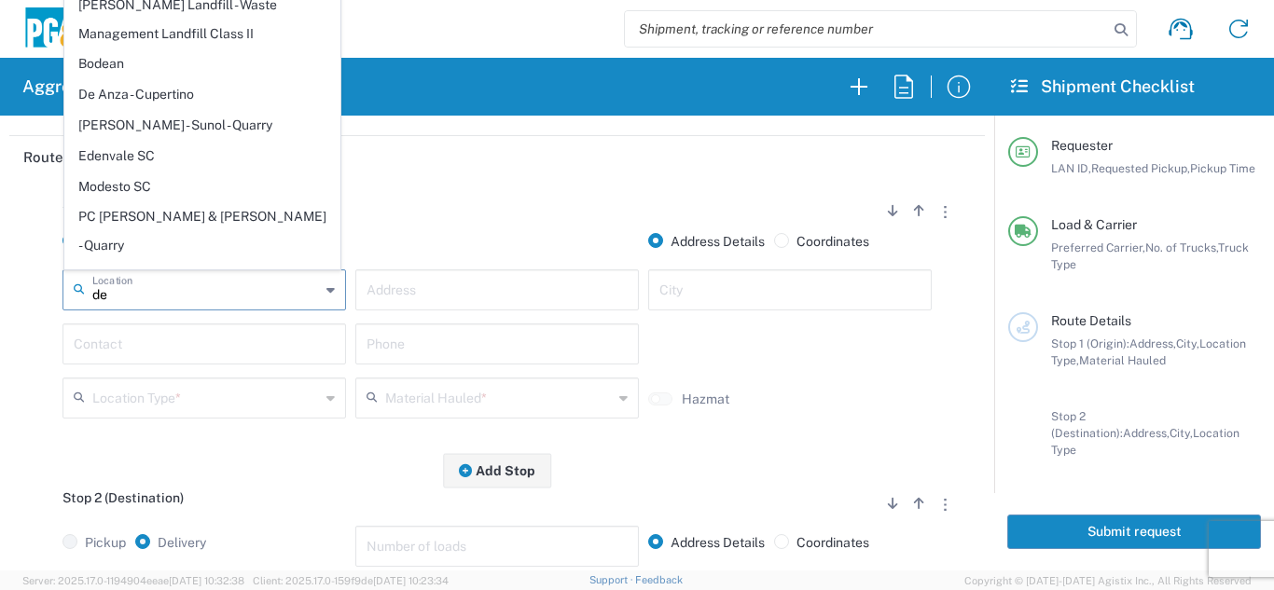
type input "Quarry"
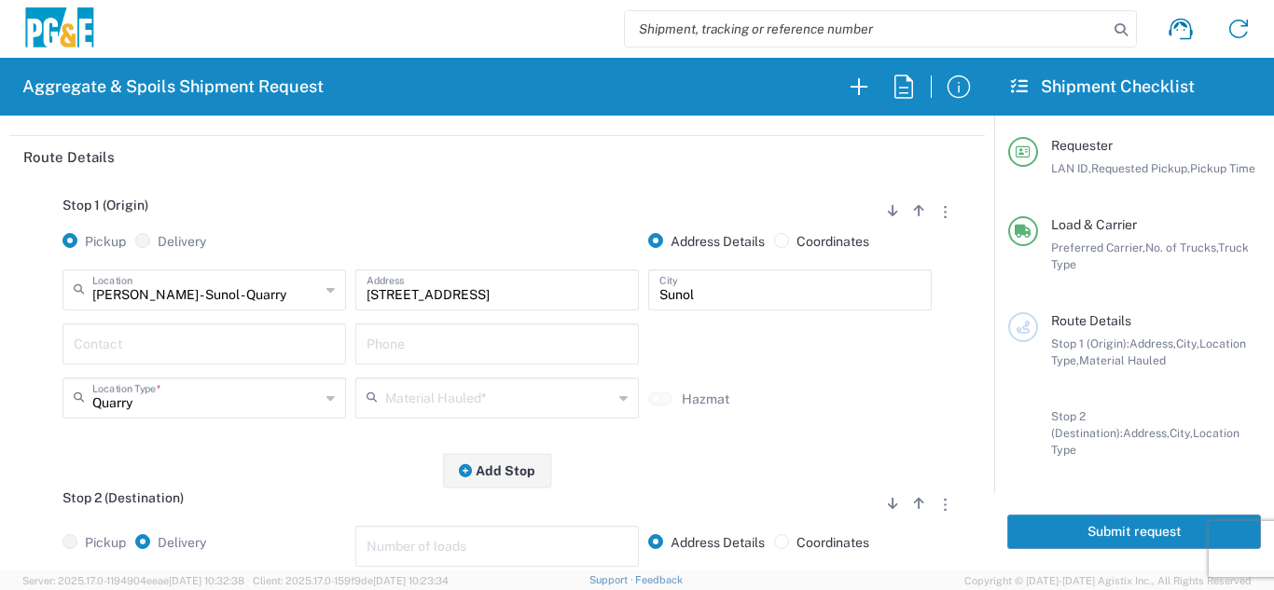
click at [148, 336] on input "text" at bounding box center [204, 342] width 261 height 33
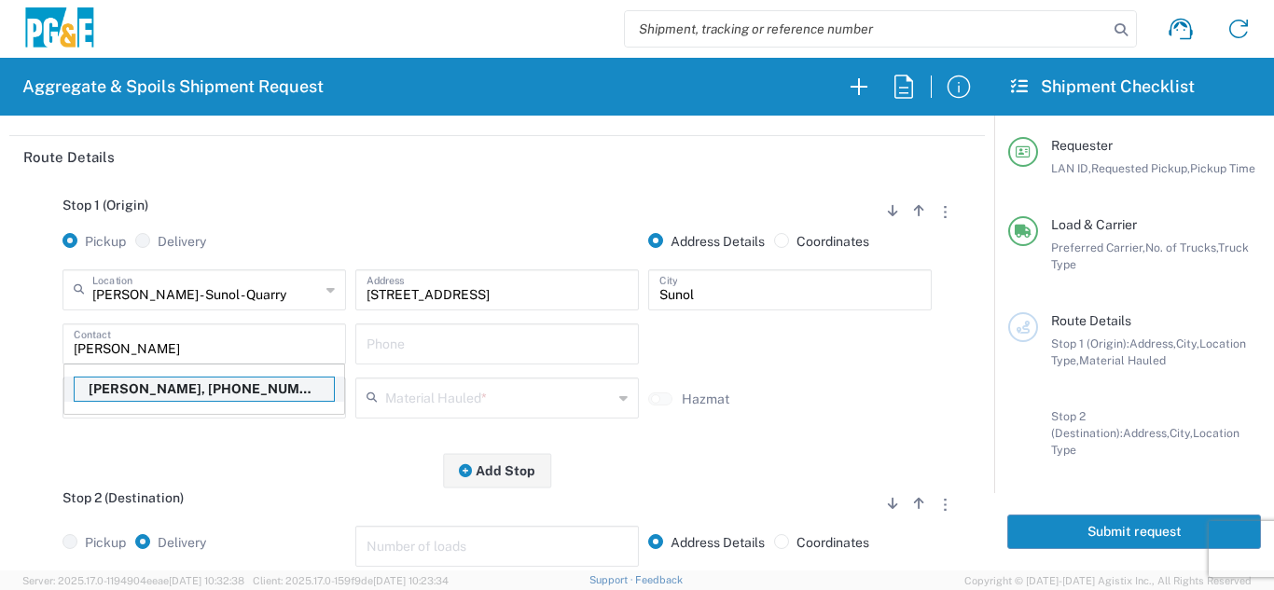
click at [173, 395] on p "[PERSON_NAME], [PHONE_NUMBER]" at bounding box center [204, 389] width 259 height 23
type input "[PERSON_NAME]"
type input "[PHONE_NUMBER]"
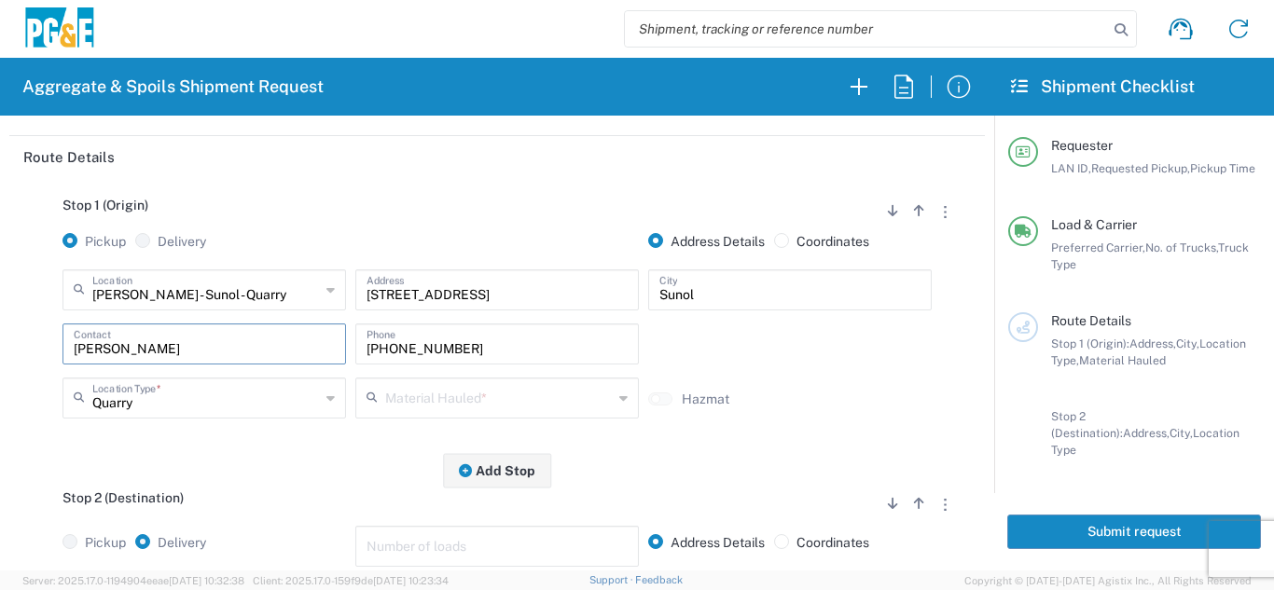
click at [393, 398] on input "text" at bounding box center [499, 397] width 228 height 33
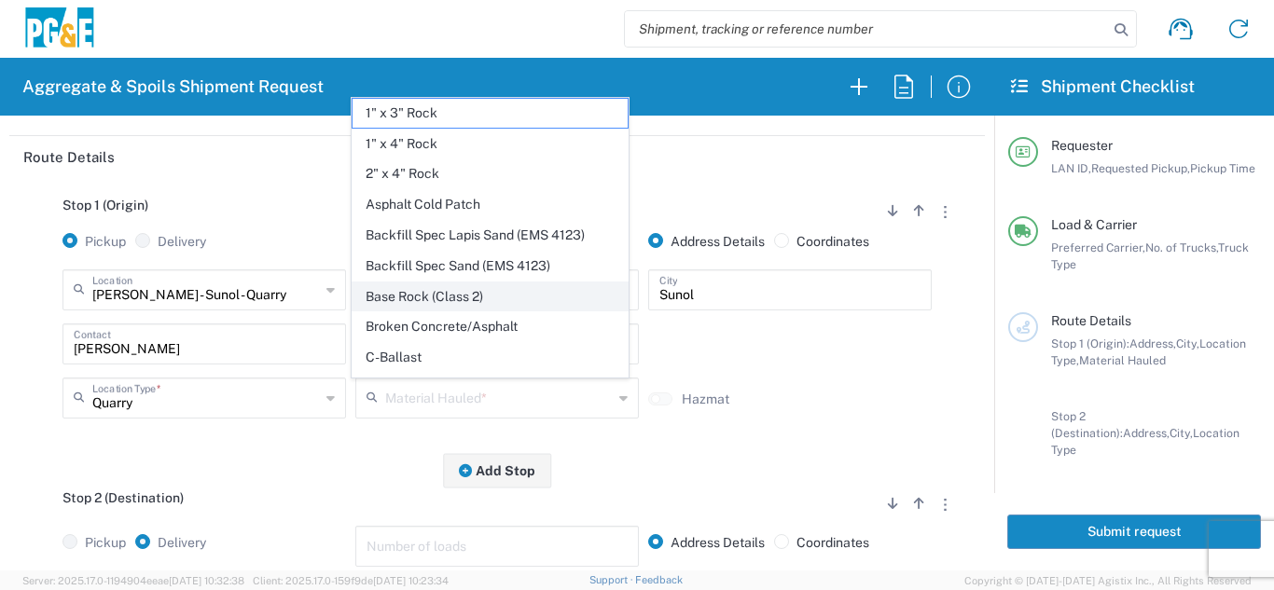
click at [440, 298] on span "Base Rock (Class 2)" at bounding box center [490, 297] width 274 height 29
type input "Base Rock (Class 2)"
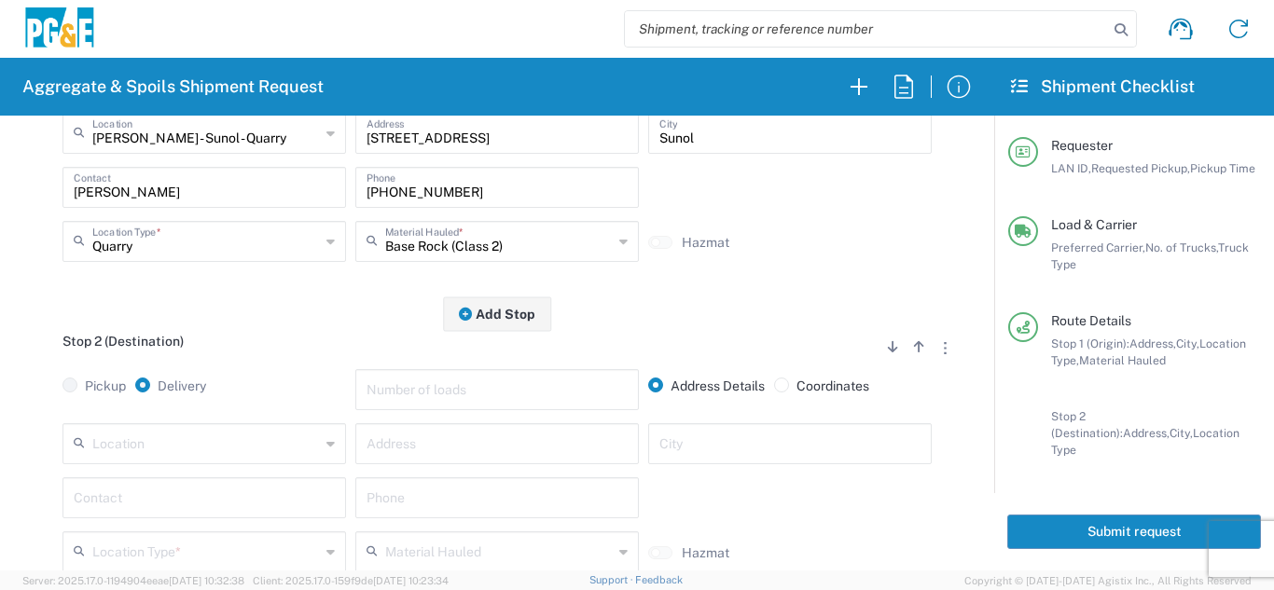
scroll to position [373, 0]
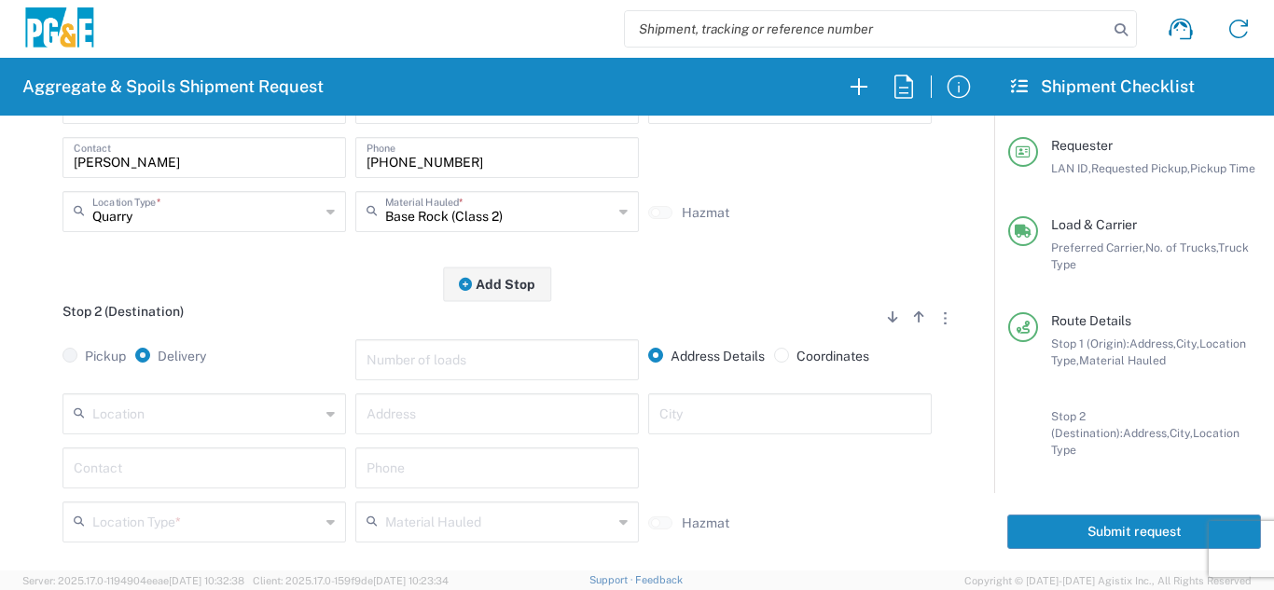
click at [253, 417] on input "text" at bounding box center [206, 412] width 228 height 33
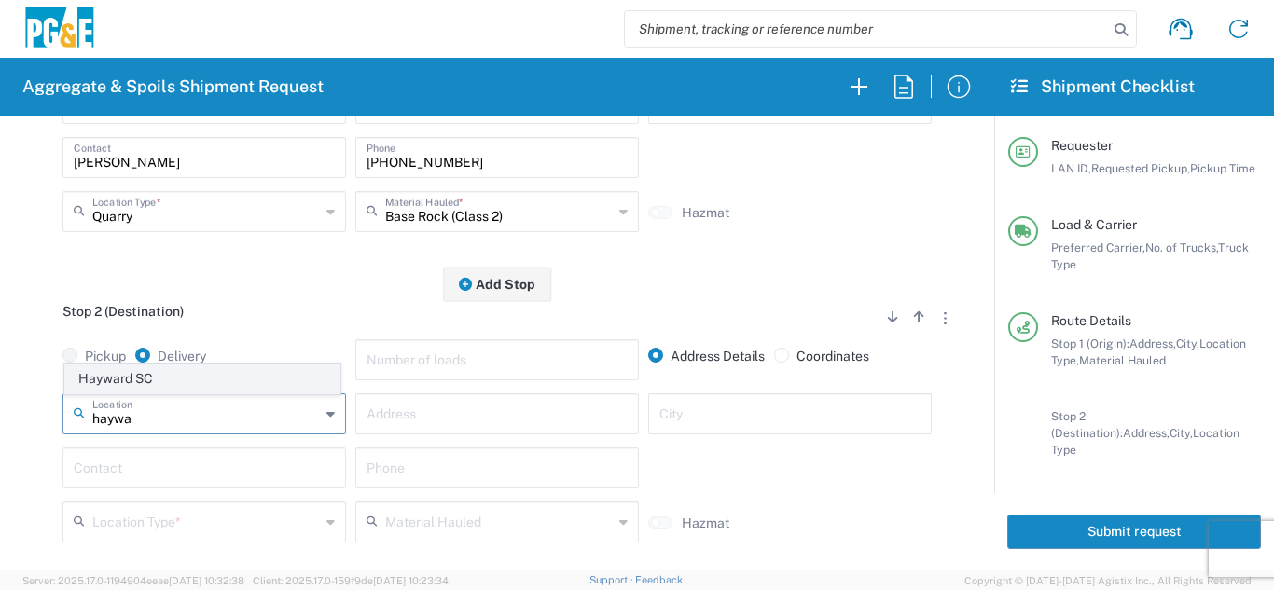
click at [219, 370] on span "Hayward SC" at bounding box center [202, 379] width 274 height 29
type input "Hayward SC"
type input "24300 Clawiter Rd"
type input "Hayward"
type input "Business No Loading Dock"
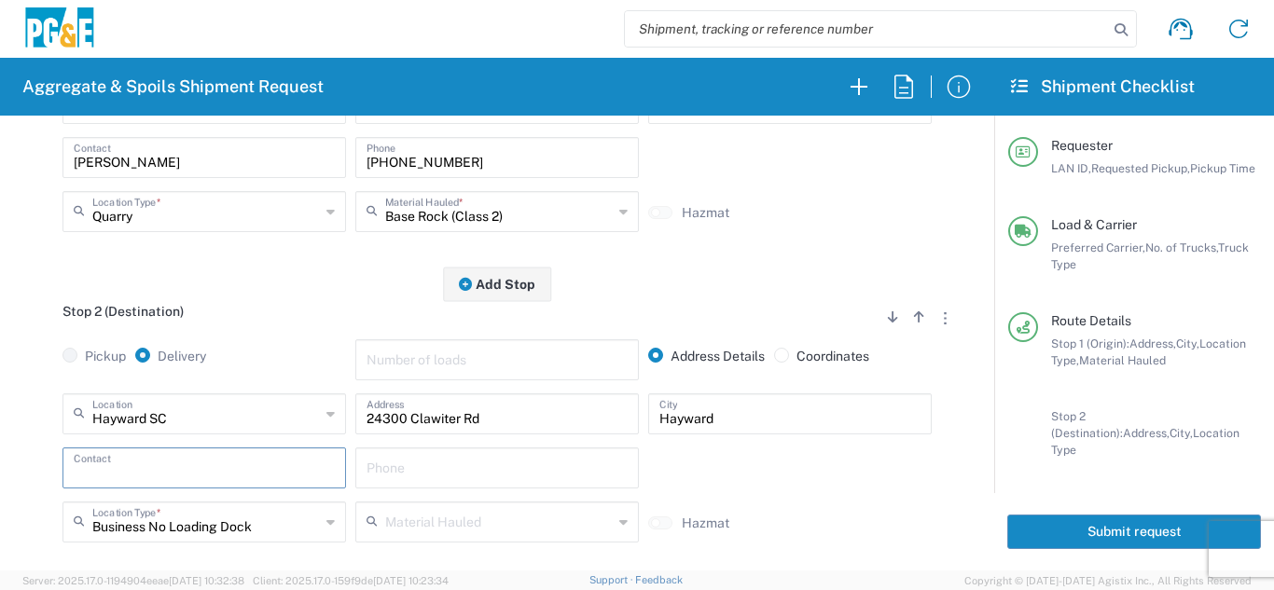
click at [169, 477] on input "text" at bounding box center [204, 466] width 261 height 33
click at [182, 525] on p "[PERSON_NAME], [PHONE_NUMBER]" at bounding box center [204, 513] width 259 height 23
type input "[PERSON_NAME]"
type input "[PHONE_NUMBER]"
click at [250, 348] on div "Pickup Delivery" at bounding box center [204, 366] width 293 height 54
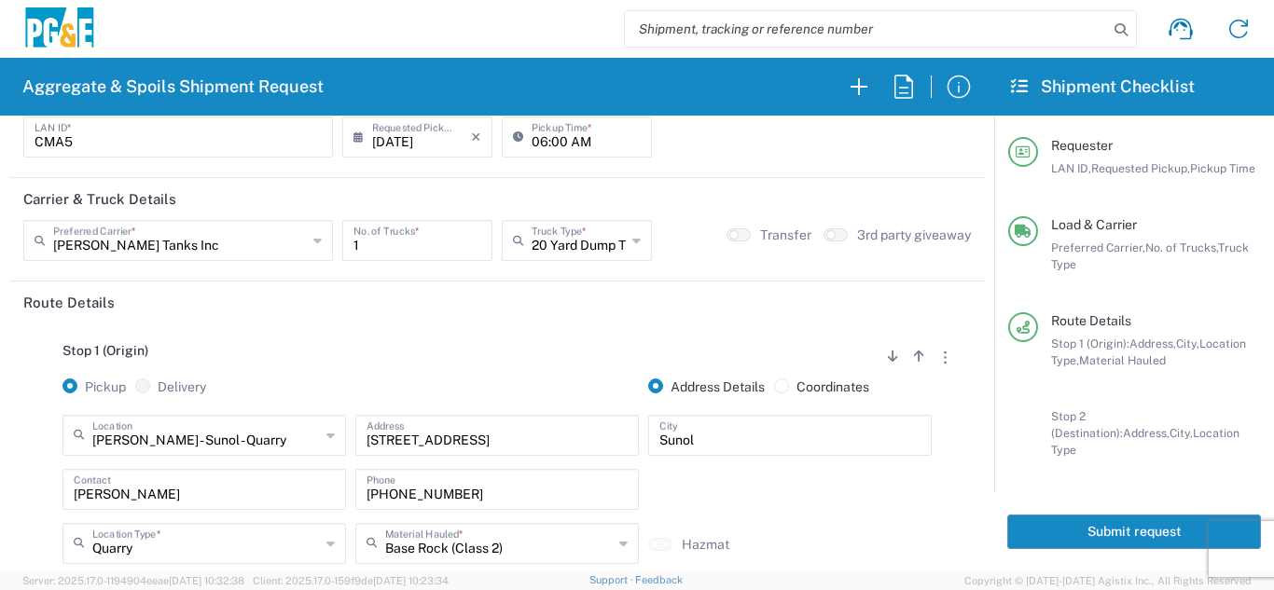
scroll to position [0, 0]
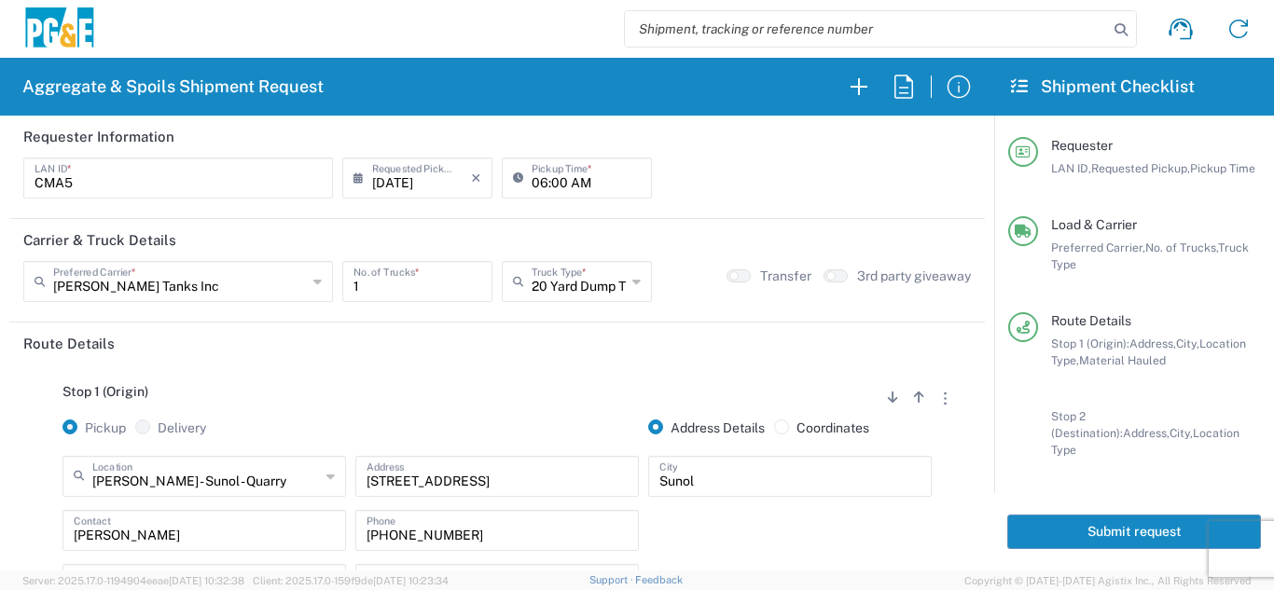
click at [1089, 520] on button "Submit request" at bounding box center [1134, 532] width 254 height 35
